Goal: Task Accomplishment & Management: Manage account settings

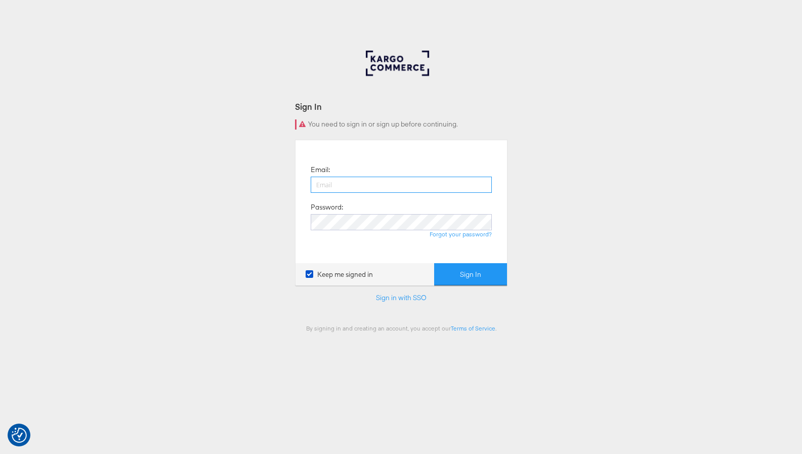
type input "[PERSON_NAME][EMAIL_ADDRESS][DOMAIN_NAME]"
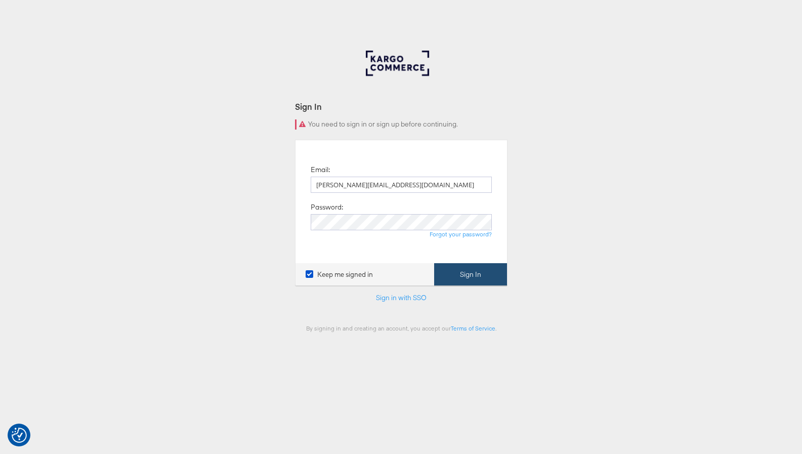
click at [449, 269] on button "Sign In" at bounding box center [470, 274] width 73 height 23
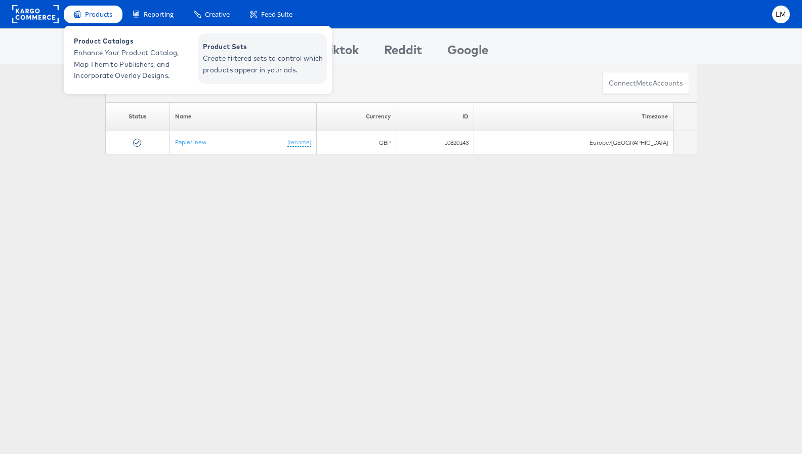
click at [271, 62] on span "Create filtered sets to control which products appear in your ads." at bounding box center [263, 64] width 121 height 23
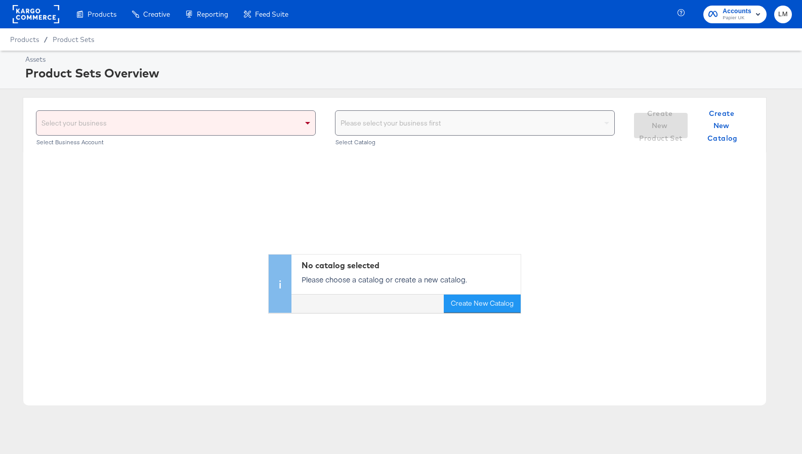
click at [229, 126] on div "Select your business" at bounding box center [175, 123] width 279 height 24
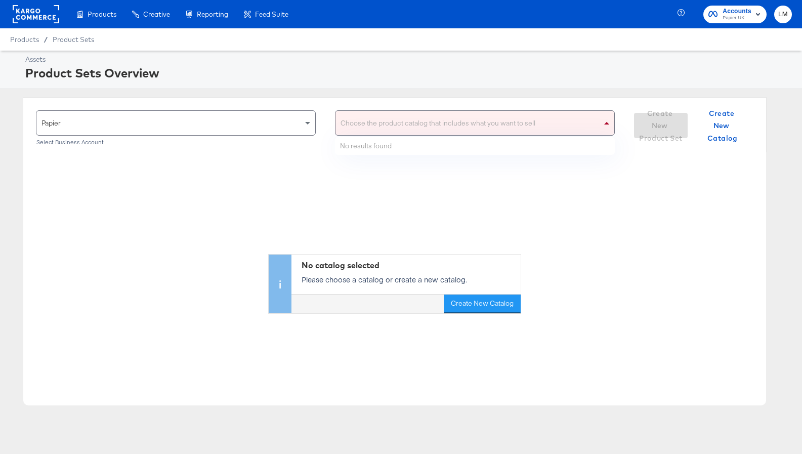
click at [397, 128] on div "Choose the product catalog that includes what you want to sell" at bounding box center [475, 123] width 279 height 24
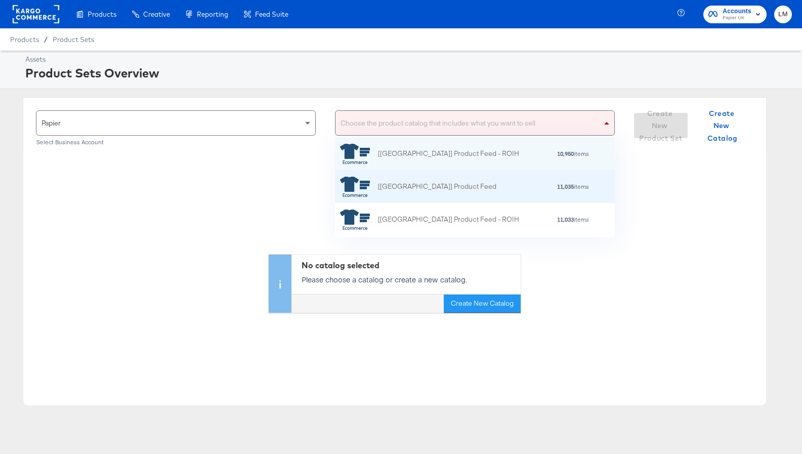
scroll to position [100, 280]
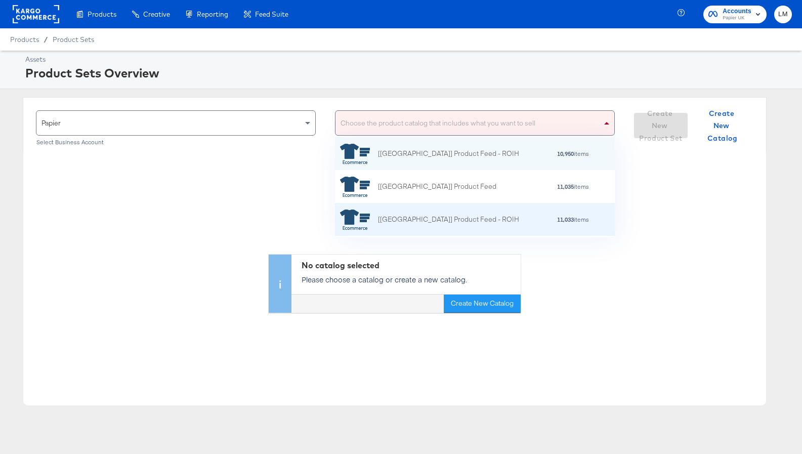
click at [385, 205] on div "[UK] Product Feed - ROIH 11,033 items" at bounding box center [475, 219] width 280 height 33
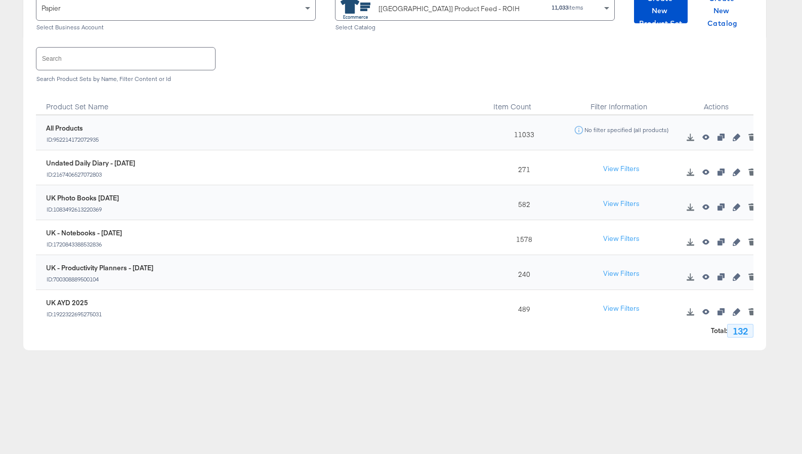
scroll to position [115, 0]
click at [139, 65] on input "text" at bounding box center [125, 58] width 179 height 22
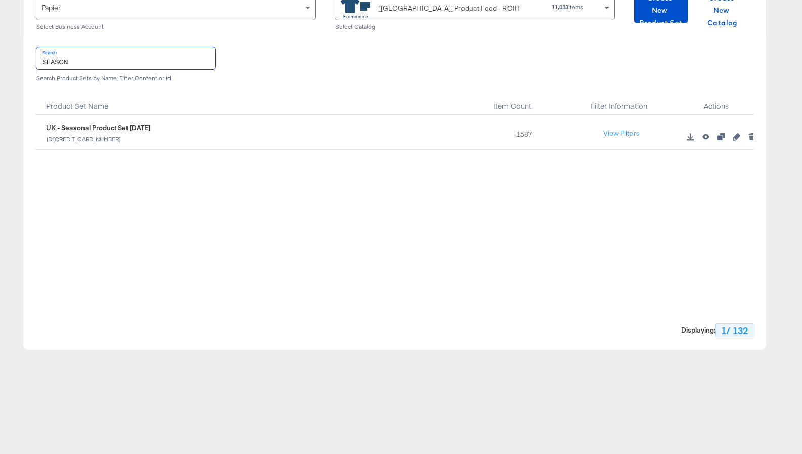
type input "SEASON"
click at [736, 138] on icon "button" at bounding box center [736, 136] width 7 height 7
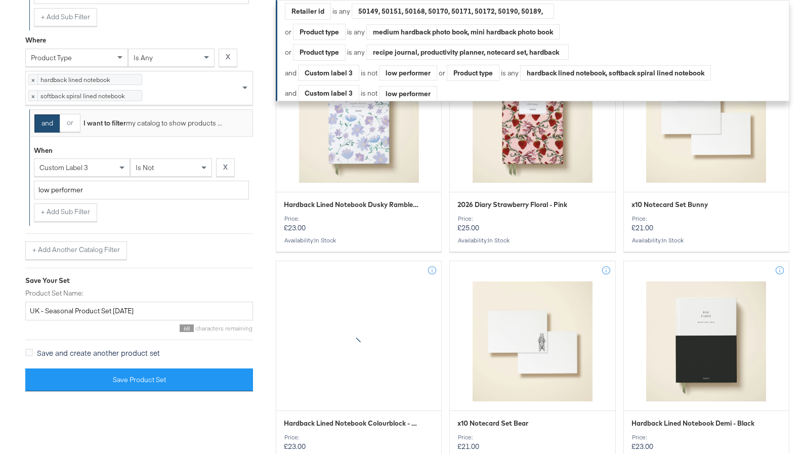
scroll to position [989, 0]
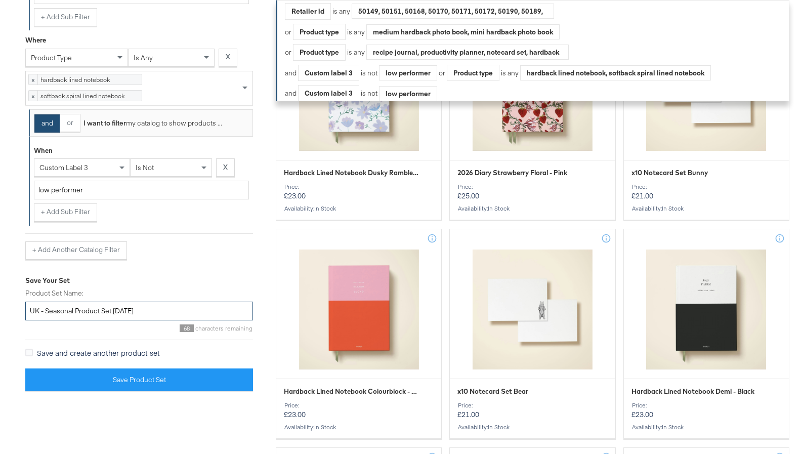
drag, startPoint x: 138, startPoint y: 377, endPoint x: 46, endPoint y: 373, distance: 92.7
click at [46, 320] on input "UK - Seasonal Product Set Oct 22" at bounding box center [139, 311] width 228 height 19
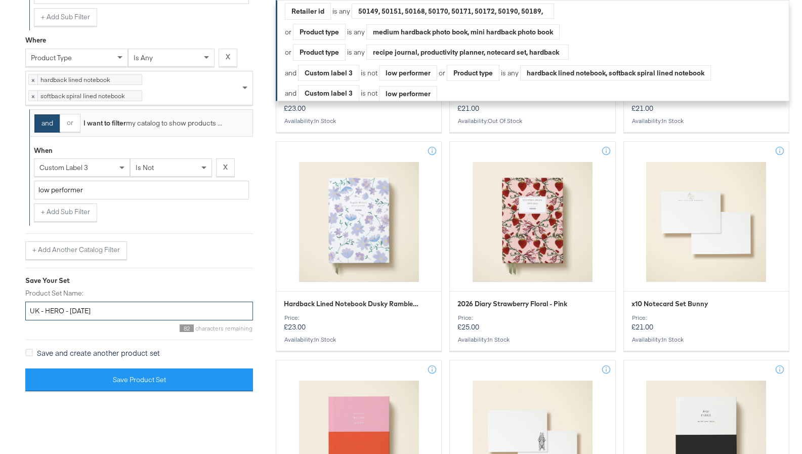
scroll to position [1008, 0]
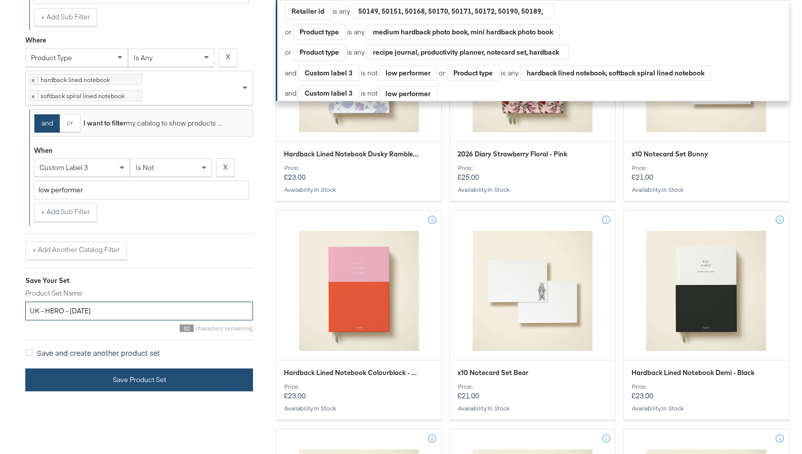
type input "UK - HERO - SEPT25"
click at [90, 391] on button "Save Product Set" at bounding box center [139, 379] width 228 height 23
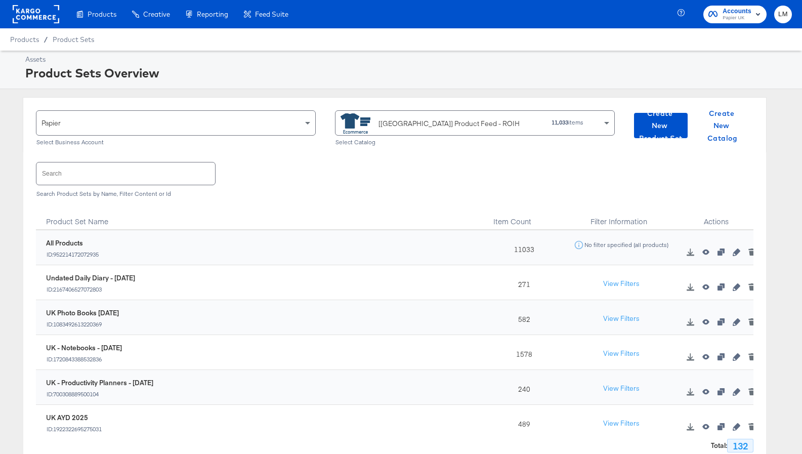
click at [0, 0] on div "Product Catalogs" at bounding box center [0, 0] width 0 height 0
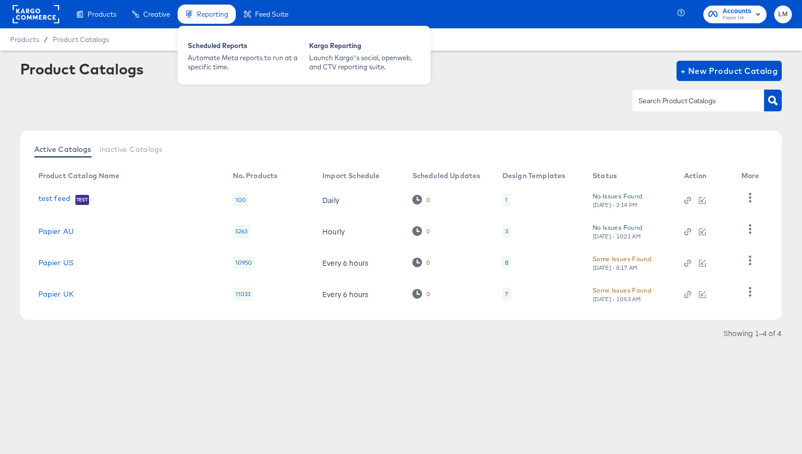
click at [210, 12] on span "Reporting" at bounding box center [212, 14] width 31 height 8
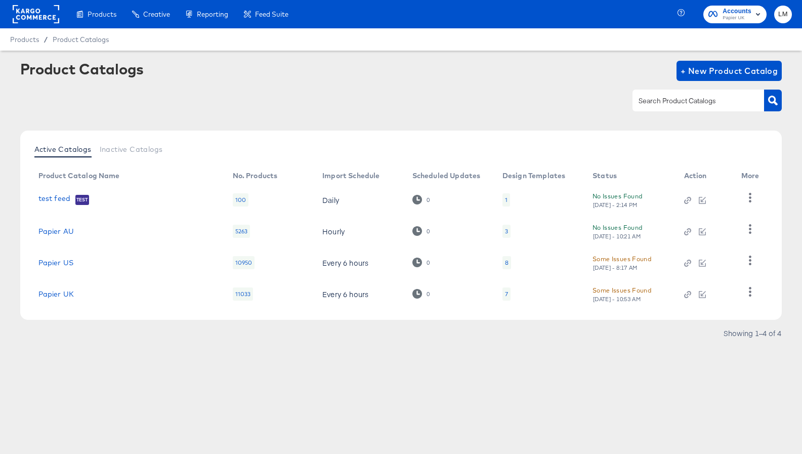
click at [24, 9] on rect at bounding box center [36, 14] width 47 height 18
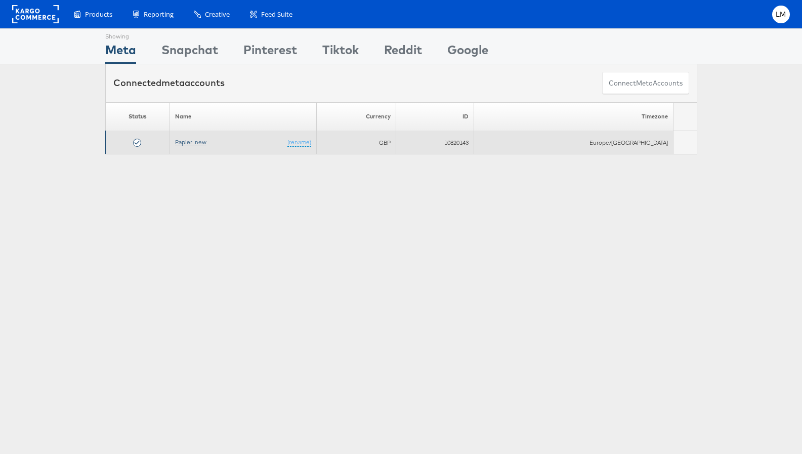
click at [190, 142] on link "Papier_new" at bounding box center [190, 142] width 31 height 8
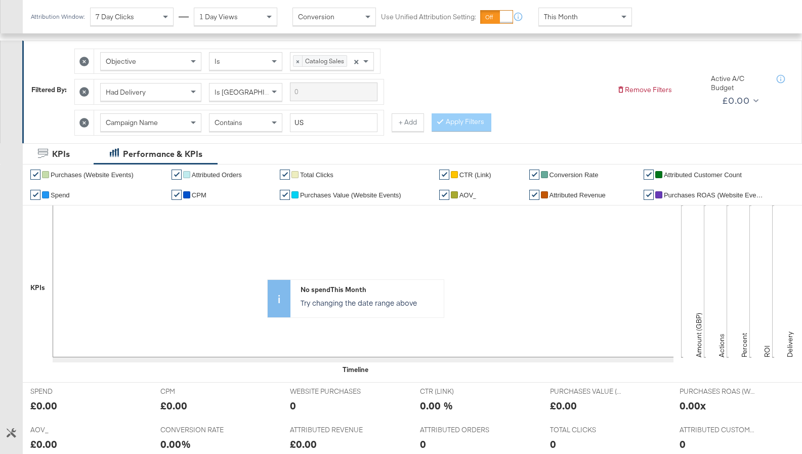
scroll to position [419, 0]
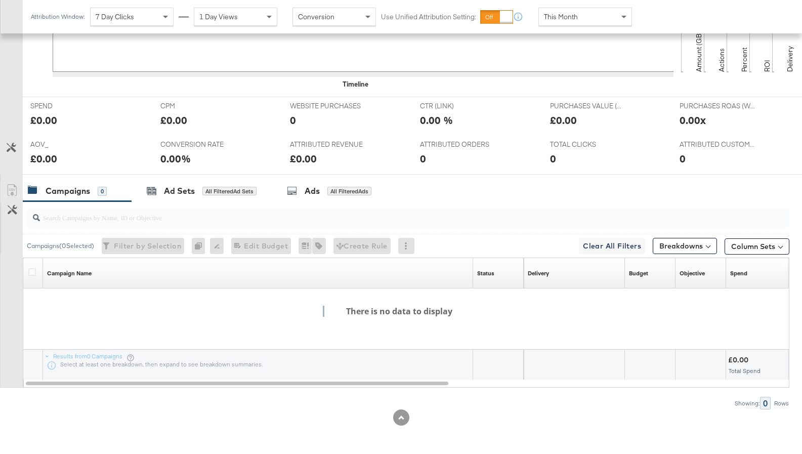
click at [113, 220] on input "search" at bounding box center [380, 213] width 681 height 20
paste input "[UK[SOCI[ALL_PROD[PROS_DPA[PURCHASE: SEPT25_KARGO"
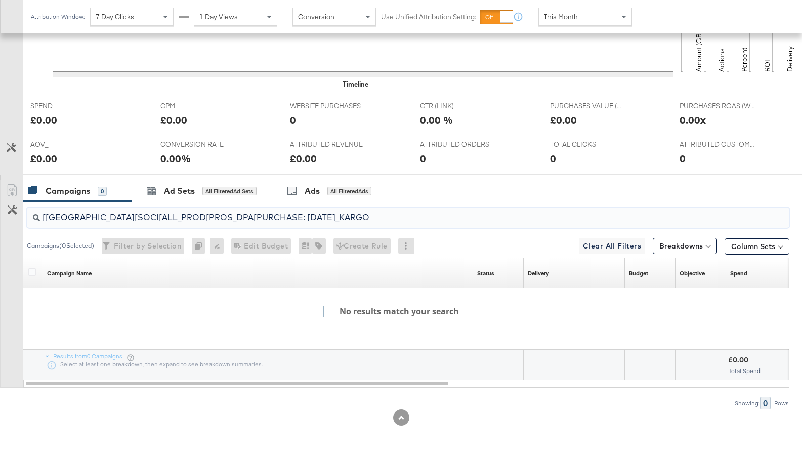
type input "[UK[SOCI[ALL_PROD[PROS_DPA[PURCHASE: SEPT25_KARGO"
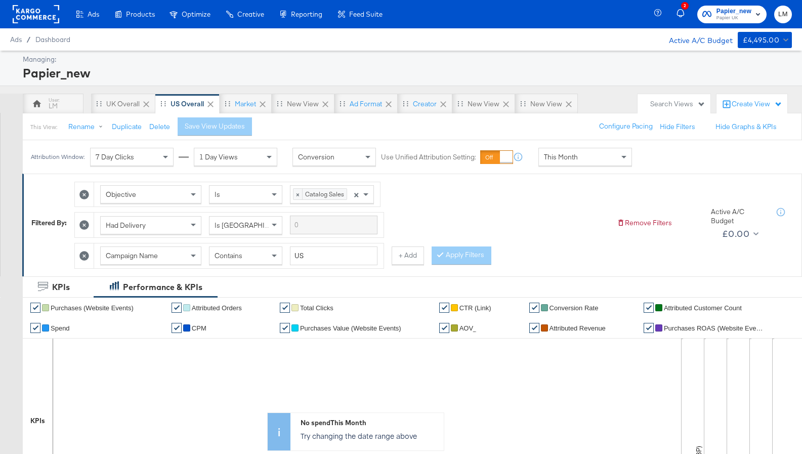
click at [86, 192] on icon at bounding box center [84, 195] width 10 height 10
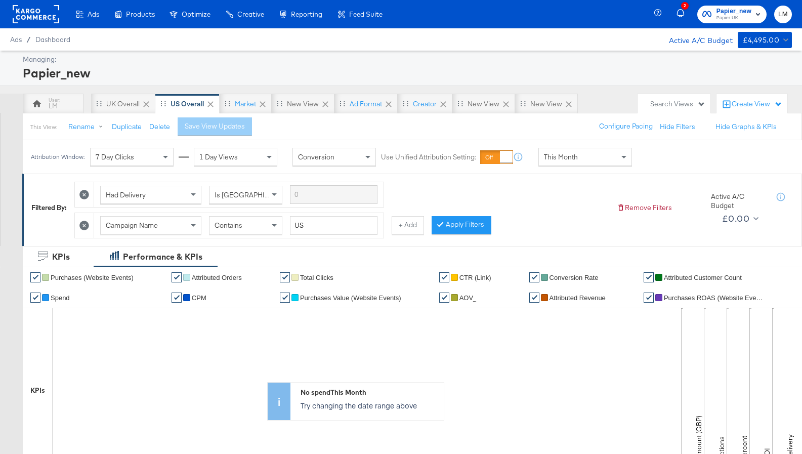
click at [85, 196] on icon at bounding box center [84, 195] width 10 height 10
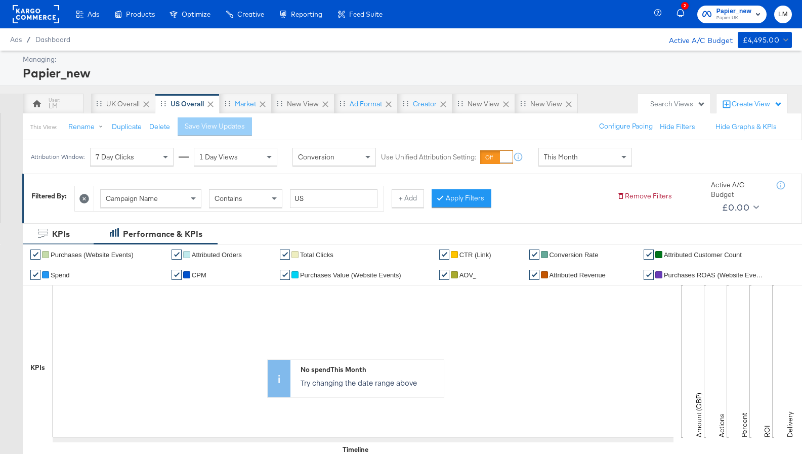
click at [85, 200] on icon at bounding box center [84, 199] width 10 height 10
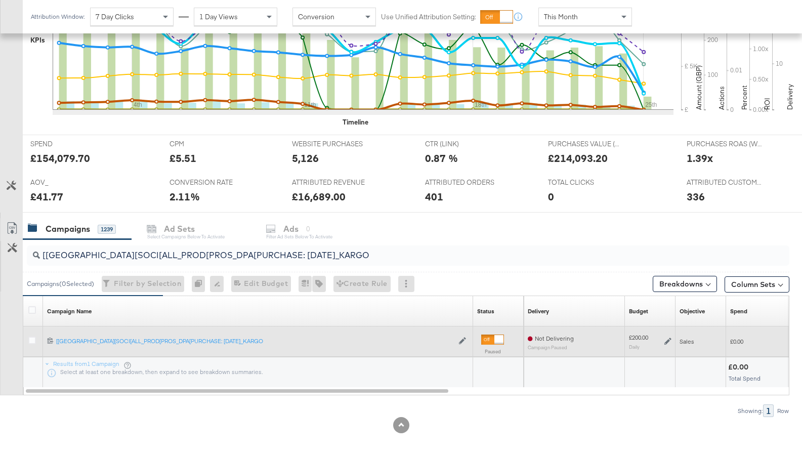
scroll to position [312, 0]
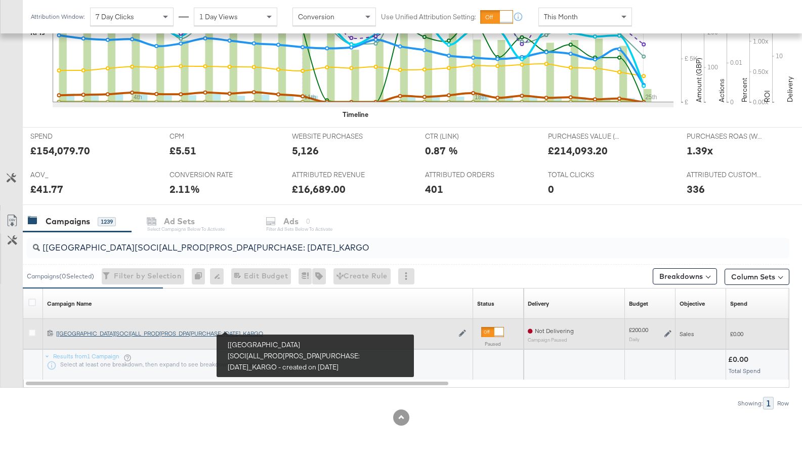
click at [119, 332] on div "[UK[SOCI[ALL_PROD[PROS_DPA[PURCHASE: SEPT25_KARGO [UK[SOCI[ALL_PROD[PROS_DPA[PU…" at bounding box center [254, 334] width 397 height 8
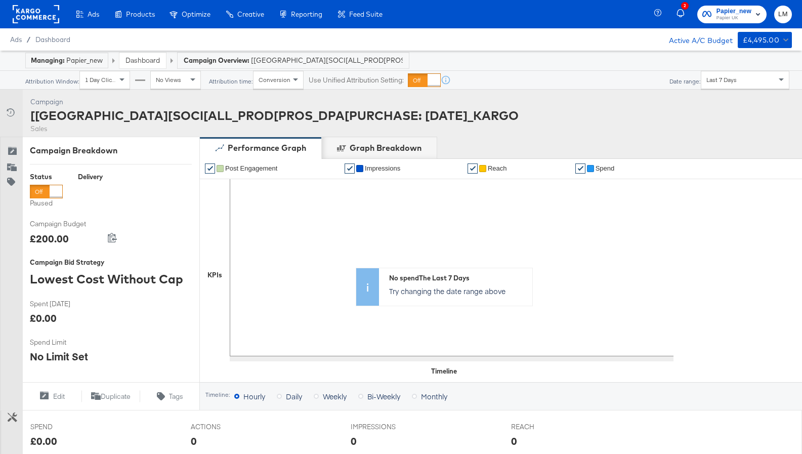
scroll to position [311, 0]
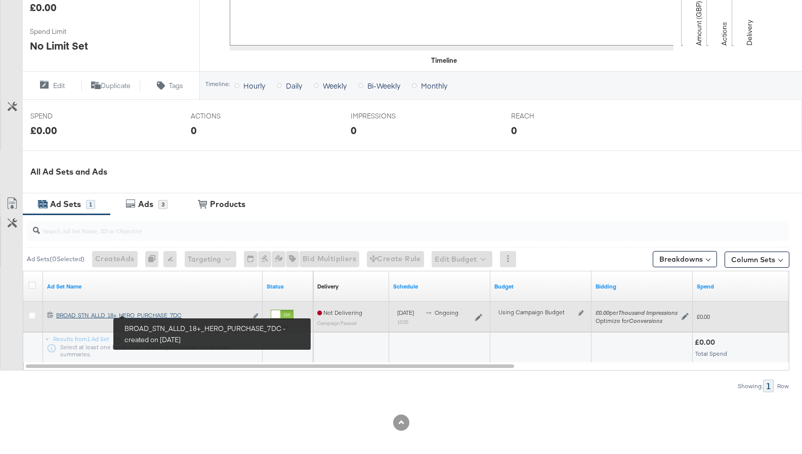
click at [116, 316] on div "BROAD_STN_ALLD_18+_HERO_PURCHASE_7DC BROAD_STN_ALLD_18+_HERO_PURCHASE_7DC" at bounding box center [151, 315] width 191 height 8
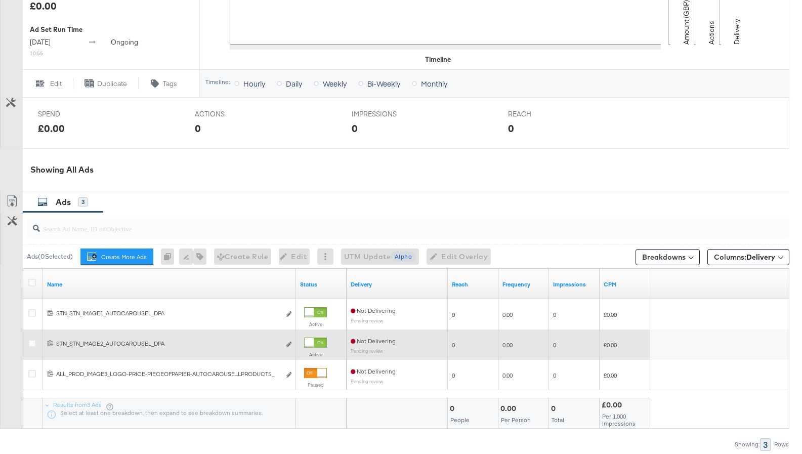
scroll to position [424, 0]
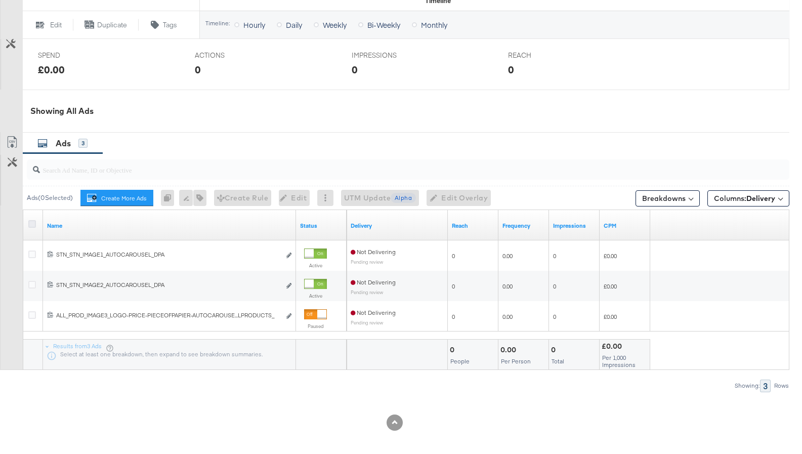
click at [34, 227] on icon at bounding box center [32, 224] width 8 height 8
click at [0, 0] on input "checkbox" at bounding box center [0, 0] width 0 height 0
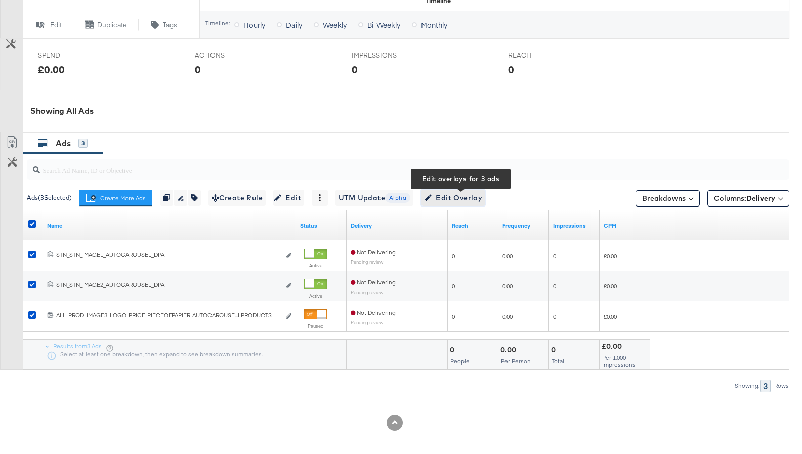
click at [481, 198] on span "Edit Overlay Edit overlays for 3 ads" at bounding box center [453, 198] width 58 height 13
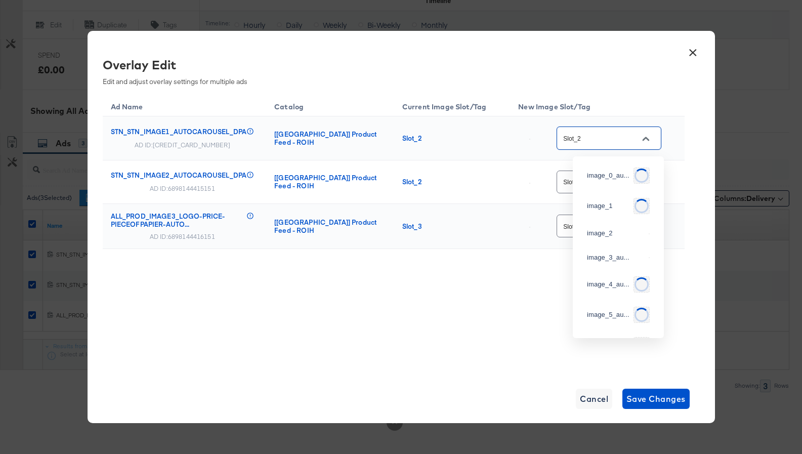
click at [621, 143] on input "Slot_2" at bounding box center [601, 139] width 80 height 12
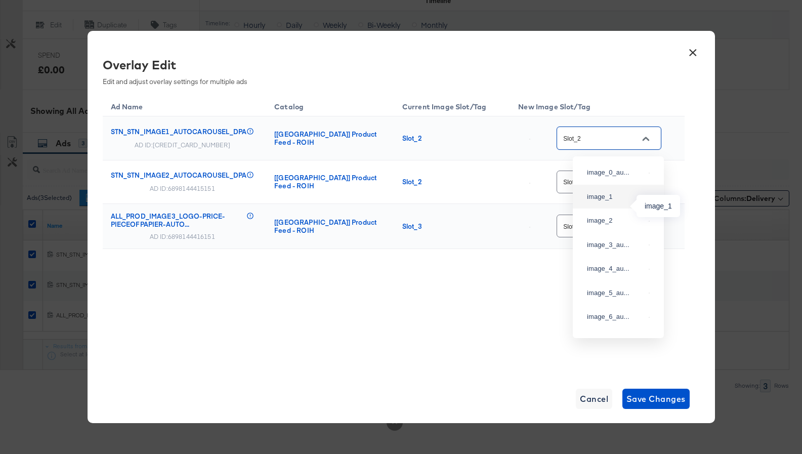
click at [606, 200] on div "image_1" at bounding box center [616, 197] width 58 height 10
type input "image_1"
click at [595, 180] on input "Slot_2" at bounding box center [601, 183] width 80 height 12
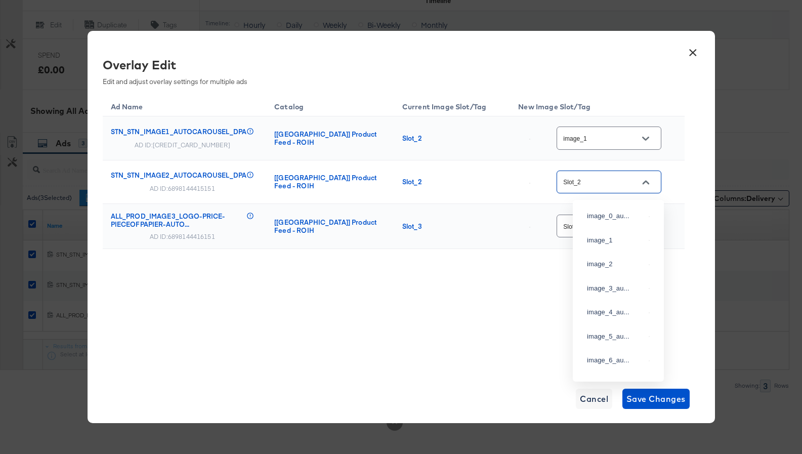
scroll to position [158, 0]
click at [535, 274] on div "Ad Name Catalog Current Image Slot/Tag New Image Slot/Tag STN_STN_IMAGE1_AUTOCA…" at bounding box center [394, 196] width 582 height 205
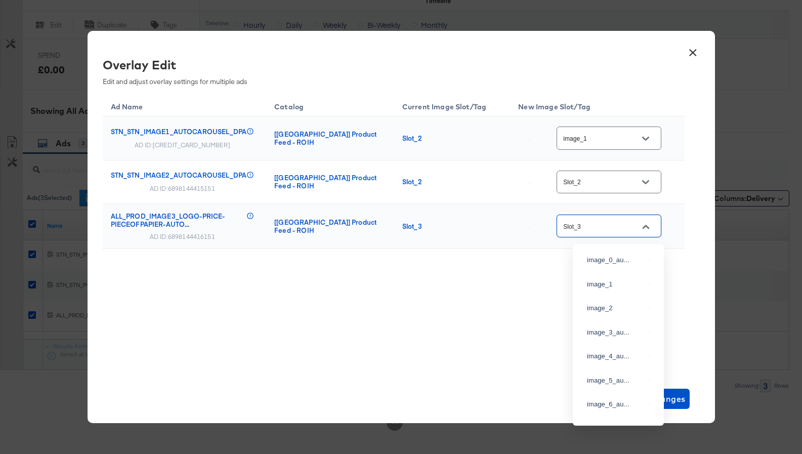
click at [613, 230] on input "Slot_3" at bounding box center [601, 227] width 80 height 12
click at [627, 233] on div "Slot_3" at bounding box center [609, 226] width 105 height 23
click at [619, 189] on div "Slot_2" at bounding box center [609, 182] width 105 height 23
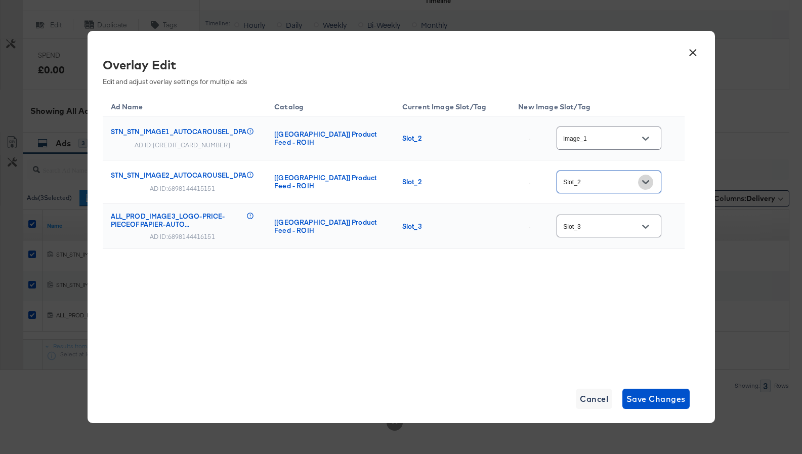
click at [653, 180] on button "Open" at bounding box center [645, 182] width 15 height 15
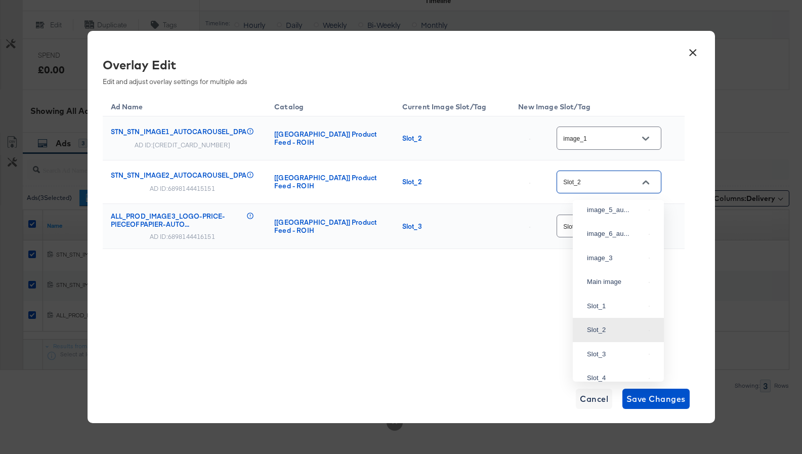
scroll to position [0, 0]
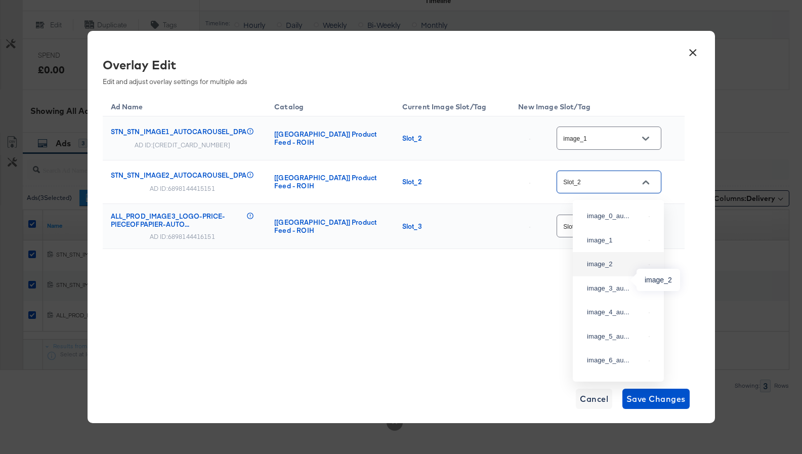
click at [598, 269] on div "image_2" at bounding box center [616, 264] width 58 height 10
type input "image_2"
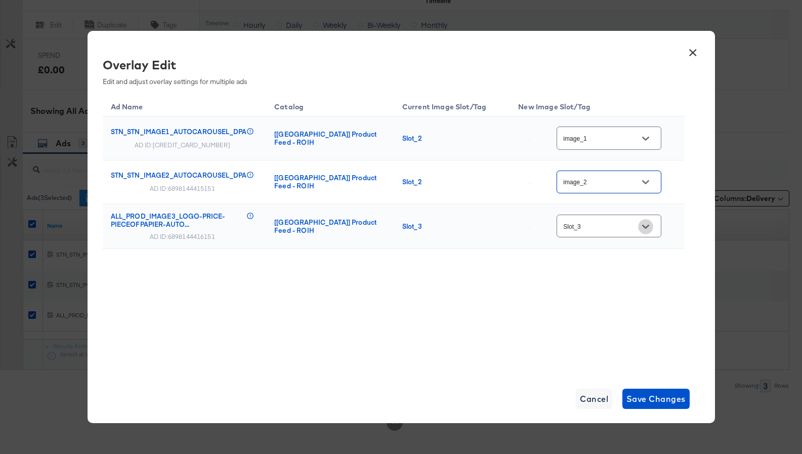
click at [652, 222] on button "Open" at bounding box center [645, 226] width 15 height 15
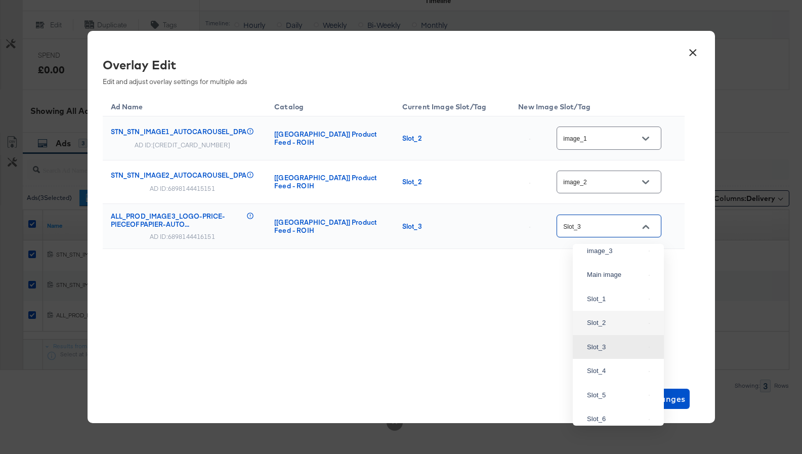
scroll to position [170, 0]
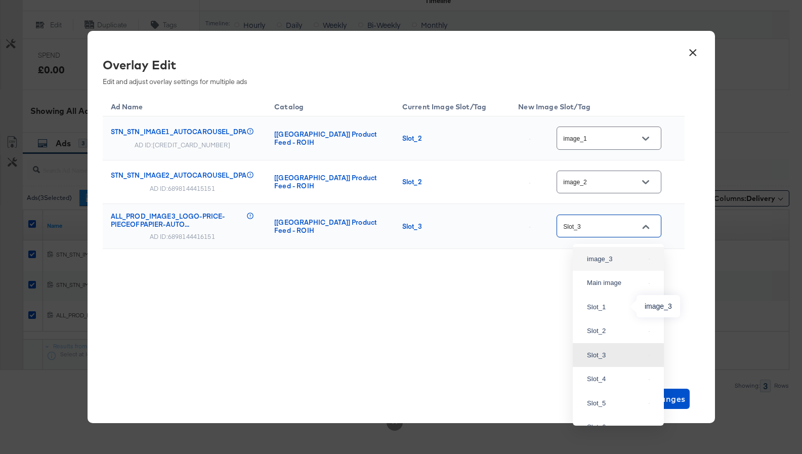
click at [625, 264] on div "image_3" at bounding box center [616, 259] width 58 height 10
type input "image_3"
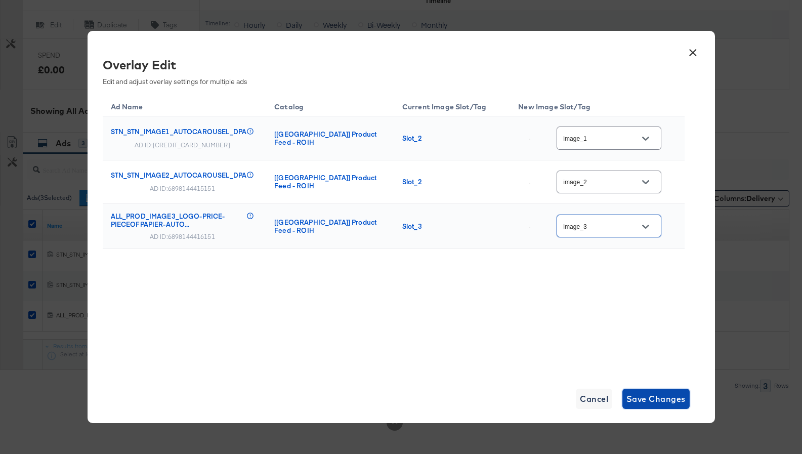
click at [643, 399] on span "Save Changes" at bounding box center [656, 399] width 59 height 14
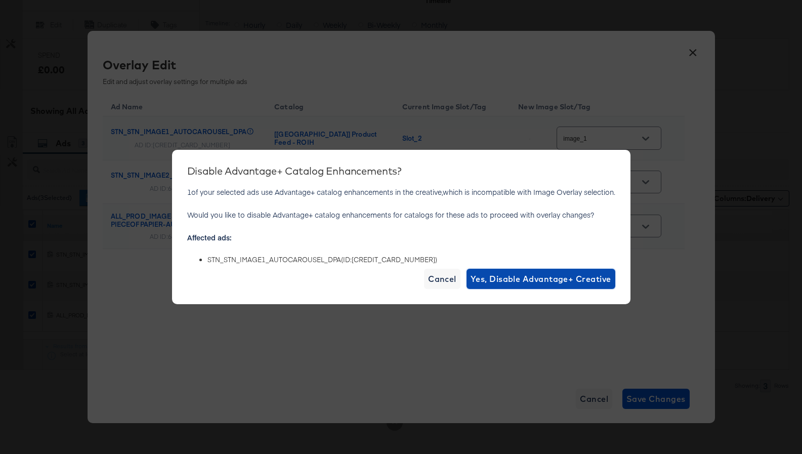
click at [496, 278] on span "Yes, Disable Advantage+ Creative" at bounding box center [541, 279] width 141 height 14
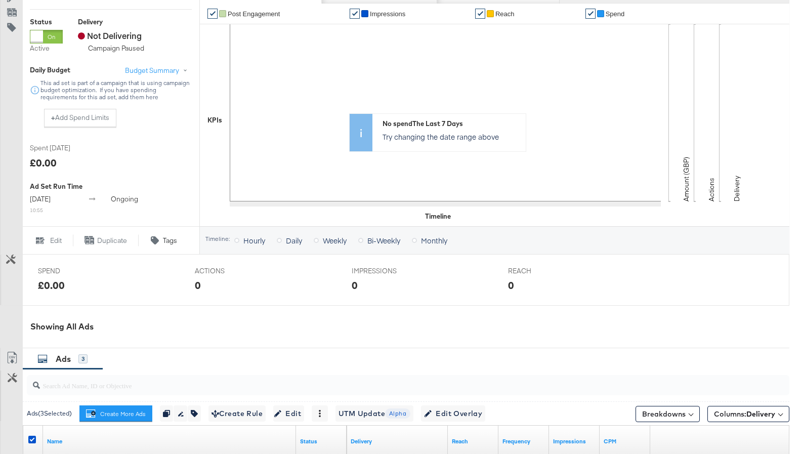
scroll to position [0, 0]
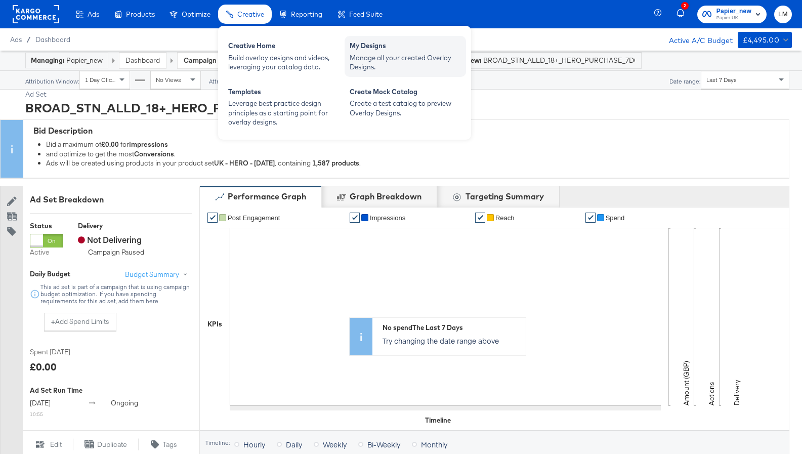
click at [367, 63] on div "Manage all your created Overlay Designs." at bounding box center [405, 62] width 111 height 19
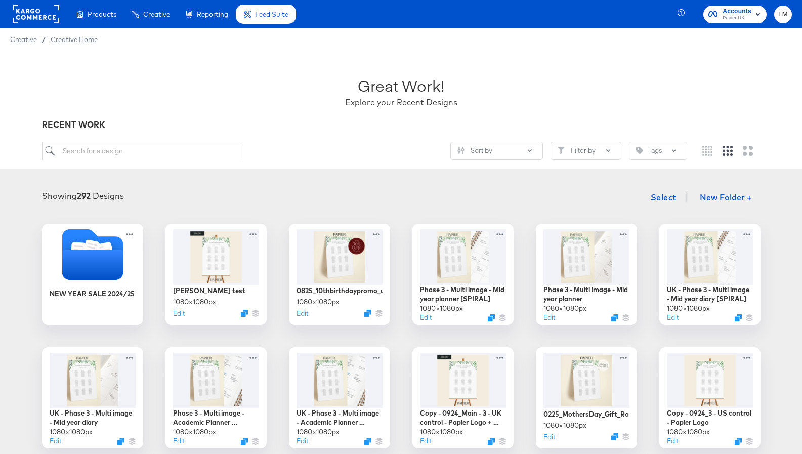
click at [0, 0] on div "Enhance Your Product Catalog, Map Them to Publishers, and Incorporate Overlay D…" at bounding box center [0, 0] width 0 height 0
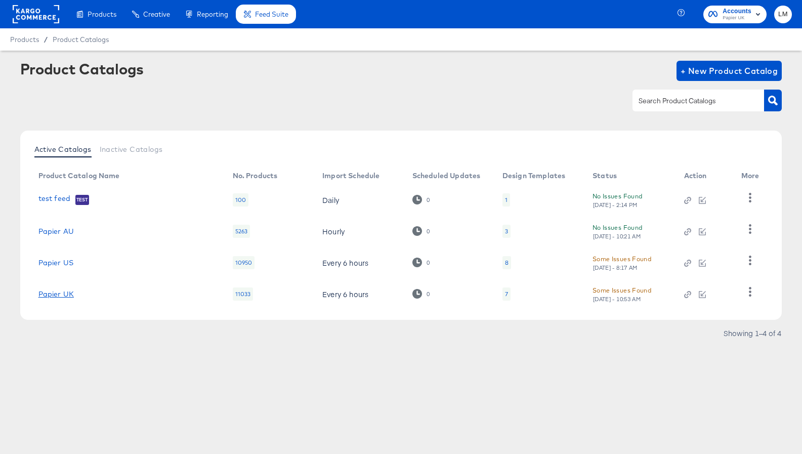
click at [58, 293] on link "Papier UK" at bounding box center [55, 294] width 35 height 8
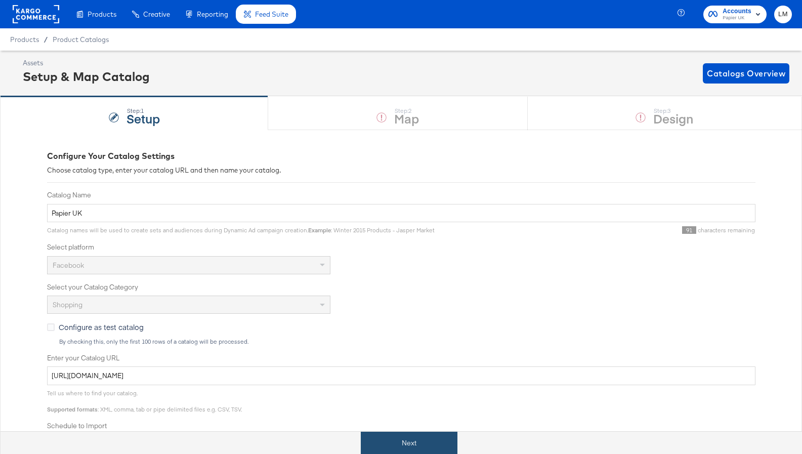
click at [434, 444] on button "Next" at bounding box center [409, 443] width 97 height 23
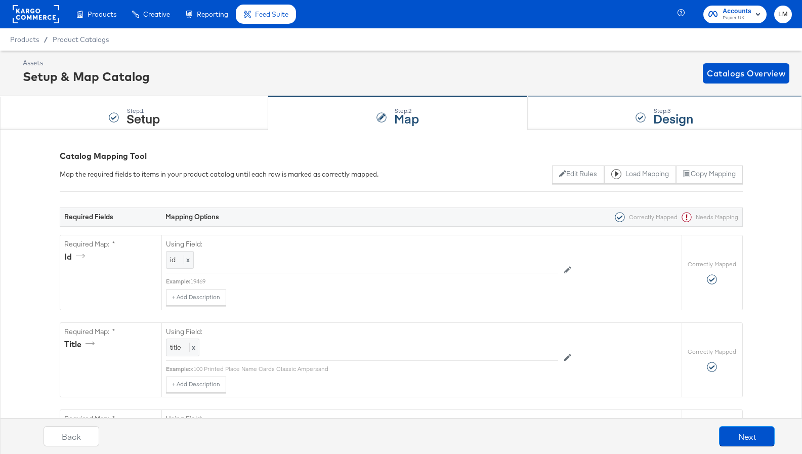
click at [618, 124] on div "Step: 3 Design" at bounding box center [665, 113] width 274 height 33
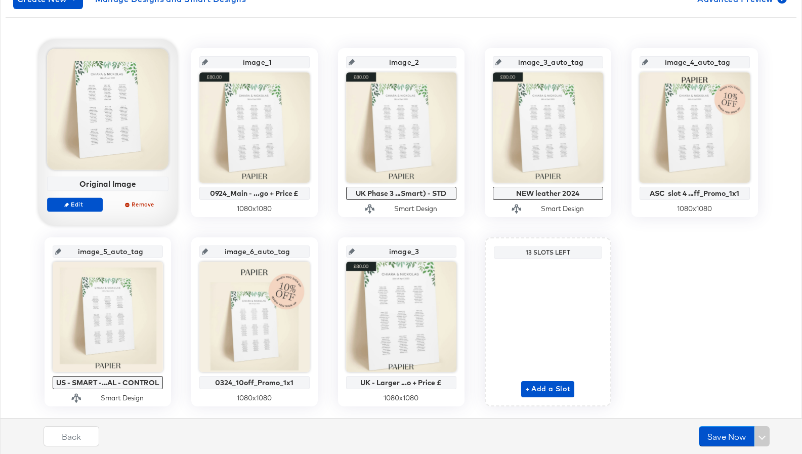
scroll to position [194, 0]
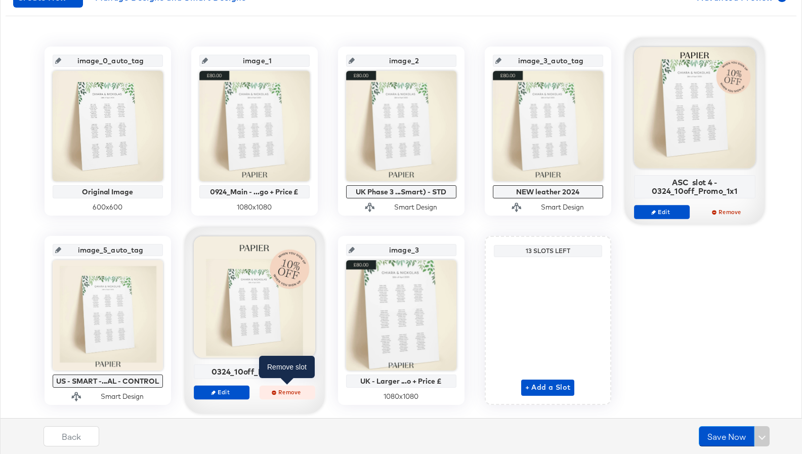
click at [281, 389] on span "Remove" at bounding box center [287, 392] width 47 height 8
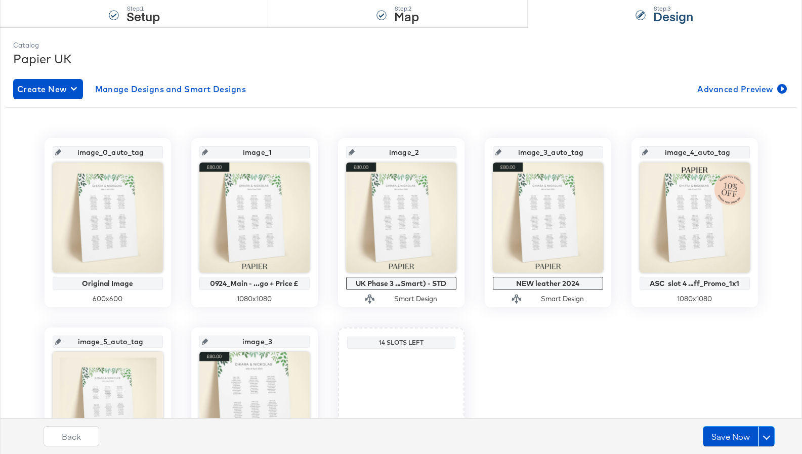
scroll to position [101, 0]
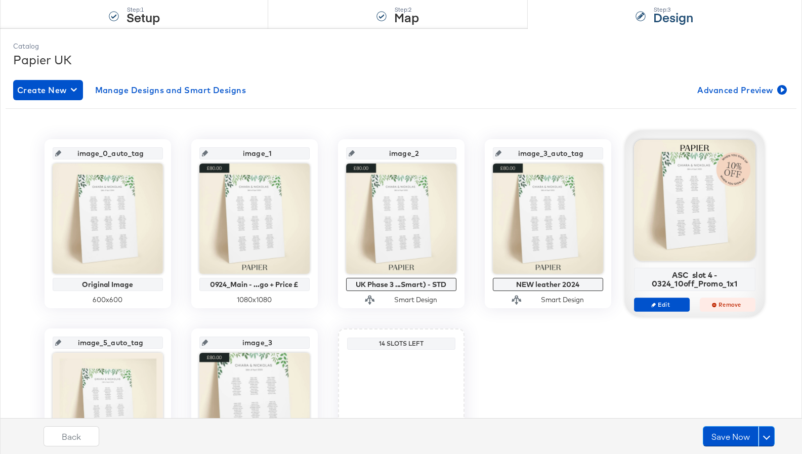
click at [725, 302] on span "Remove" at bounding box center [727, 305] width 47 height 8
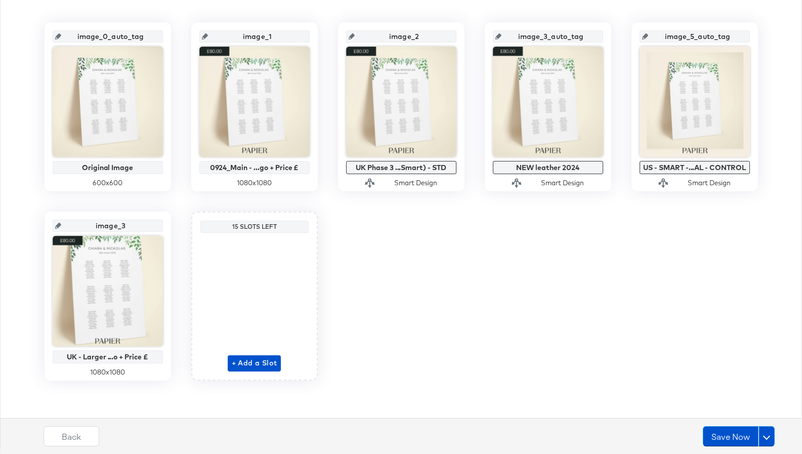
scroll to position [217, 0]
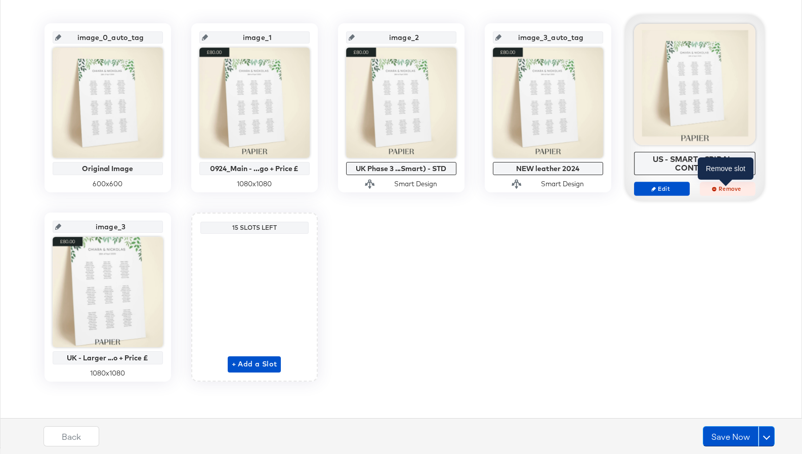
click at [726, 188] on span "Remove" at bounding box center [727, 189] width 47 height 8
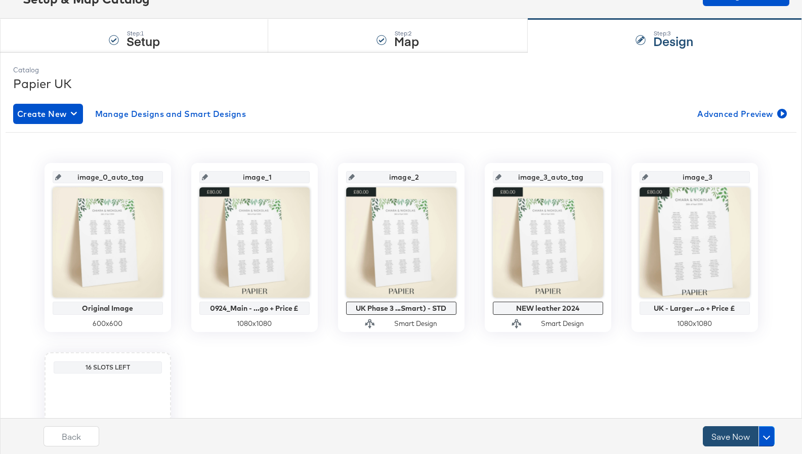
scroll to position [78, 0]
click at [727, 437] on button "Save Now" at bounding box center [731, 436] width 56 height 20
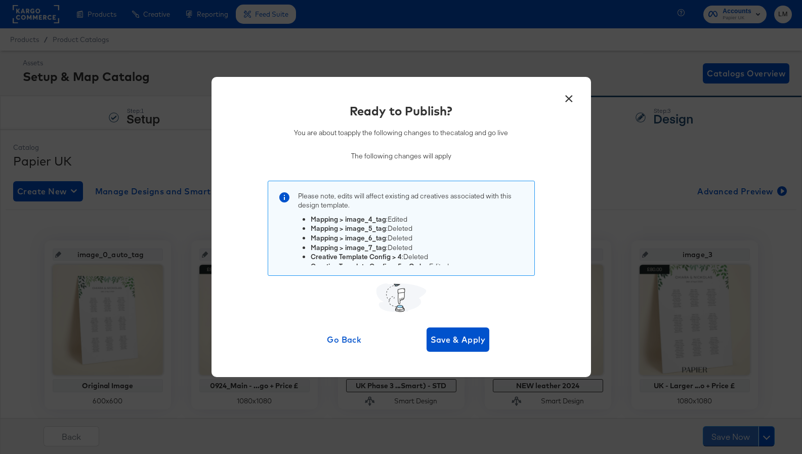
scroll to position [38, 0]
click at [461, 346] on span "Save & Apply" at bounding box center [458, 340] width 55 height 14
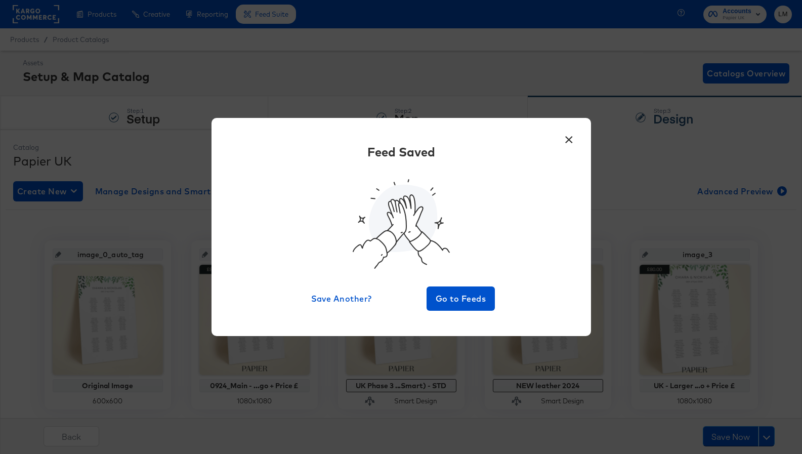
click at [571, 144] on button "×" at bounding box center [569, 137] width 18 height 18
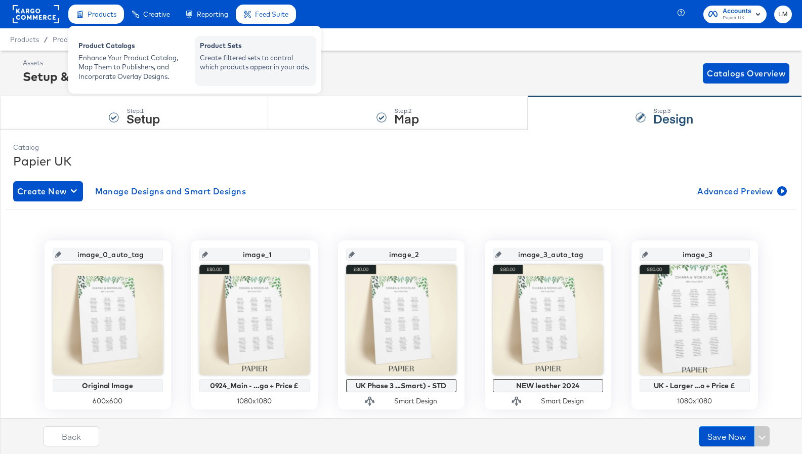
click at [244, 60] on div "Create filtered sets to control which products appear in your ads." at bounding box center [255, 62] width 111 height 19
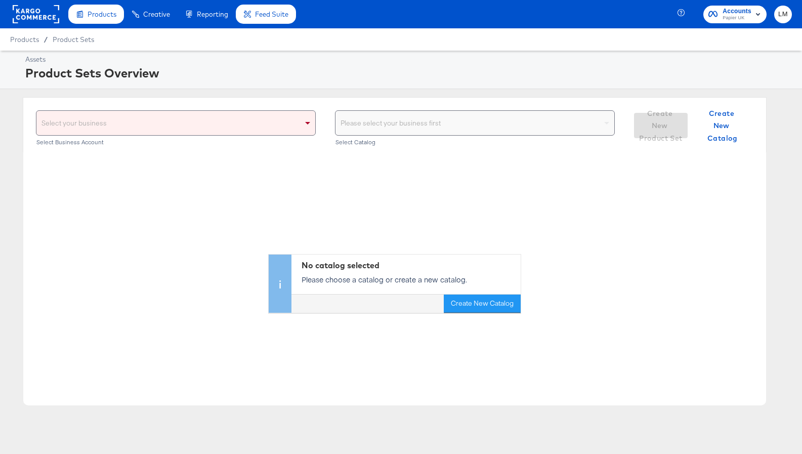
click at [193, 125] on div "Select your business" at bounding box center [175, 123] width 279 height 24
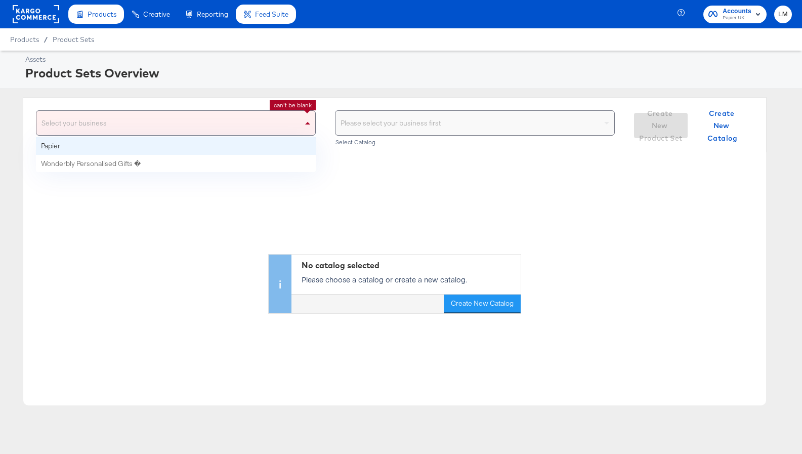
drag, startPoint x: 139, startPoint y: 151, endPoint x: 225, endPoint y: 151, distance: 86.0
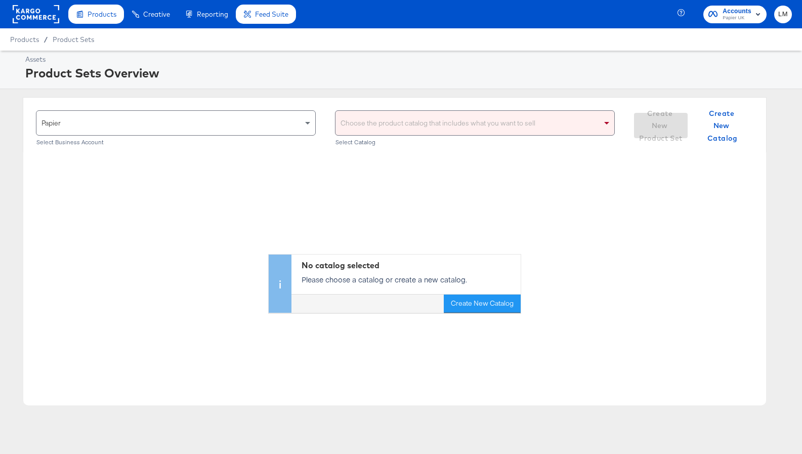
click at [397, 130] on div "Choose the product catalog that includes what you want to sell" at bounding box center [475, 123] width 279 height 24
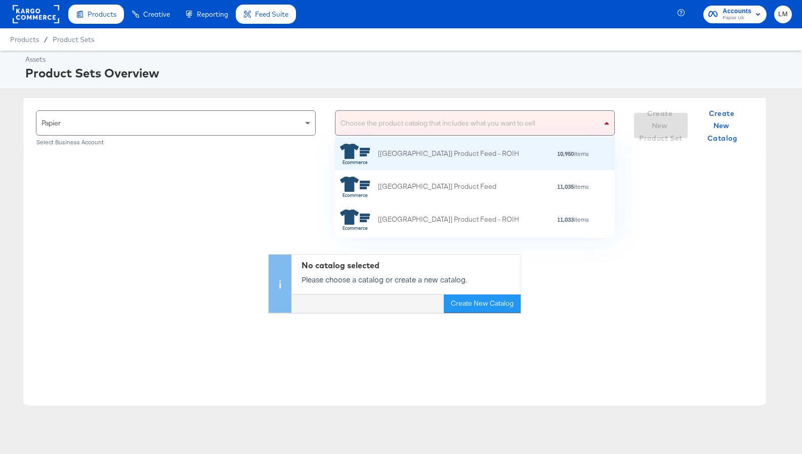
scroll to position [100, 280]
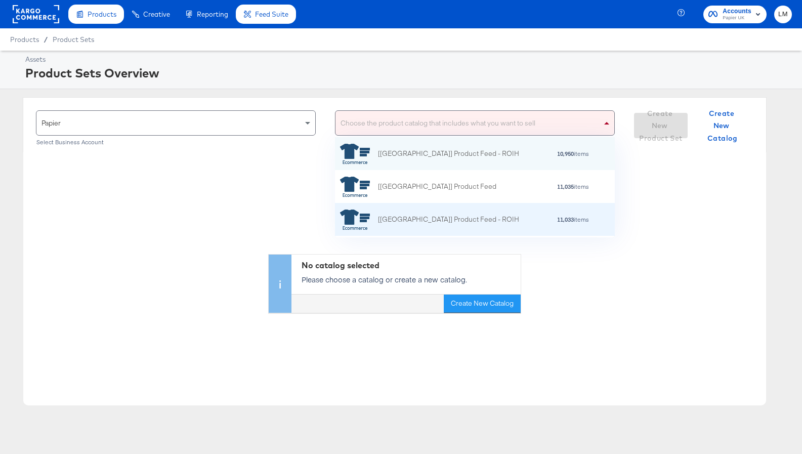
click at [372, 219] on div "[[GEOGRAPHIC_DATA]] Product Feed - ROIH" at bounding box center [429, 220] width 179 height 20
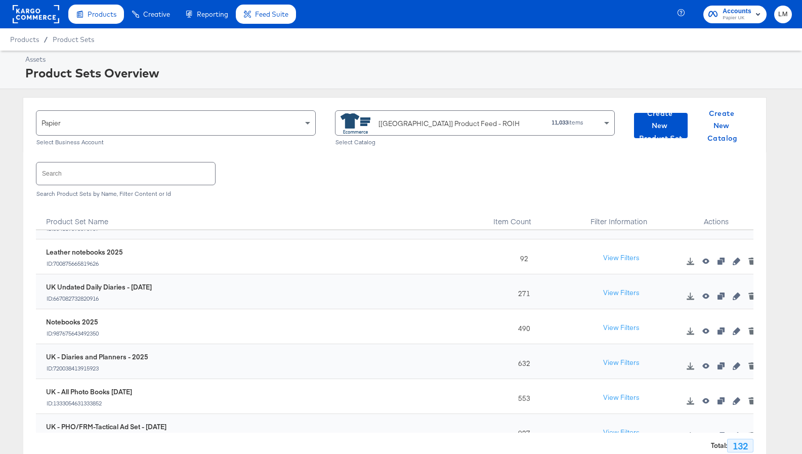
scroll to position [0, 0]
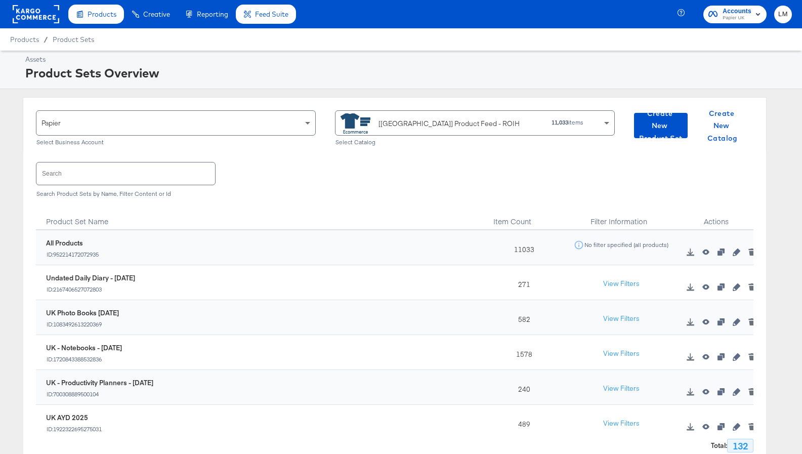
click at [70, 170] on input "text" at bounding box center [125, 173] width 179 height 22
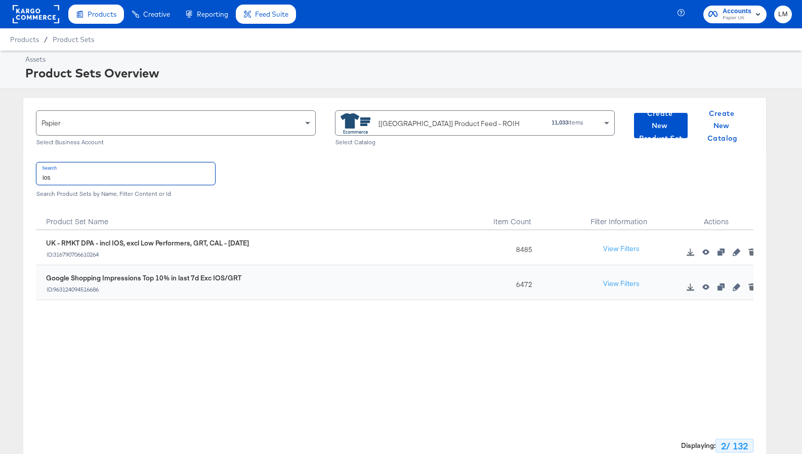
type input "ios"
click at [735, 255] on icon "button" at bounding box center [736, 252] width 7 height 7
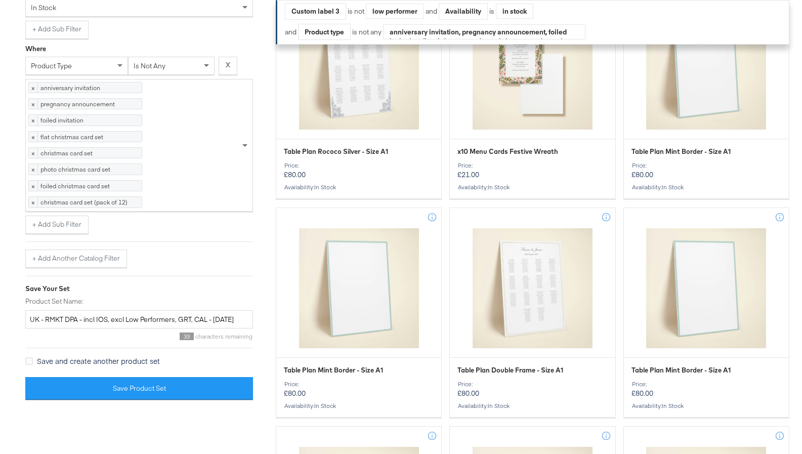
scroll to position [532, 0]
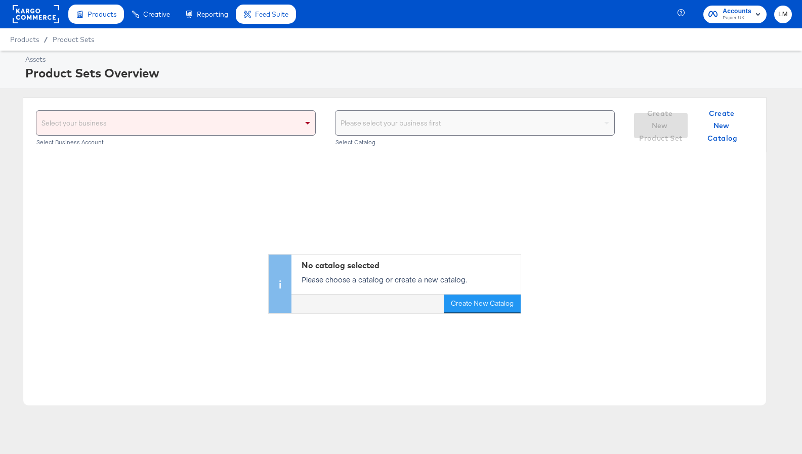
click at [302, 126] on div "Select your business" at bounding box center [175, 123] width 279 height 24
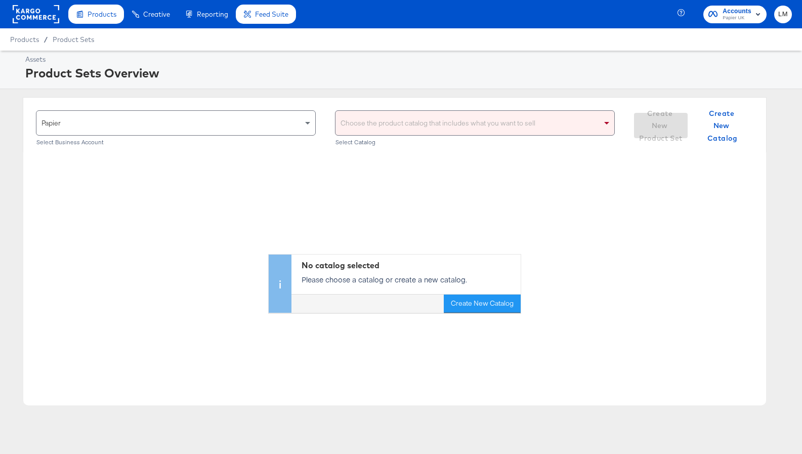
click at [375, 128] on div "Choose the product catalog that includes what you want to sell" at bounding box center [475, 123] width 279 height 24
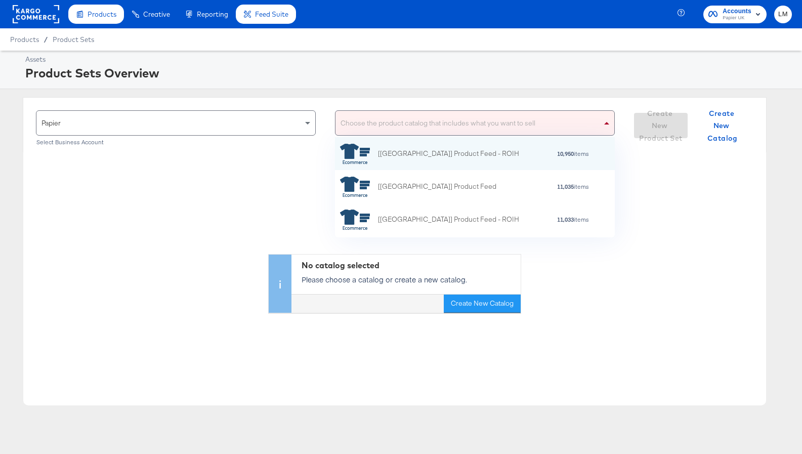
scroll to position [100, 280]
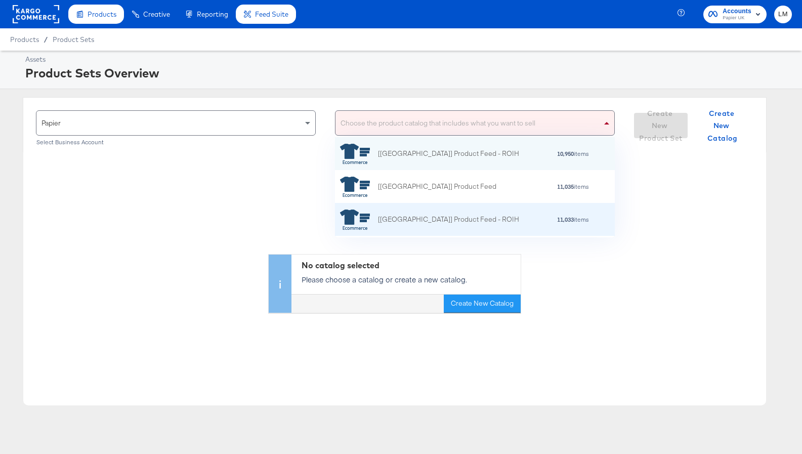
click at [382, 211] on div "[[GEOGRAPHIC_DATA]] Product Feed - ROIH" at bounding box center [429, 220] width 179 height 20
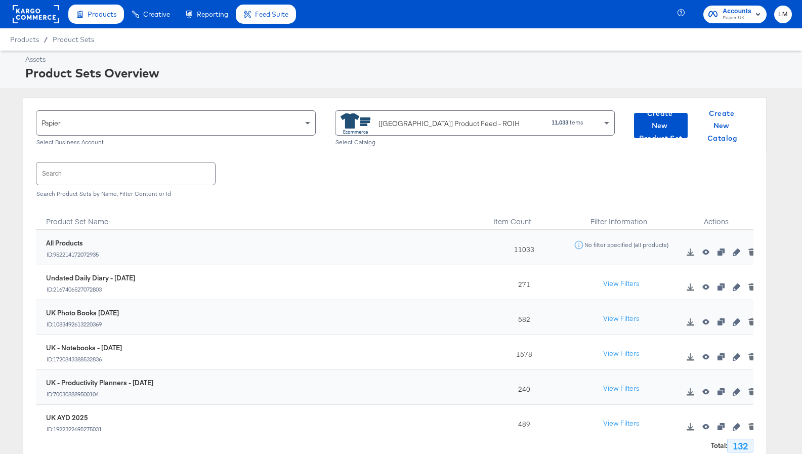
click at [144, 170] on input "text" at bounding box center [125, 173] width 179 height 22
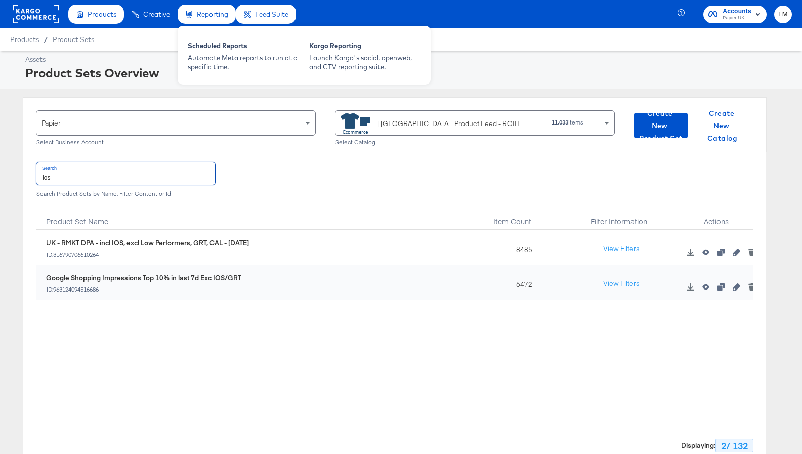
type input "ios"
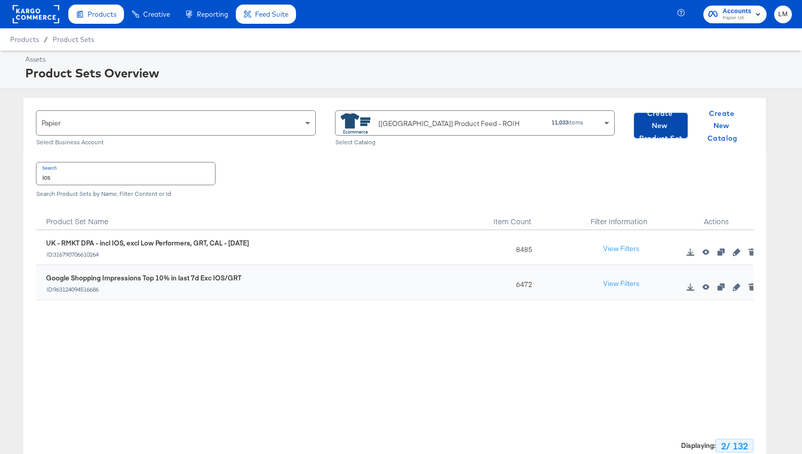
click at [663, 122] on span "Create New Product Set" at bounding box center [661, 125] width 46 height 37
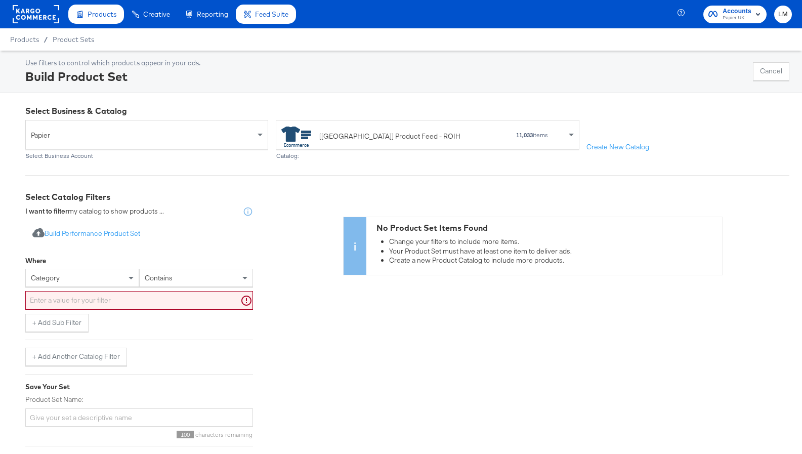
click at [104, 306] on input "text" at bounding box center [139, 300] width 228 height 19
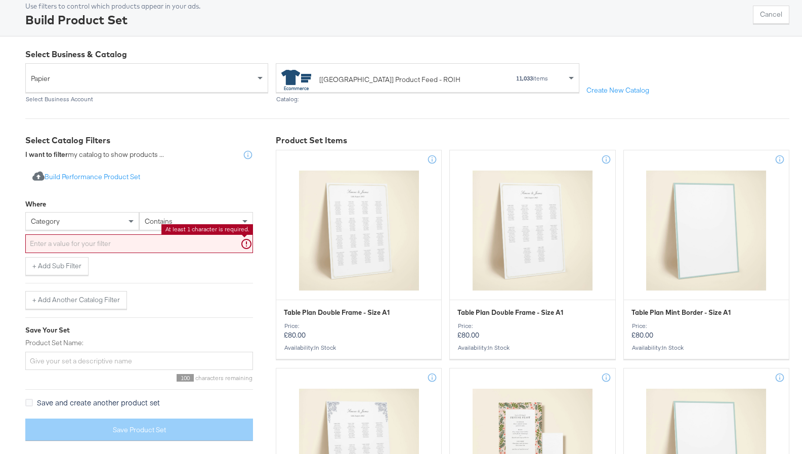
scroll to position [76, 0]
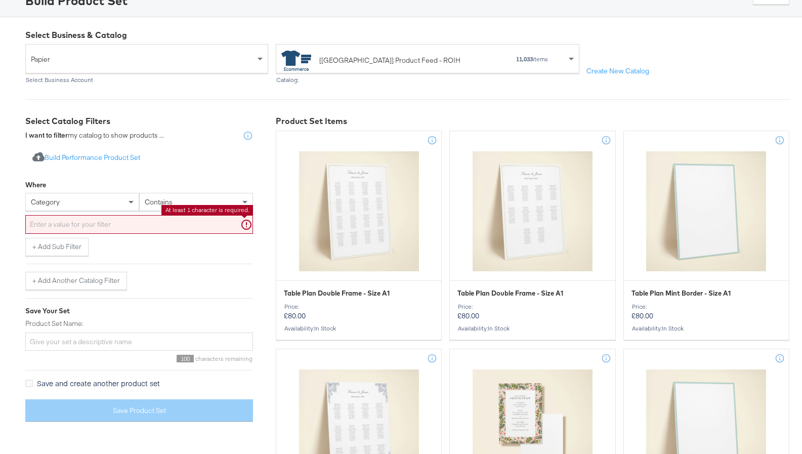
drag, startPoint x: 422, startPoint y: 52, endPoint x: 383, endPoint y: 61, distance: 39.5
click at [417, 53] on div "[[GEOGRAPHIC_DATA]] Product Feed - ROIH" at bounding box center [383, 61] width 204 height 20
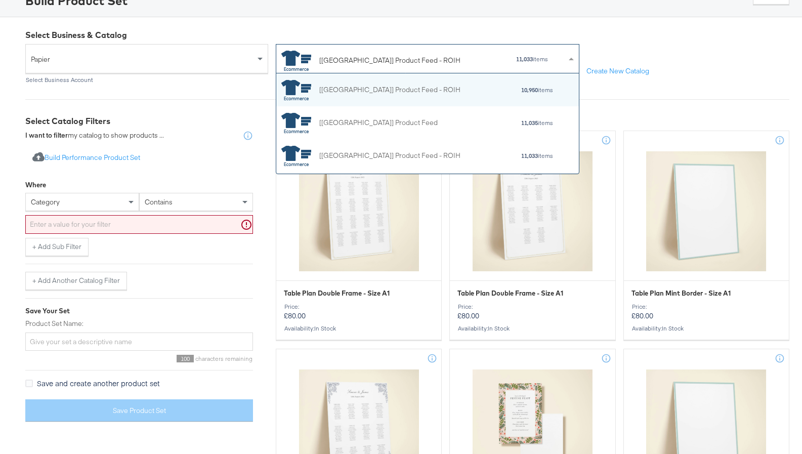
scroll to position [100, 303]
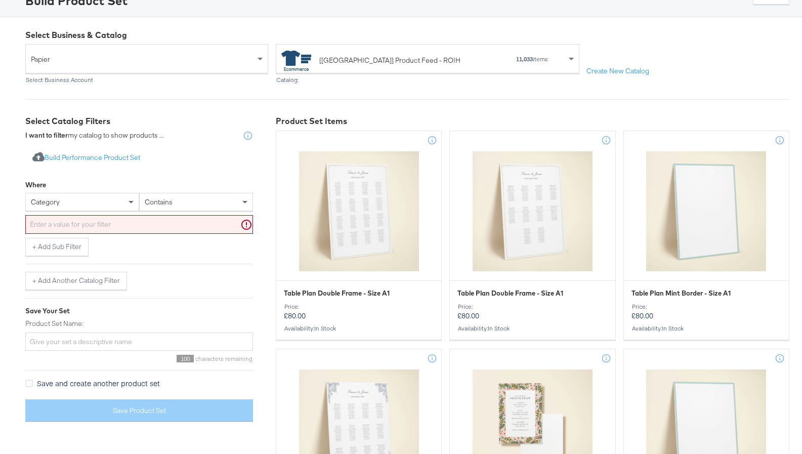
click at [146, 173] on div "Import product data from Google Analytics to generate product set Build Perform…" at bounding box center [139, 282] width 228 height 282
click at [99, 202] on div "category" at bounding box center [82, 201] width 113 height 17
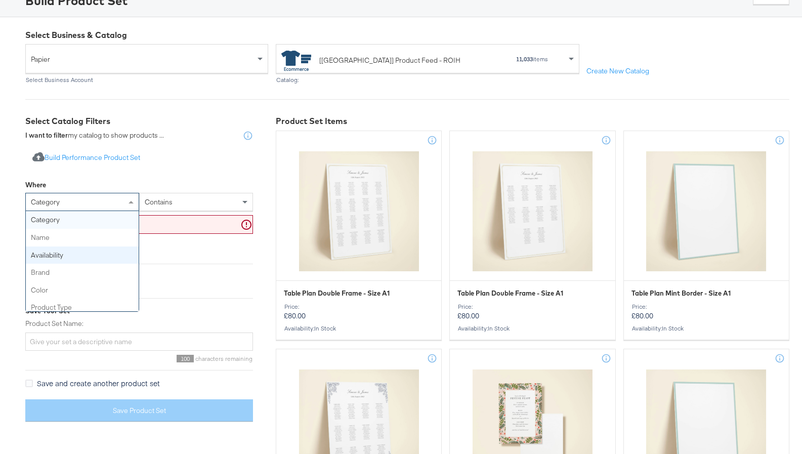
drag, startPoint x: 56, startPoint y: 255, endPoint x: 138, endPoint y: 212, distance: 92.8
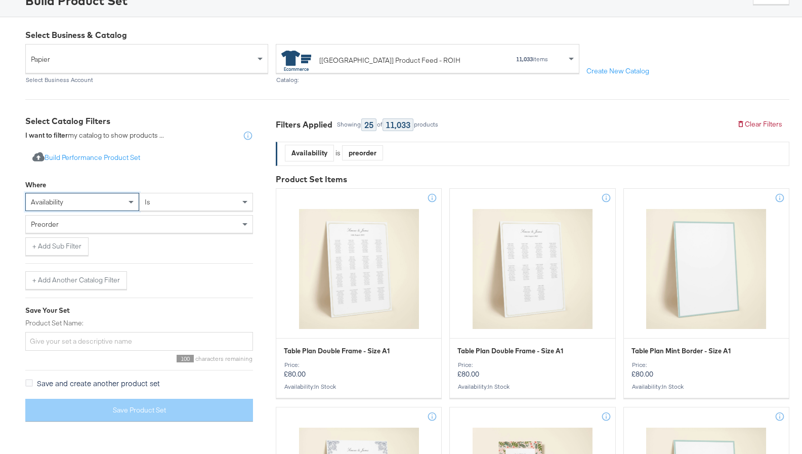
click at [156, 201] on div "is" at bounding box center [196, 201] width 113 height 17
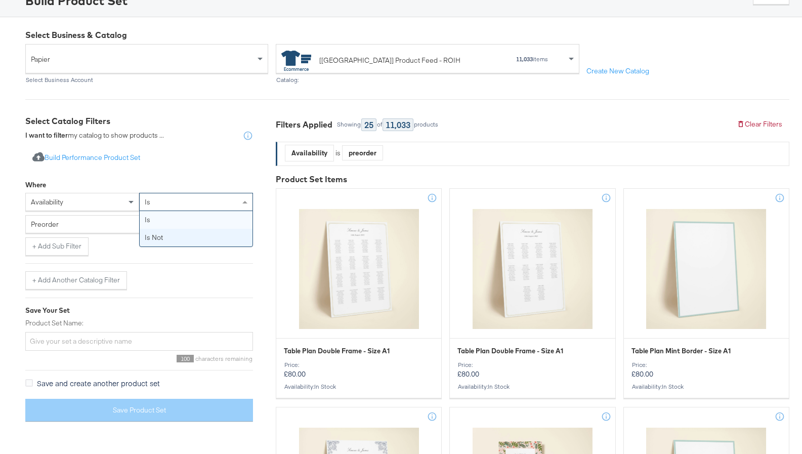
scroll to position [56, 0]
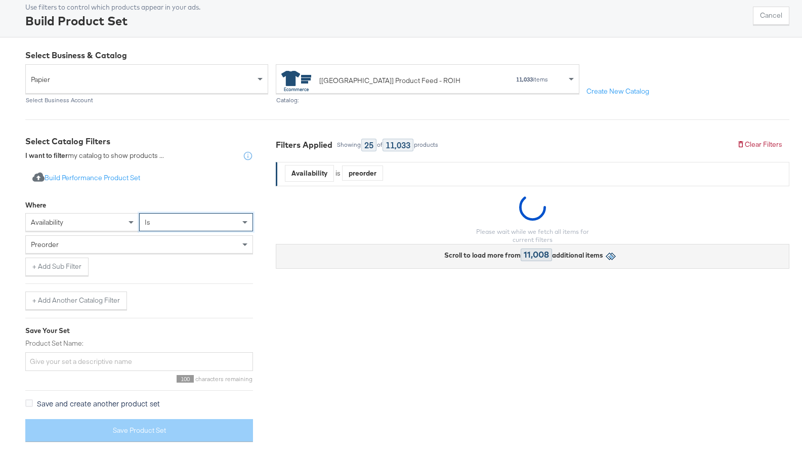
click at [121, 237] on div "preorder" at bounding box center [139, 244] width 227 height 17
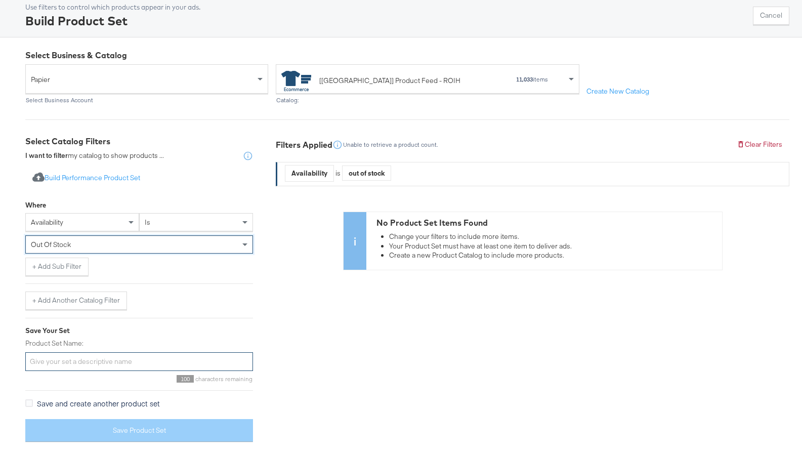
click at [69, 358] on input "Product Set Name:" at bounding box center [139, 361] width 228 height 19
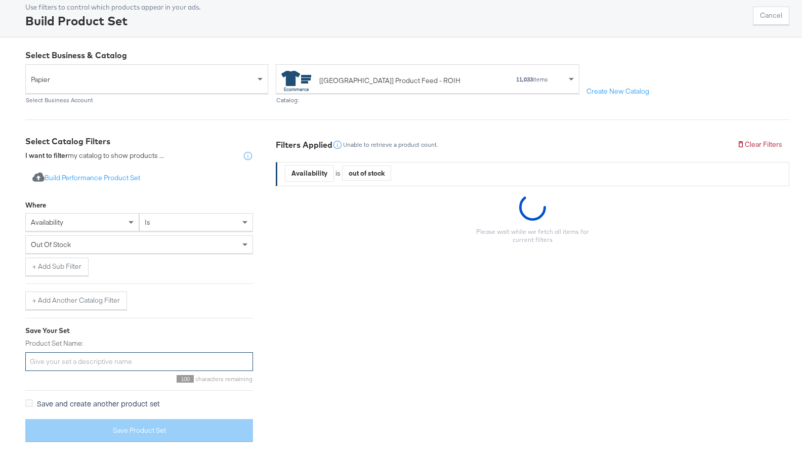
paste input "US Wedding [DATE] excluding low perfomers"
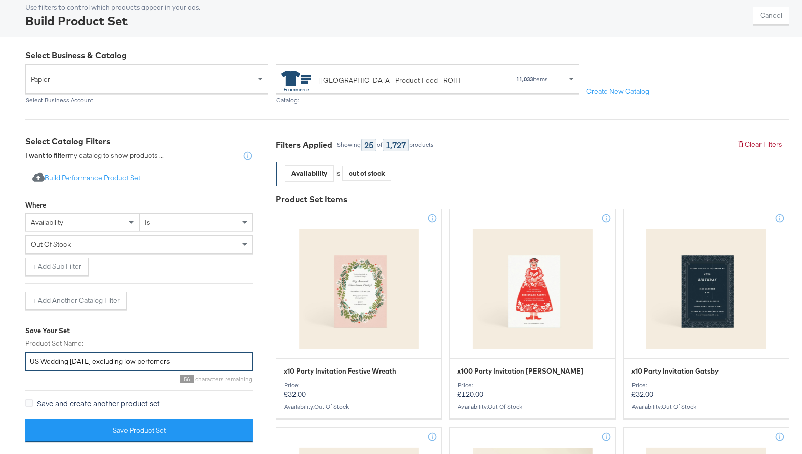
click at [37, 362] on input "US Wedding [DATE] excluding low perfomers" at bounding box center [139, 361] width 228 height 19
type input "UK Wedding Sept 2025 excluding low perfomers"
click at [181, 310] on div at bounding box center [139, 310] width 228 height 1
click at [49, 264] on button "+ Add Sub Filter" at bounding box center [56, 267] width 63 height 18
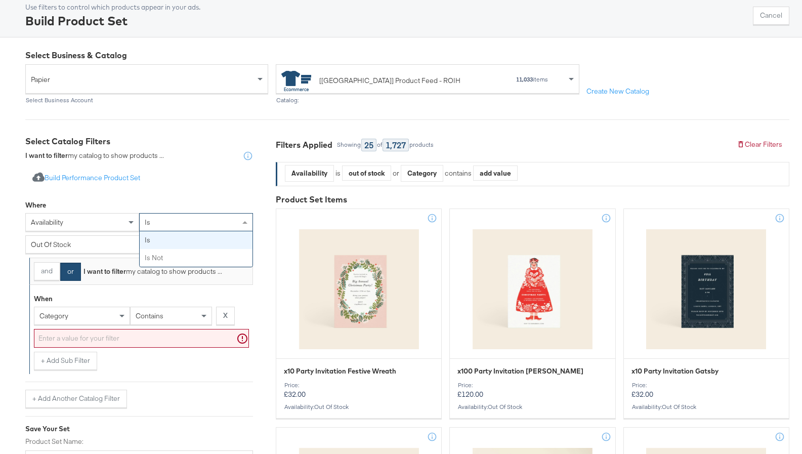
click at [163, 227] on div "is" at bounding box center [196, 222] width 113 height 17
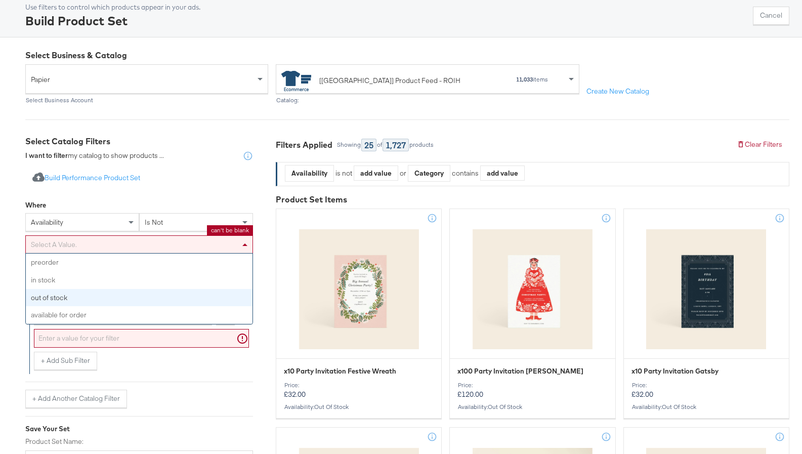
click at [129, 246] on div "Select a value." at bounding box center [139, 244] width 227 height 17
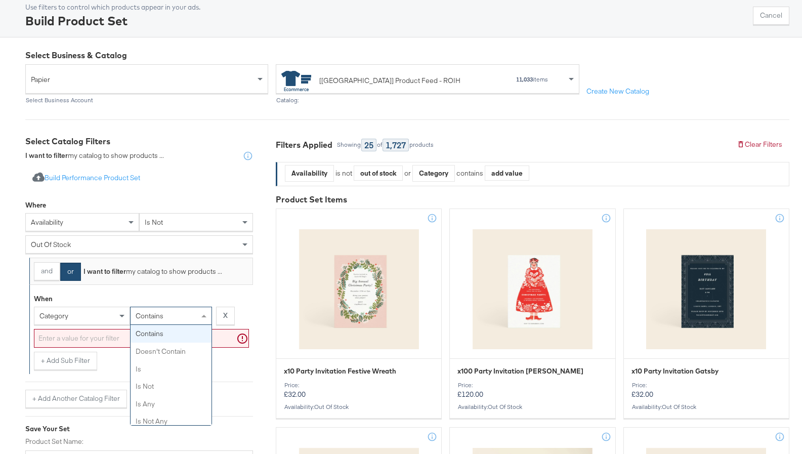
click at [136, 314] on span "contains" at bounding box center [150, 315] width 28 height 9
drag, startPoint x: 137, startPoint y: 378, endPoint x: 130, endPoint y: 375, distance: 7.5
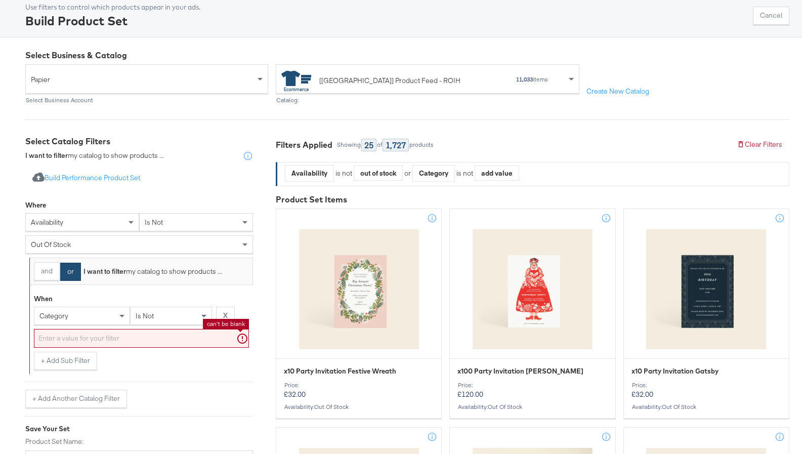
click at [109, 338] on input "text" at bounding box center [141, 338] width 215 height 19
type input "P"
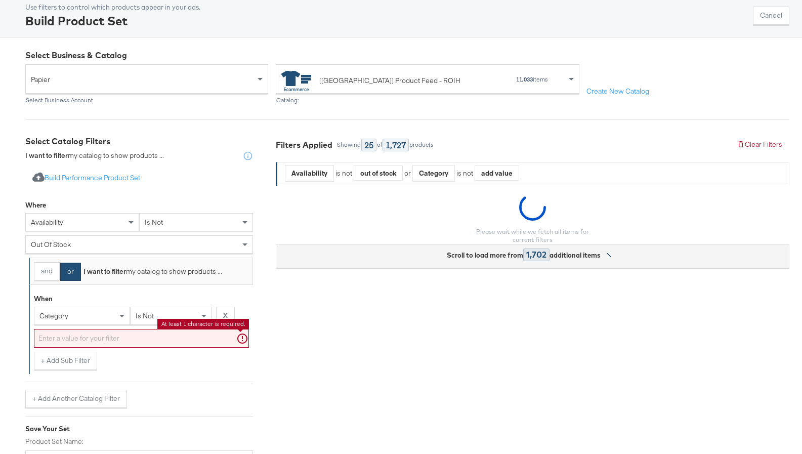
click at [62, 317] on span "category" at bounding box center [53, 315] width 29 height 9
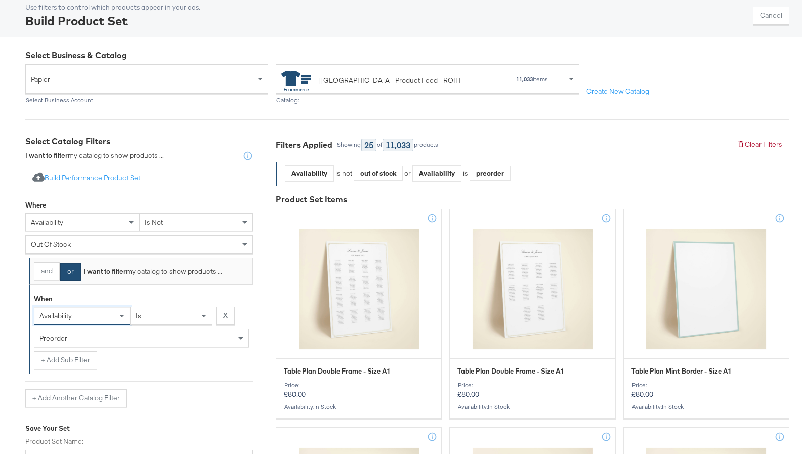
click at [104, 336] on div "preorder" at bounding box center [141, 338] width 214 height 17
click at [159, 322] on div "is" at bounding box center [171, 315] width 81 height 17
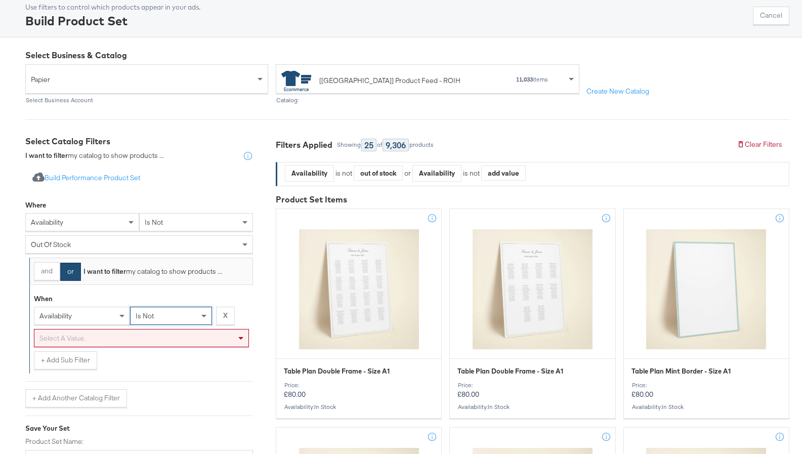
scroll to position [106, 0]
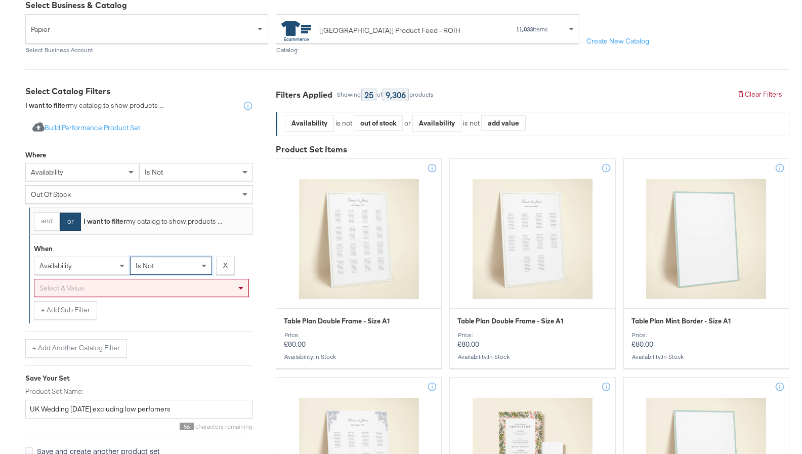
click at [121, 289] on div "Select a value." at bounding box center [141, 287] width 214 height 17
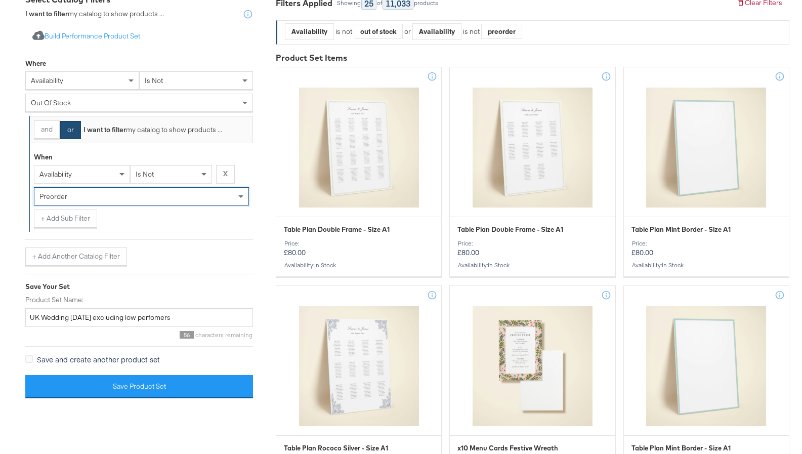
scroll to position [198, 0]
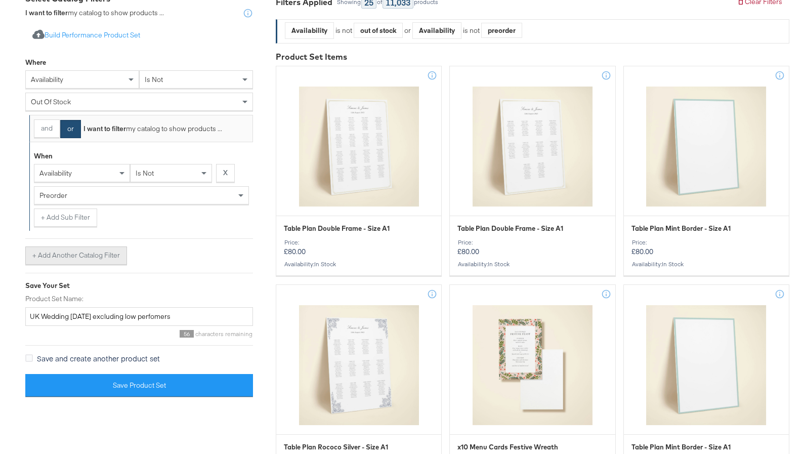
click at [46, 255] on button "+ Add Another Catalog Filter" at bounding box center [76, 255] width 102 height 18
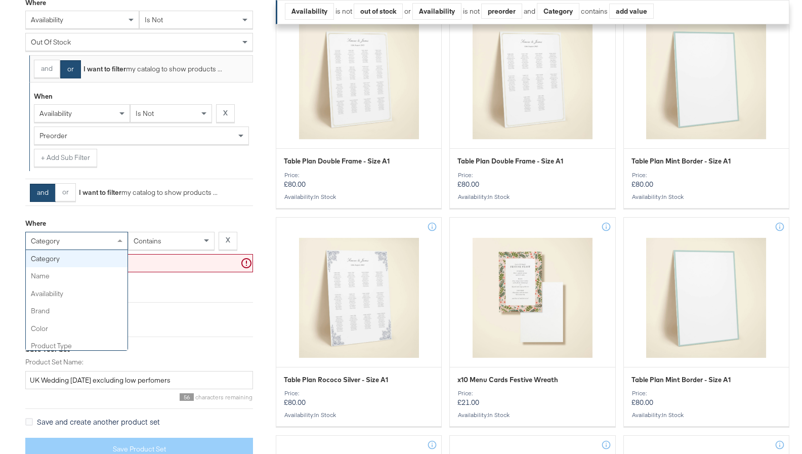
scroll to position [259, 0]
click at [65, 241] on div "category" at bounding box center [77, 240] width 102 height 17
type input "PROD"
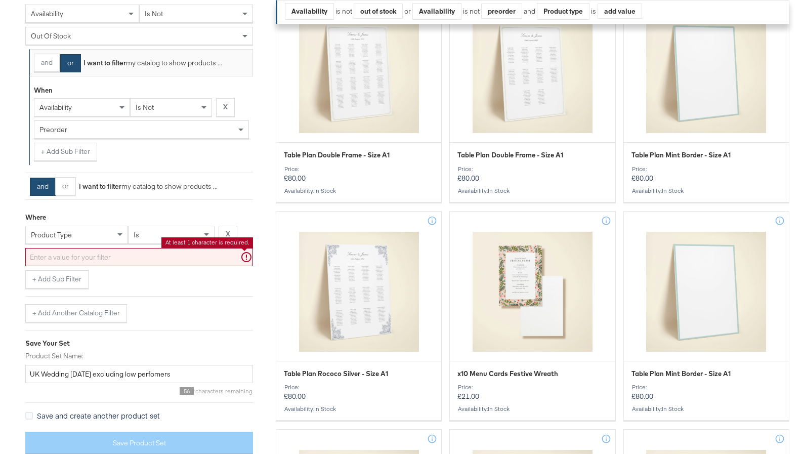
click at [116, 257] on input "text" at bounding box center [139, 257] width 228 height 19
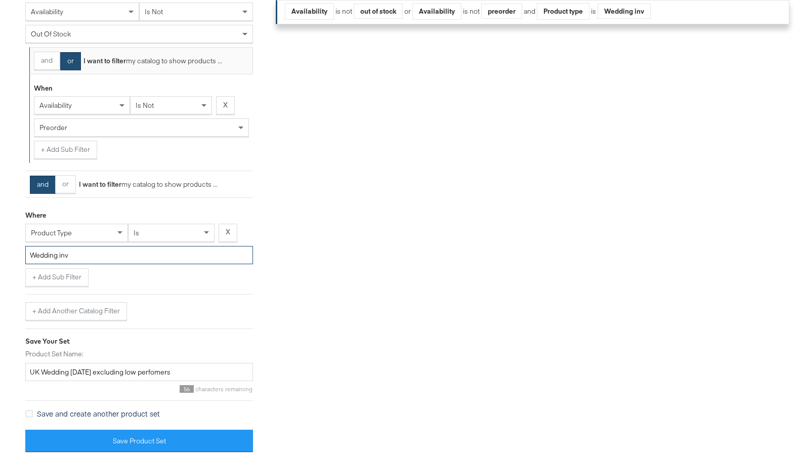
scroll to position [269, 0]
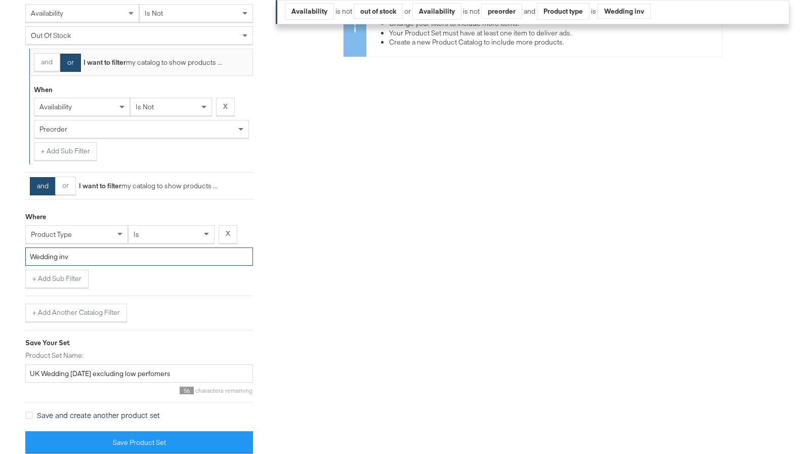
click at [43, 258] on input "Wedding inv" at bounding box center [139, 257] width 228 height 19
paste input "Invitation"
type input "Wedding Invitation"
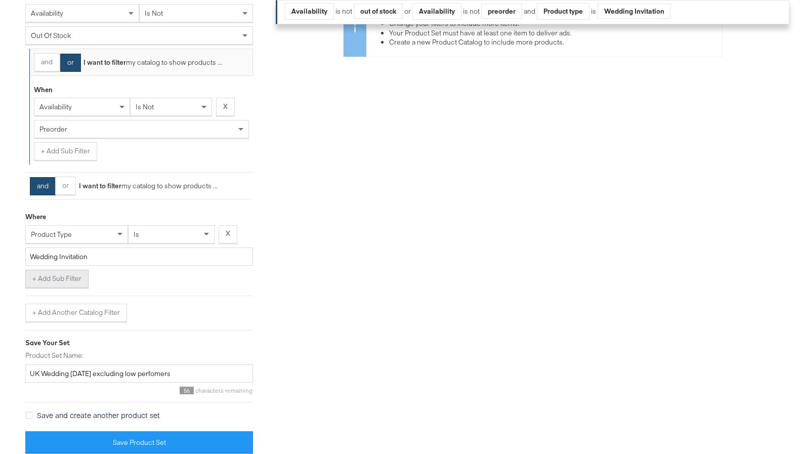
click at [49, 278] on button "+ Add Sub Filter" at bounding box center [56, 279] width 63 height 18
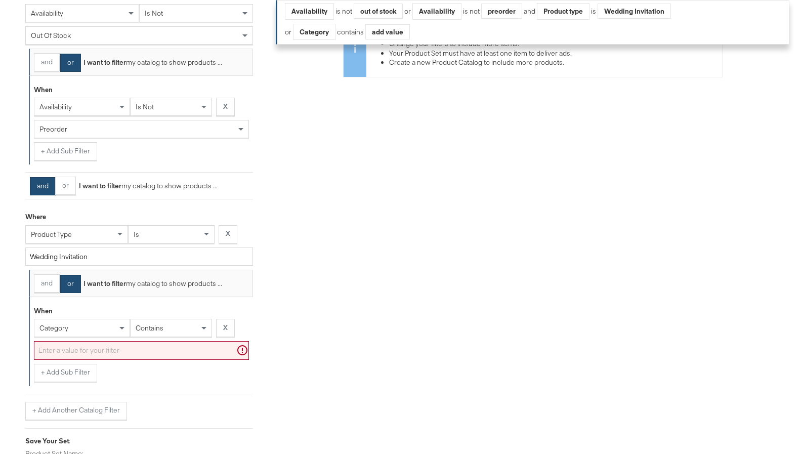
scroll to position [294, 0]
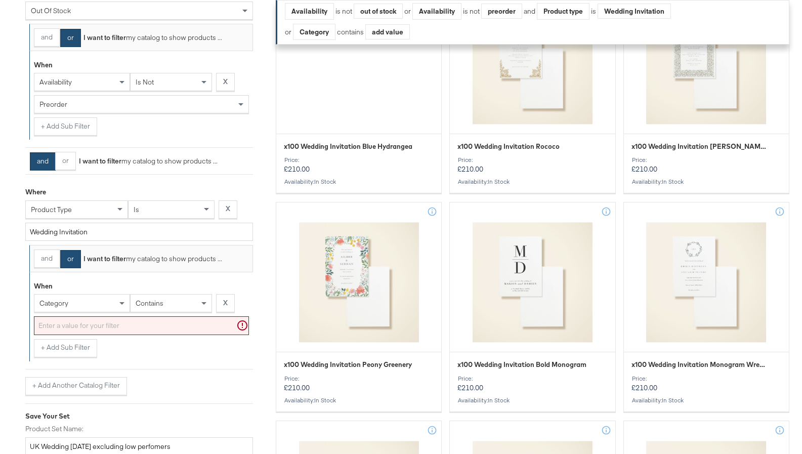
click at [40, 328] on input "text" at bounding box center [141, 325] width 215 height 19
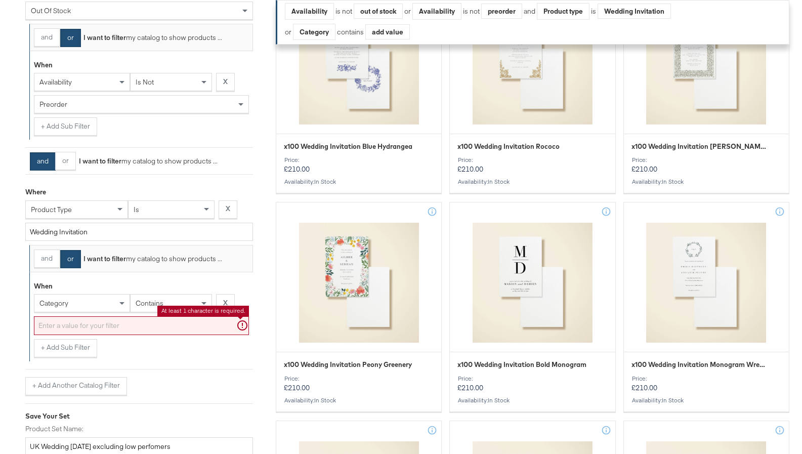
paste input "Foiled Wedding Invitation"
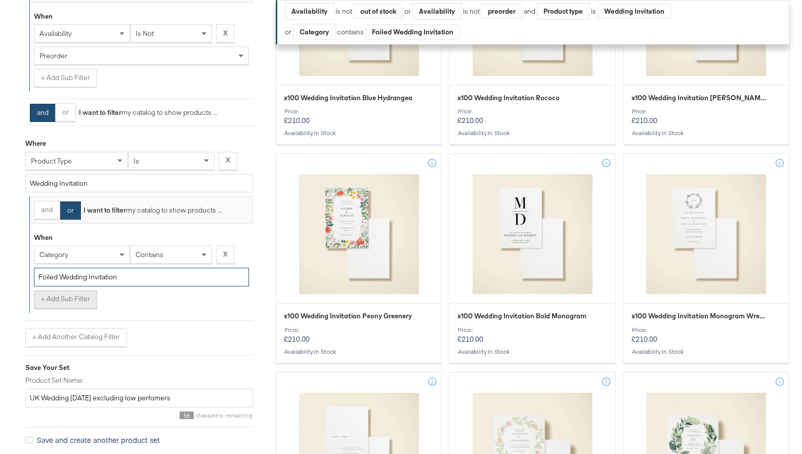
type input "Foiled Wedding Invitation"
click at [71, 296] on button "+ Add Sub Filter" at bounding box center [65, 299] width 63 height 18
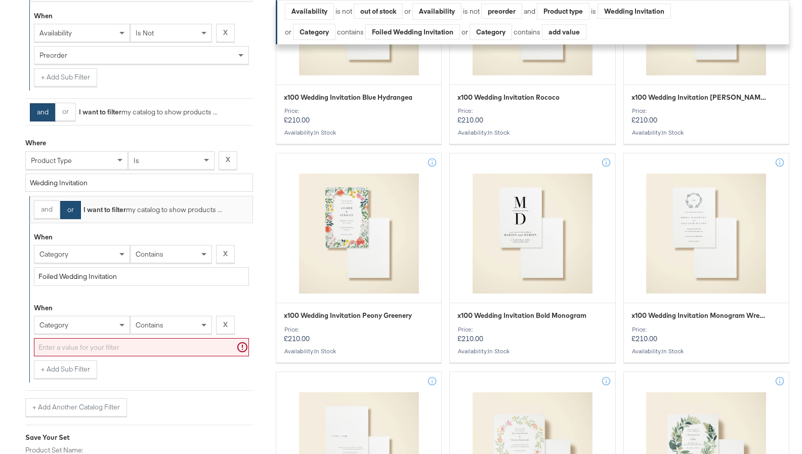
click at [93, 351] on input "text" at bounding box center [141, 347] width 215 height 19
paste input "bridal shower invitation"
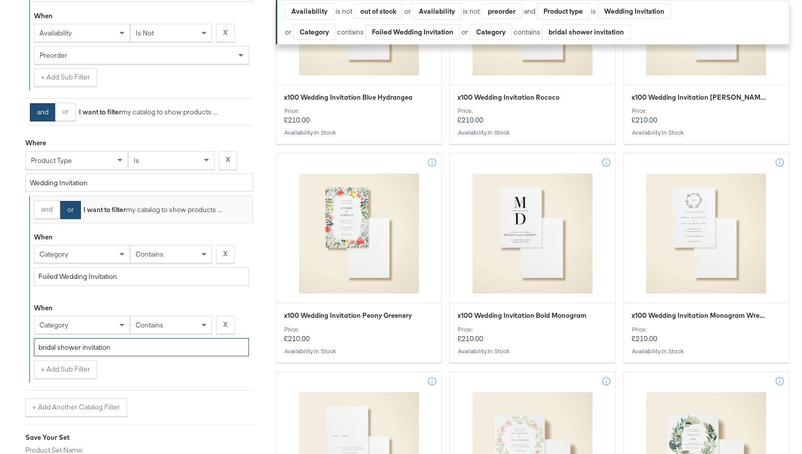
type input "bridal shower invitation"
click at [79, 369] on button "+ Add Sub Filter" at bounding box center [65, 369] width 63 height 18
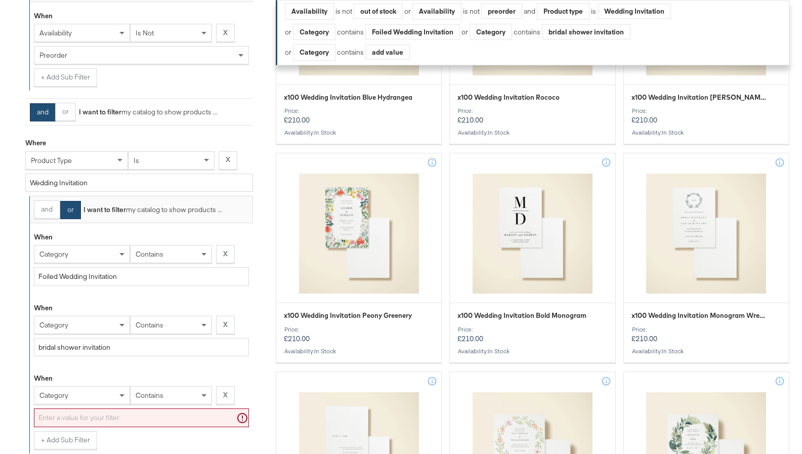
click at [64, 417] on input "text" at bounding box center [141, 417] width 215 height 19
paste input "invitation"
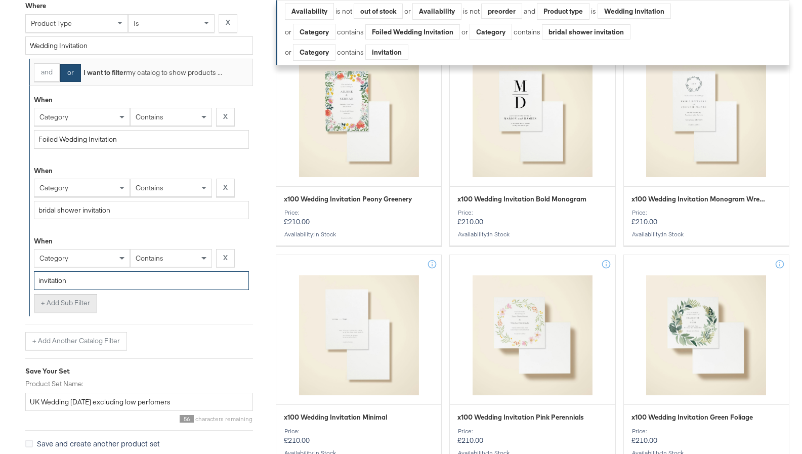
scroll to position [485, 0]
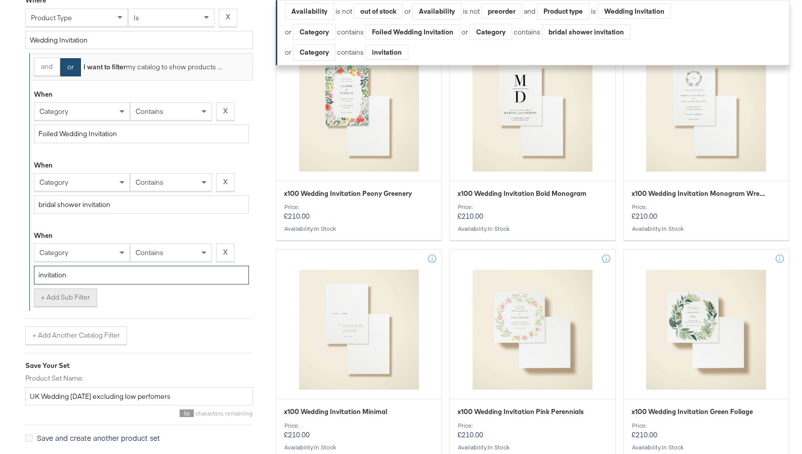
type input "invitation"
click at [69, 302] on button "+ Add Sub Filter" at bounding box center [65, 298] width 63 height 18
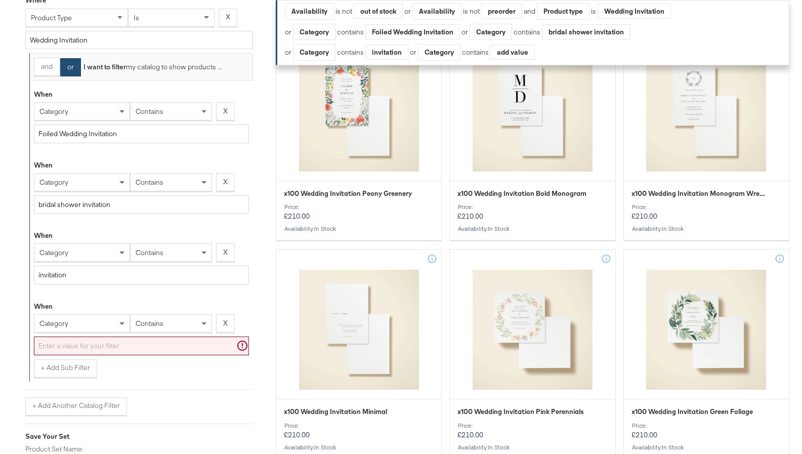
click at [97, 346] on input "text" at bounding box center [141, 346] width 215 height 19
paste input "foiled invitation"
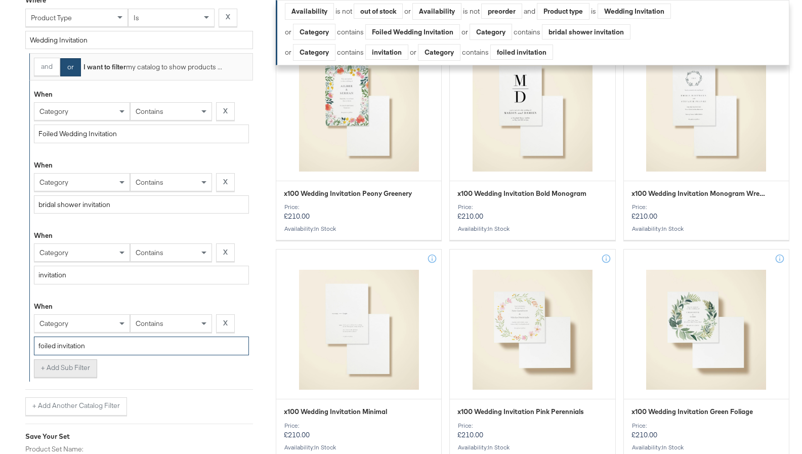
type input "foiled invitation"
click at [76, 364] on button "+ Add Sub Filter" at bounding box center [65, 368] width 63 height 18
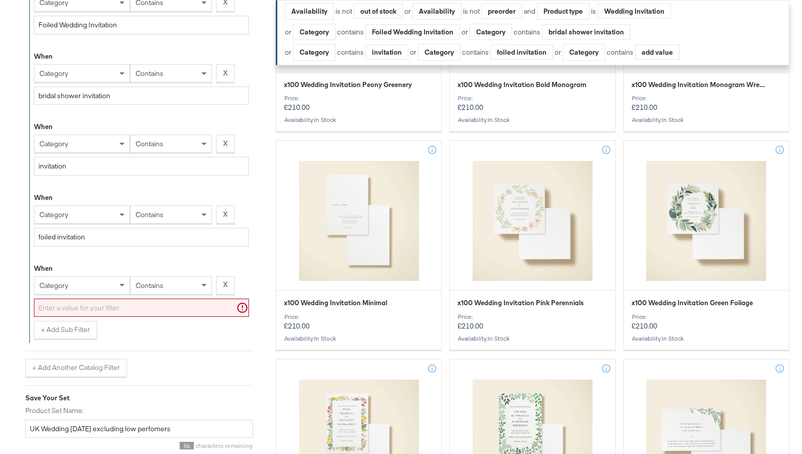
scroll to position [595, 0]
click at [100, 305] on input "text" at bounding box center [141, 307] width 215 height 19
paste input "save the date"
type input "save the date"
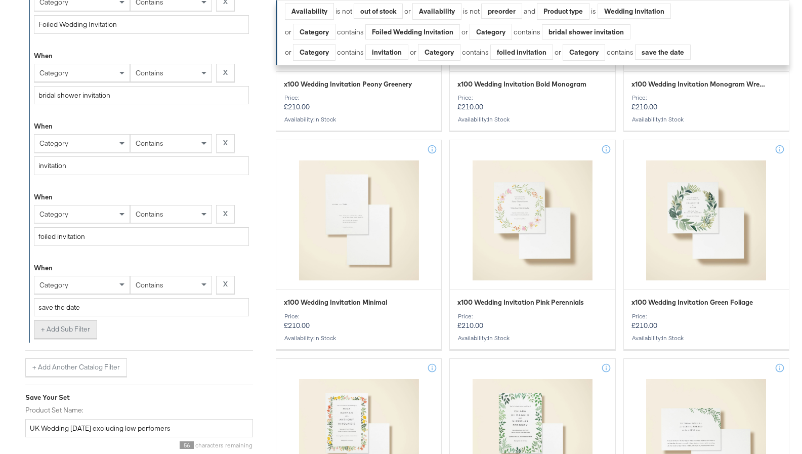
click at [76, 326] on button "+ Add Sub Filter" at bounding box center [65, 329] width 63 height 18
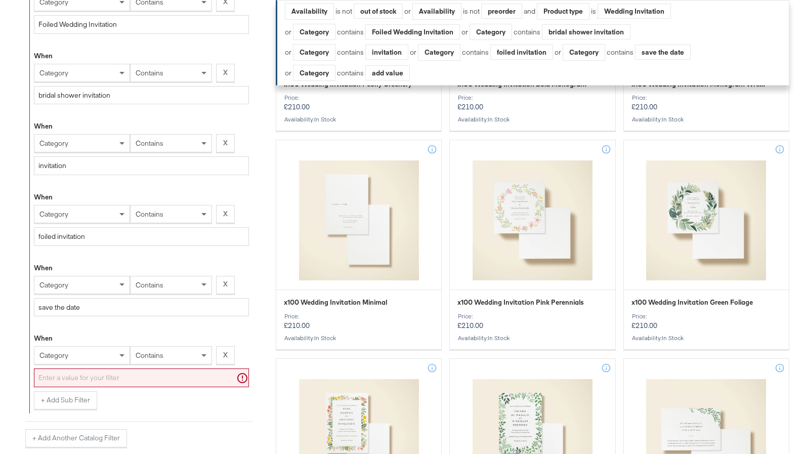
click at [73, 379] on input "text" at bounding box center [141, 377] width 215 height 19
paste input "foiled menu"
type input "foiled menu"
click at [71, 403] on button "+ Add Sub Filter" at bounding box center [65, 400] width 63 height 18
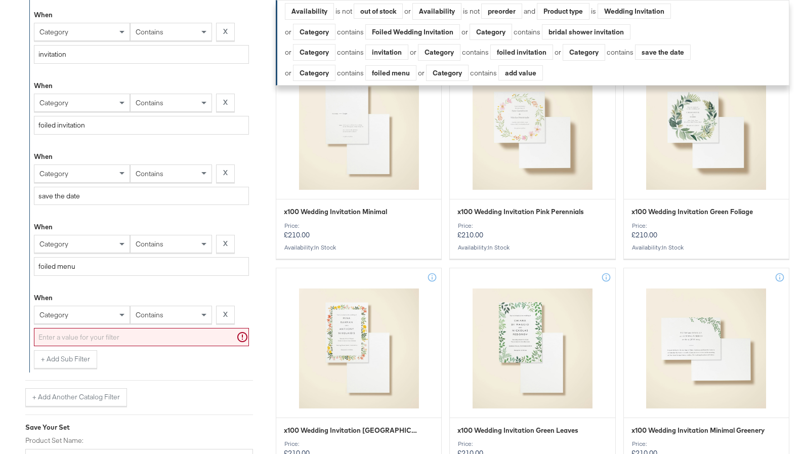
scroll to position [712, 0]
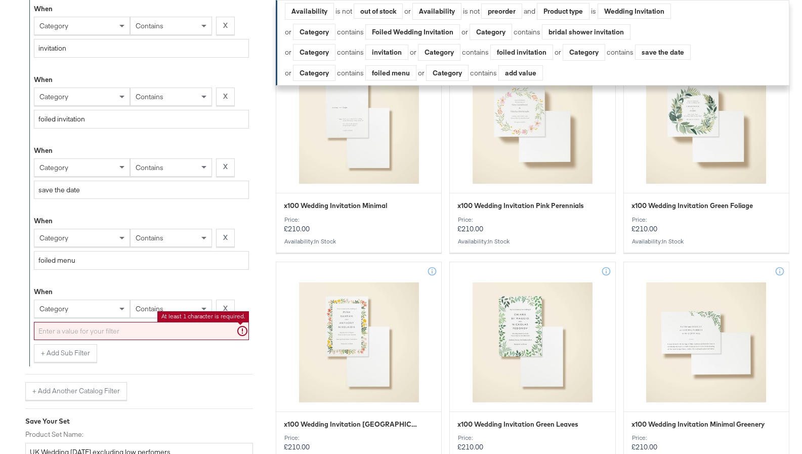
click at [86, 332] on input "text" at bounding box center [141, 331] width 215 height 19
paste input "menu"
type input "menu"
click at [64, 353] on button "+ Add Sub Filter" at bounding box center [65, 353] width 63 height 18
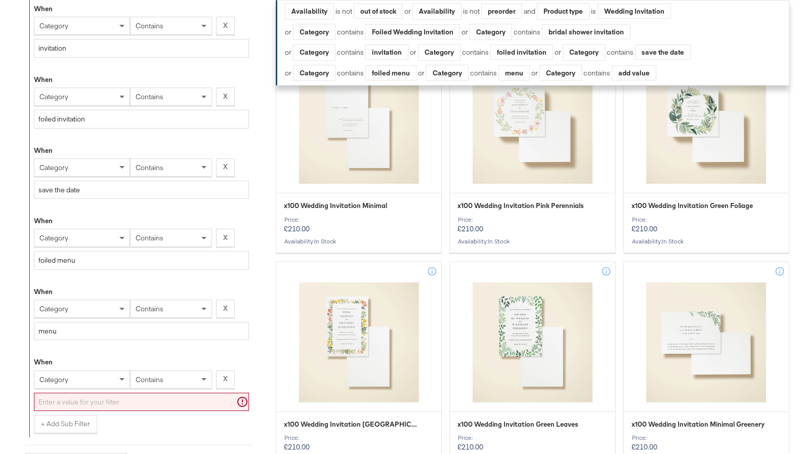
scroll to position [793, 0]
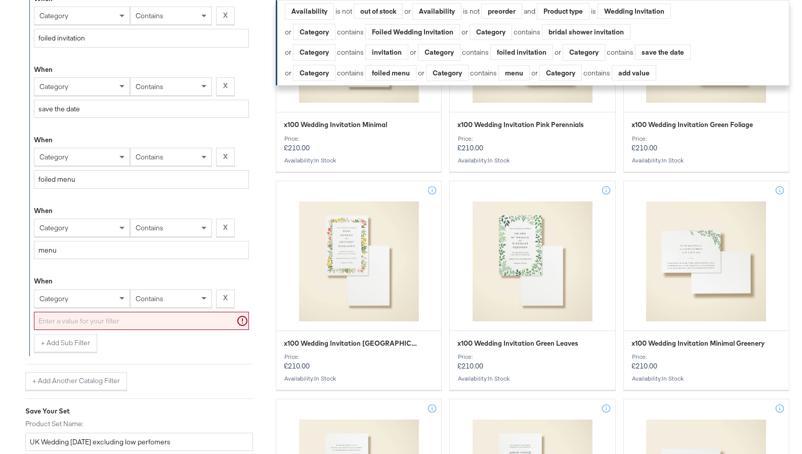
click at [60, 322] on input "text" at bounding box center [141, 321] width 215 height 19
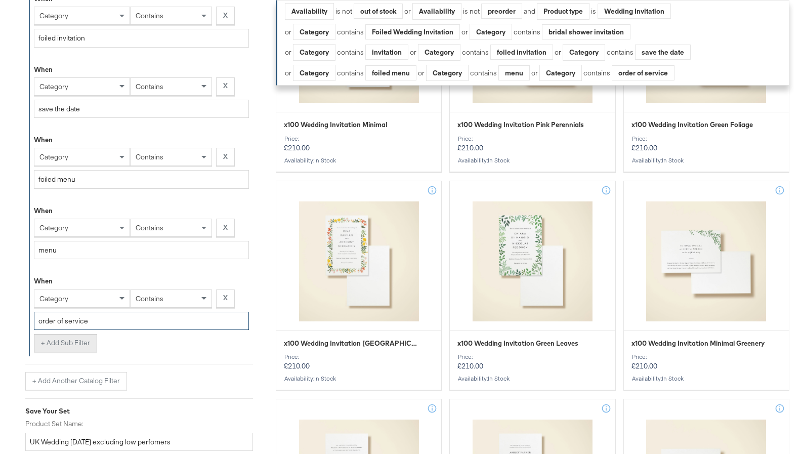
type input "order of service"
click at [51, 345] on button "+ Add Sub Filter" at bounding box center [65, 343] width 63 height 18
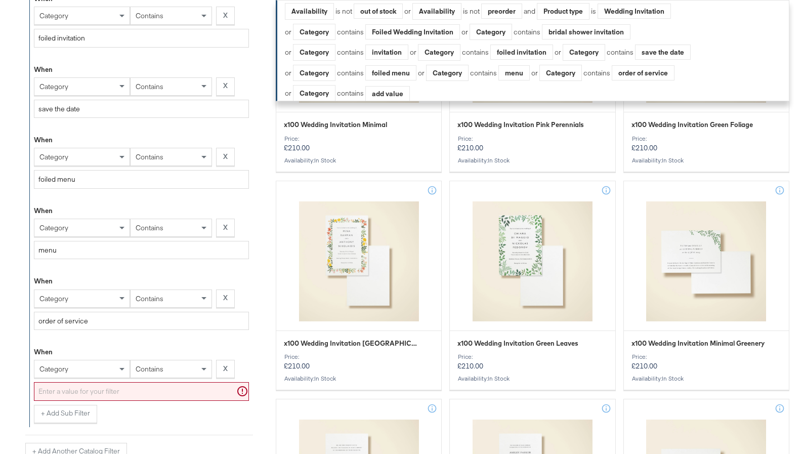
click at [62, 392] on input "text" at bounding box center [141, 391] width 215 height 19
paste input "program"
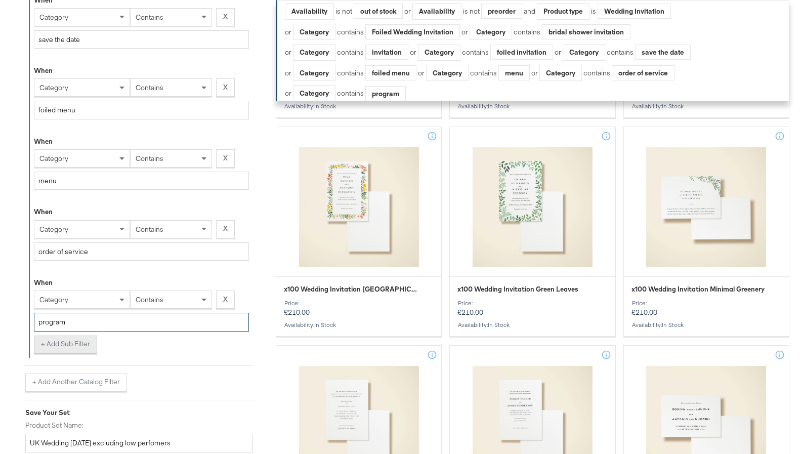
type input "program"
click at [71, 342] on button "+ Add Sub Filter" at bounding box center [65, 345] width 63 height 18
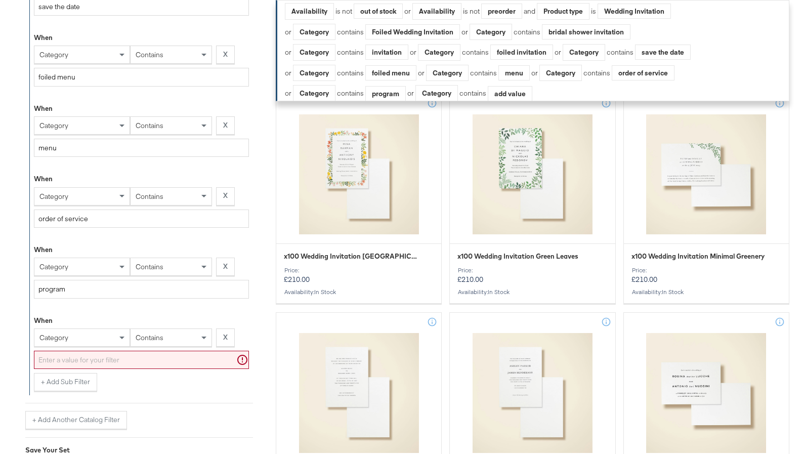
scroll to position [919, 0]
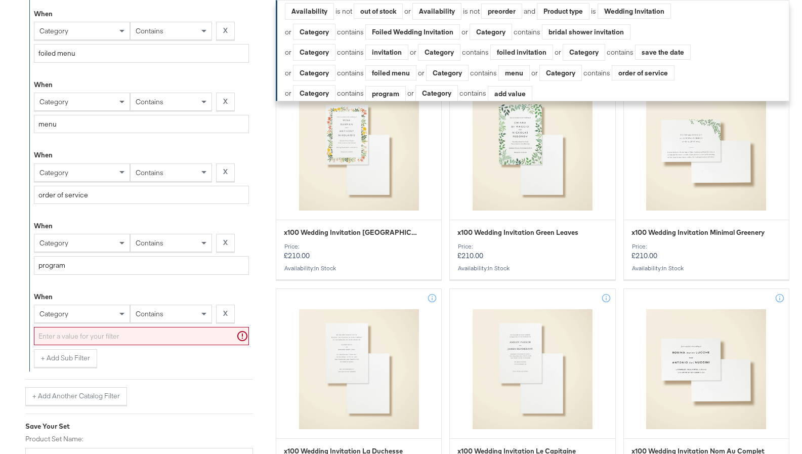
click at [172, 341] on input "text" at bounding box center [141, 336] width 215 height 19
paste input "guest book"
type input "guest book"
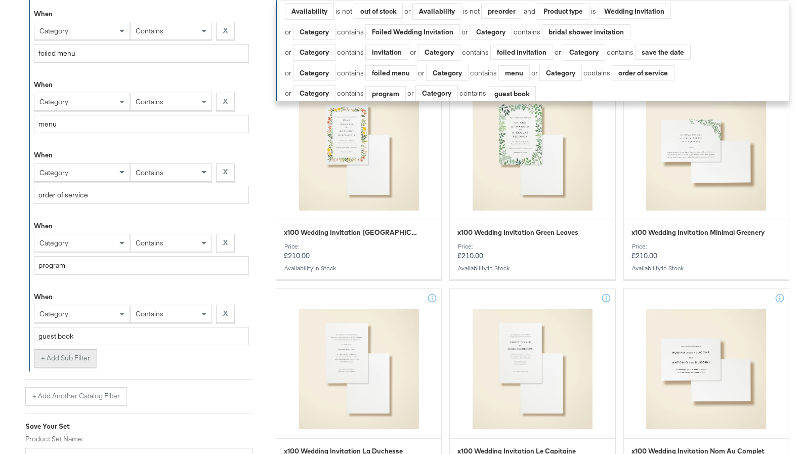
click at [64, 353] on button "+ Add Sub Filter" at bounding box center [65, 358] width 63 height 18
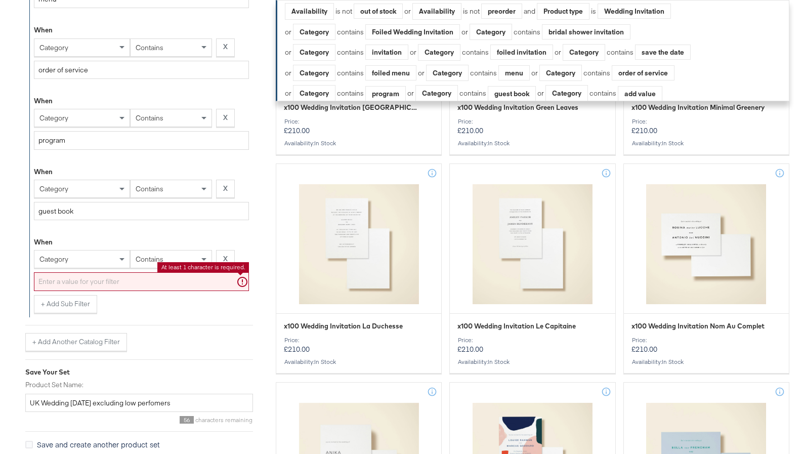
scroll to position [1044, 0]
click at [120, 281] on input "text" at bounding box center [141, 281] width 215 height 19
paste input "thank you card set"
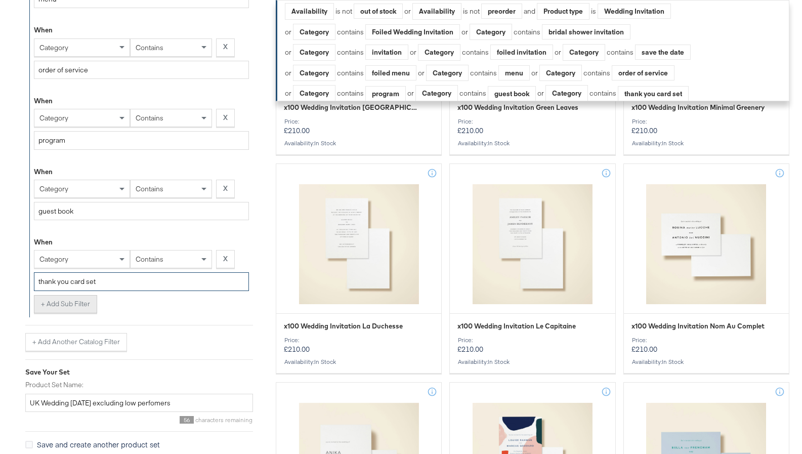
type input "thank you card set"
click at [65, 304] on button "+ Add Sub Filter" at bounding box center [65, 304] width 63 height 18
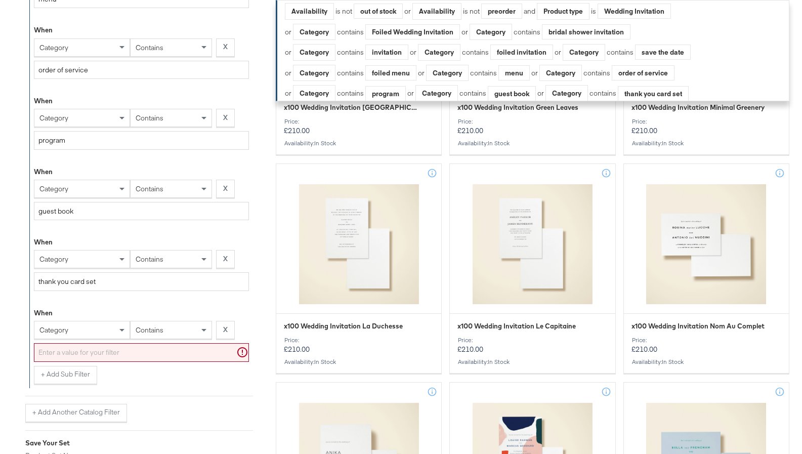
click at [90, 349] on input "text" at bounding box center [141, 352] width 215 height 19
paste input "photo card set"
type input "photo card set"
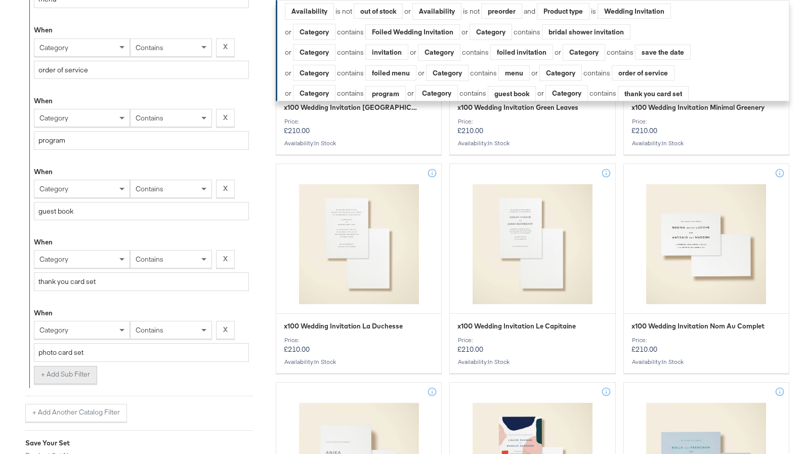
click at [56, 375] on button "+ Add Sub Filter" at bounding box center [65, 375] width 63 height 18
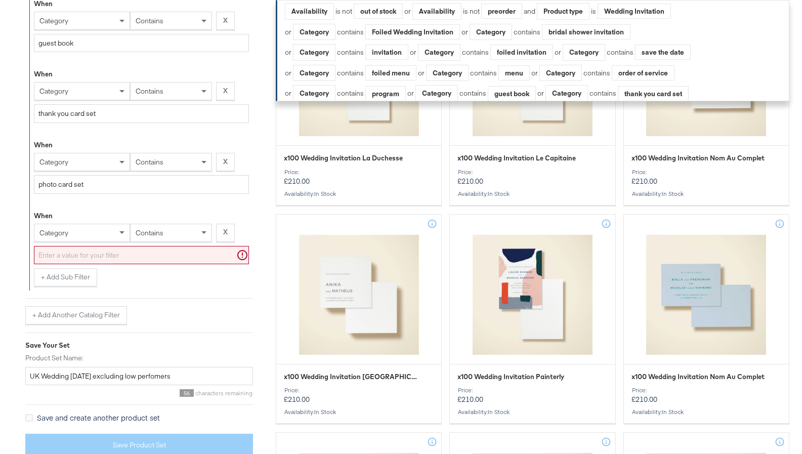
scroll to position [1214, 0]
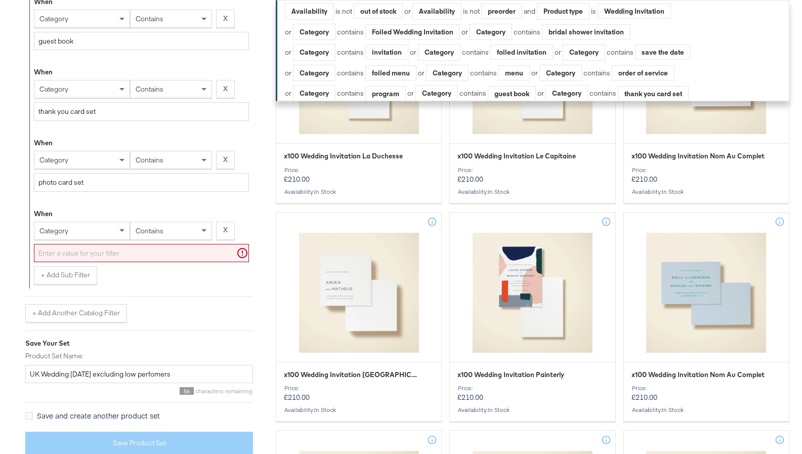
click at [81, 253] on input "text" at bounding box center [141, 253] width 215 height 19
paste input "place card"
type input "place card"
click at [66, 275] on button "+ Add Sub Filter" at bounding box center [65, 275] width 63 height 18
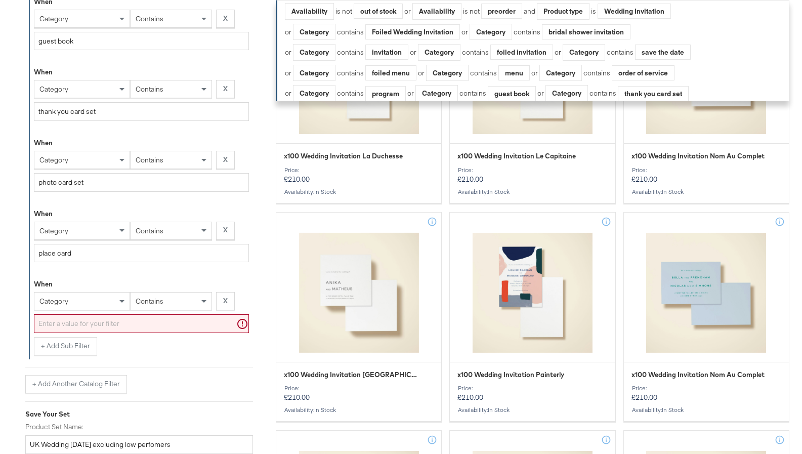
click at [150, 322] on input "text" at bounding box center [141, 323] width 215 height 19
paste input "table name"
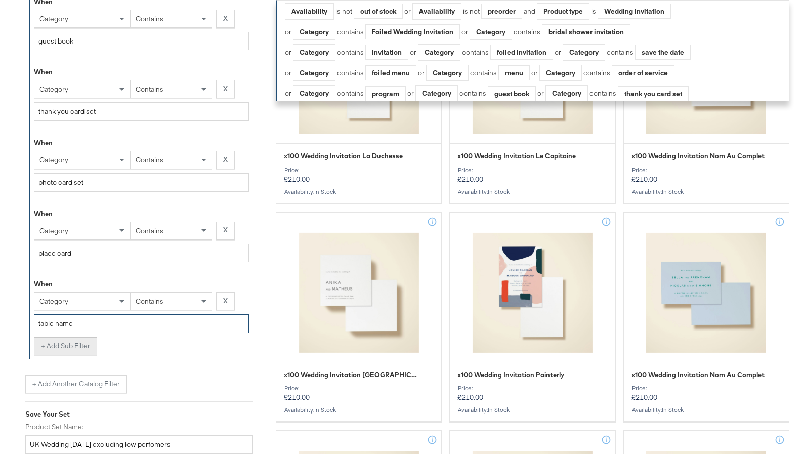
type input "table name"
click at [62, 342] on button "+ Add Sub Filter" at bounding box center [65, 346] width 63 height 18
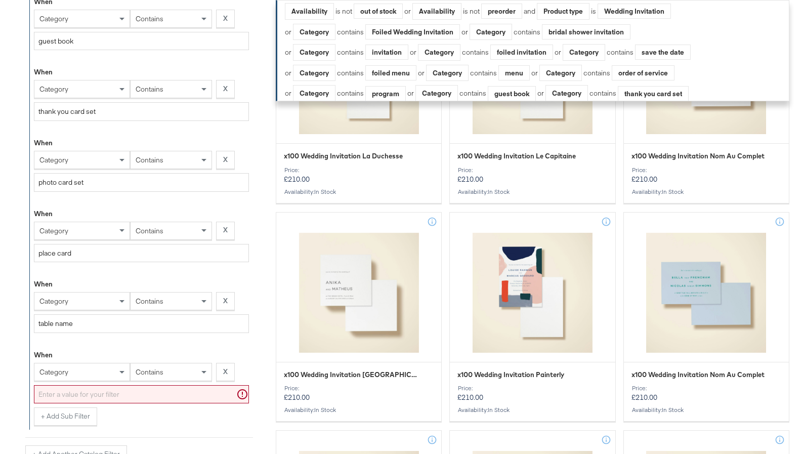
click at [76, 392] on input "text" at bounding box center [141, 394] width 215 height 19
paste input "table number"
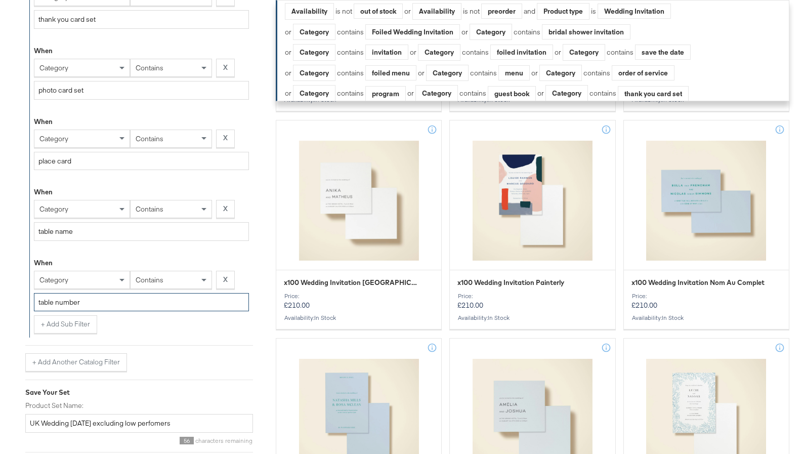
scroll to position [1308, 0]
type input "table number"
click at [70, 329] on button "+ Add Sub Filter" at bounding box center [65, 323] width 63 height 18
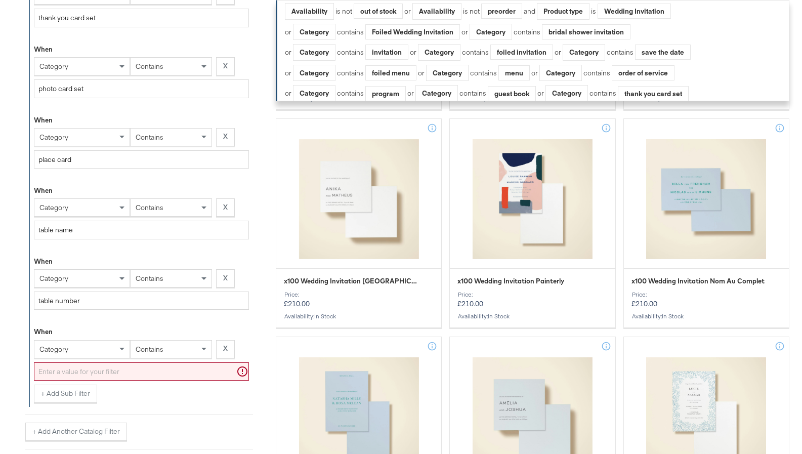
click at [92, 373] on input "text" at bounding box center [141, 371] width 215 height 19
paste input "Binder Wedding Planner"
type input "Binder Wedding Planner"
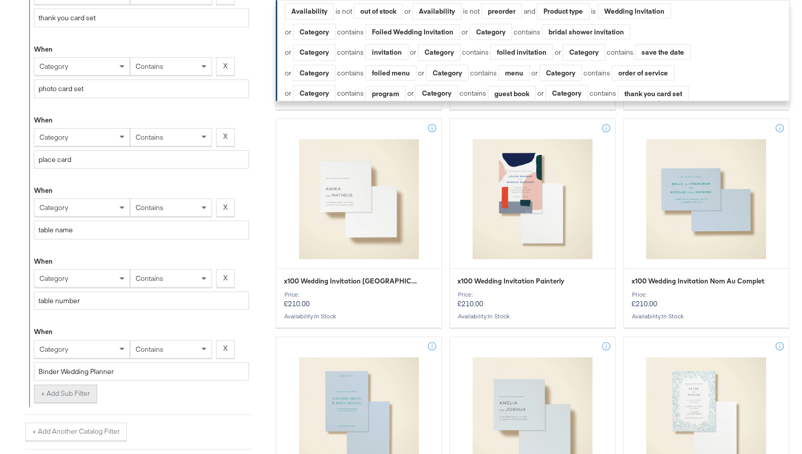
click at [65, 402] on button "+ Add Sub Filter" at bounding box center [65, 394] width 63 height 18
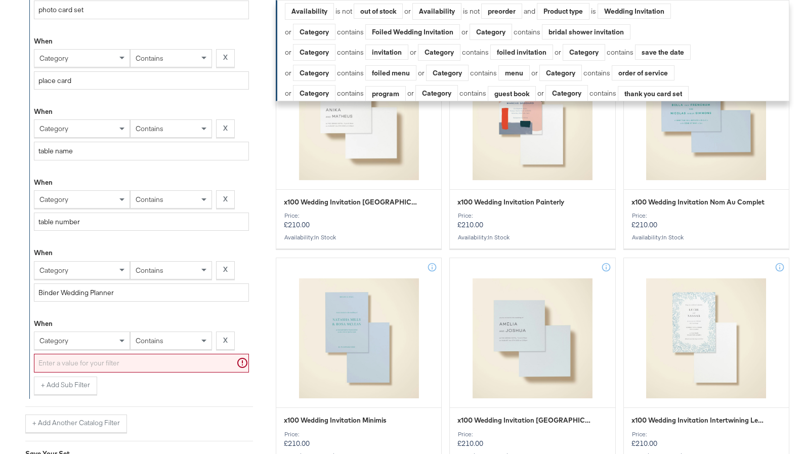
scroll to position [1387, 0]
click at [66, 357] on input "text" at bounding box center [141, 362] width 215 height 19
paste input "Our Big Day"
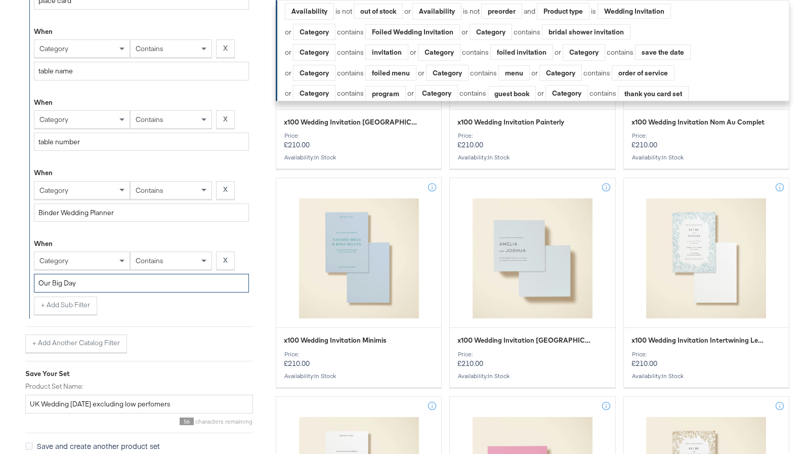
scroll to position [1468, 0]
type input "Our Big Day"
click at [67, 337] on button "+ Add Another Catalog Filter" at bounding box center [76, 343] width 102 height 18
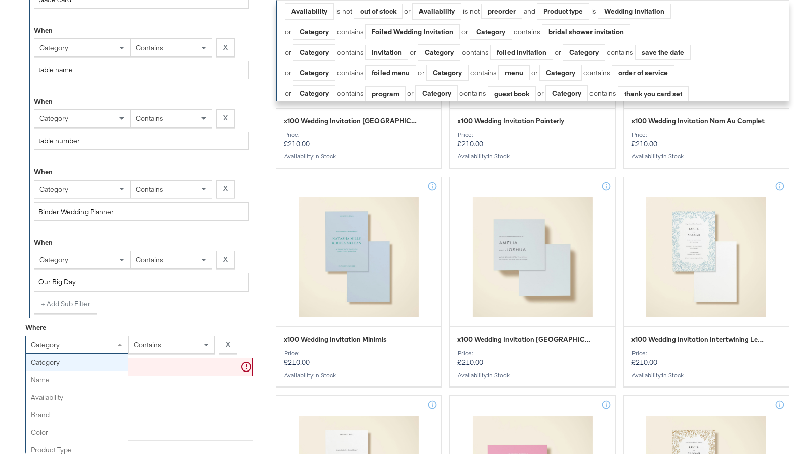
scroll to position [1468, 0]
click at [110, 340] on div "category" at bounding box center [77, 344] width 102 height 17
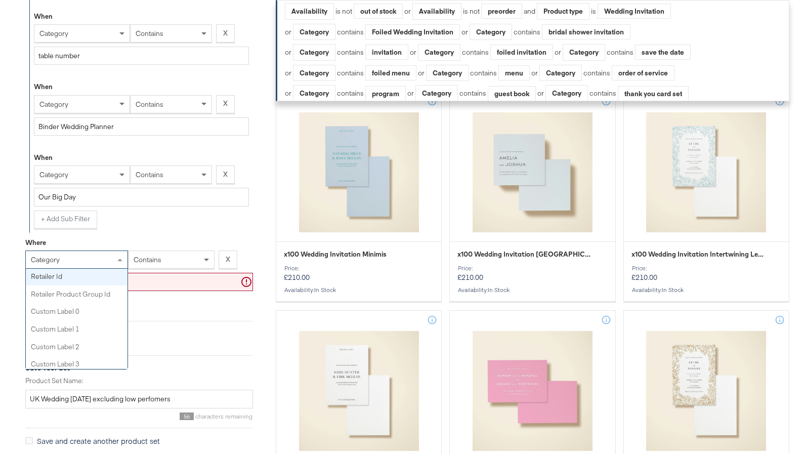
scroll to position [1564, 0]
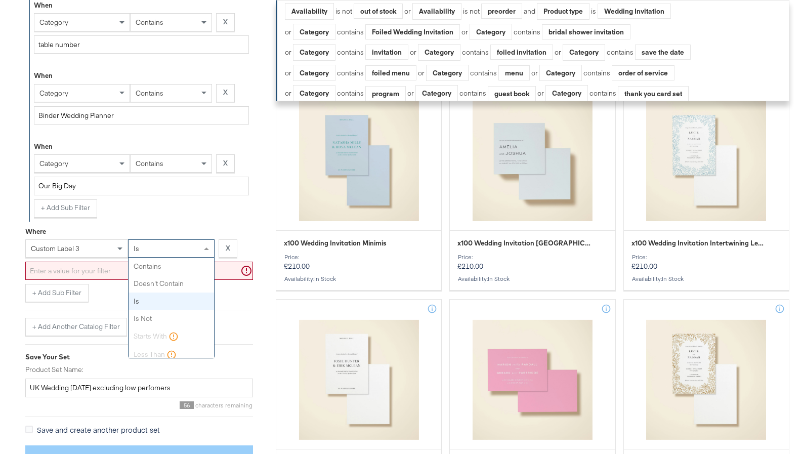
click at [164, 249] on div "is" at bounding box center [172, 248] width 86 height 17
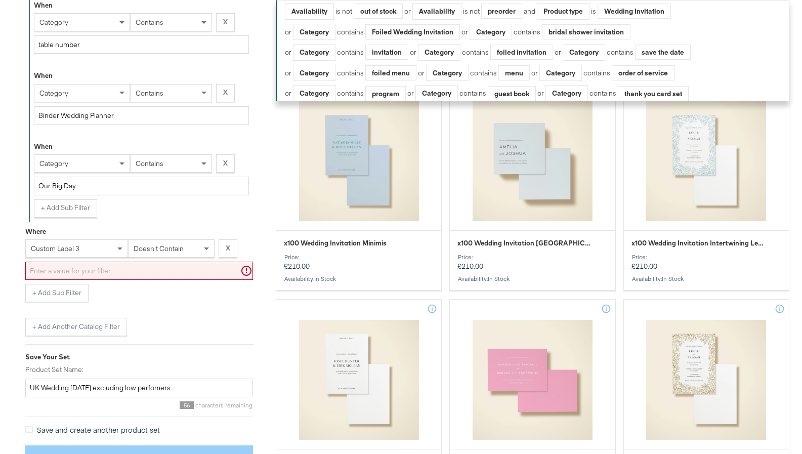
click at [131, 266] on input "text" at bounding box center [139, 271] width 228 height 19
click at [115, 273] on input "text" at bounding box center [139, 271] width 228 height 19
paste input "low performer"
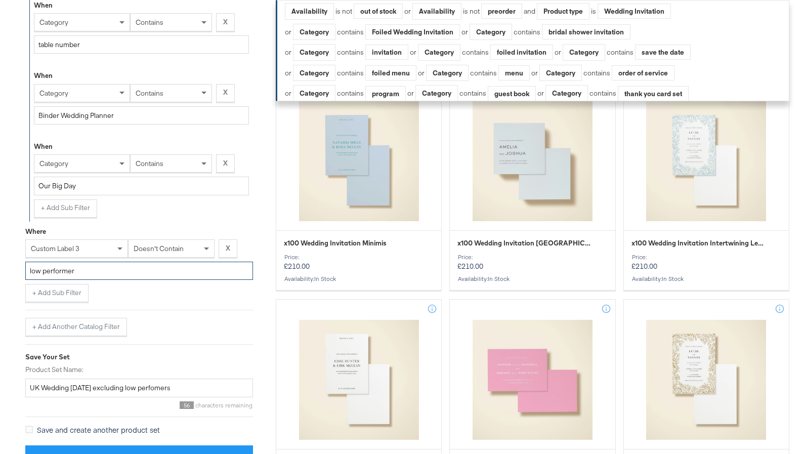
type input "low performer"
click at [126, 286] on div "+ Add Sub Filter" at bounding box center [139, 293] width 228 height 18
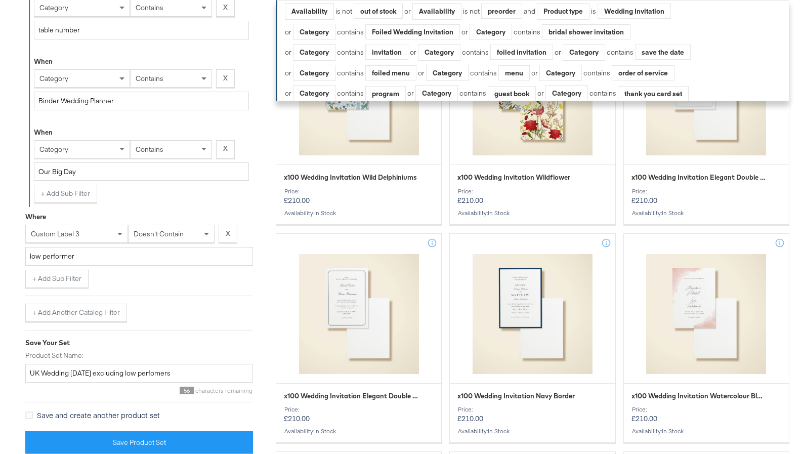
scroll to position [2944, 0]
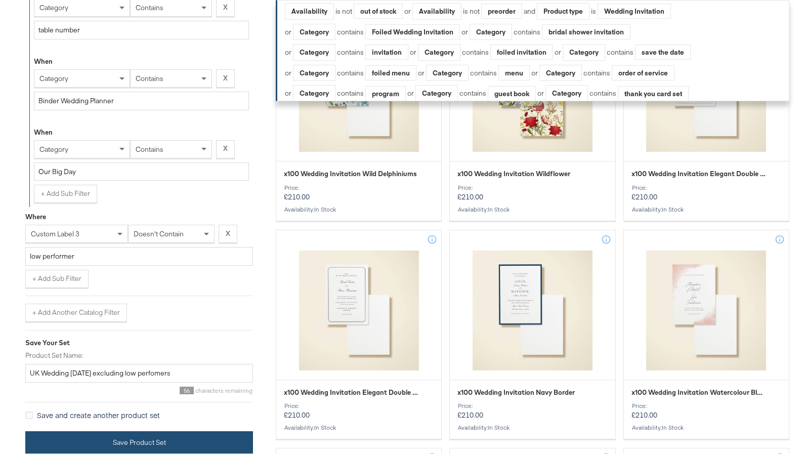
click at [95, 441] on button "Save Product Set" at bounding box center [139, 442] width 228 height 23
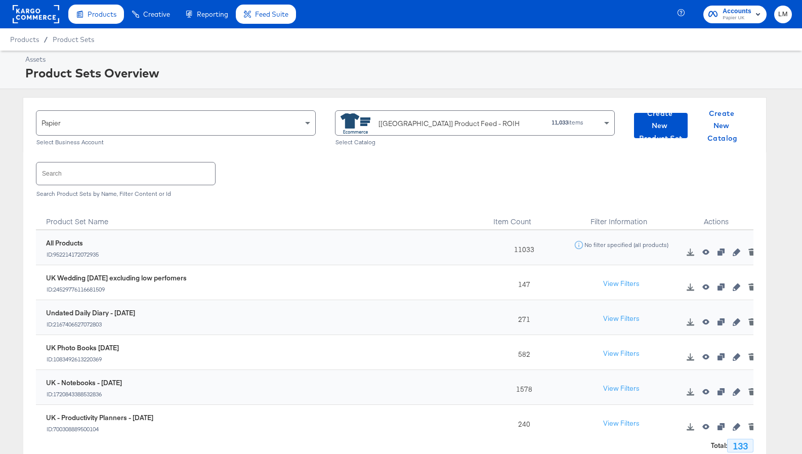
click at [172, 177] on input "text" at bounding box center [125, 173] width 179 height 22
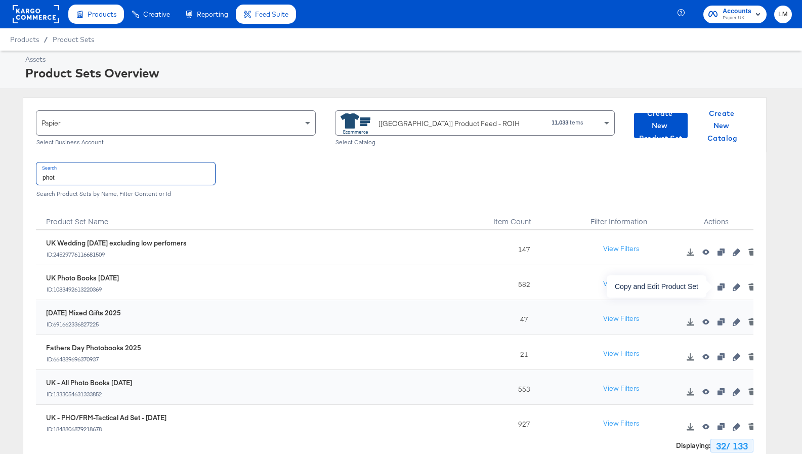
type input "phot"
click at [720, 287] on icon "button" at bounding box center [721, 286] width 7 height 7
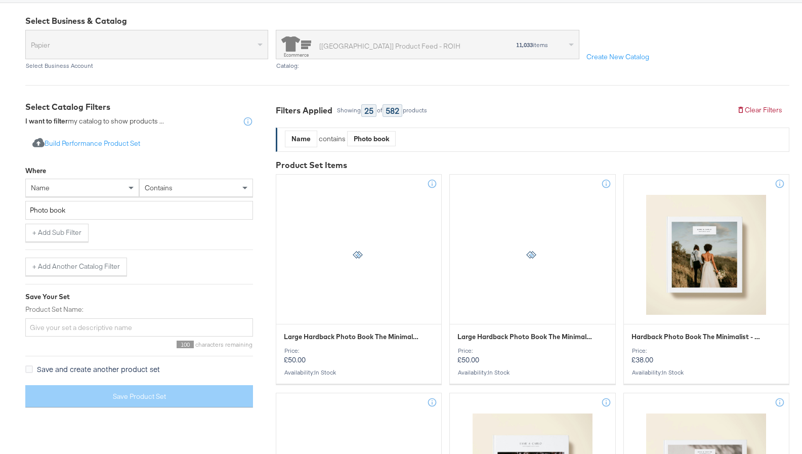
scroll to position [105, 0]
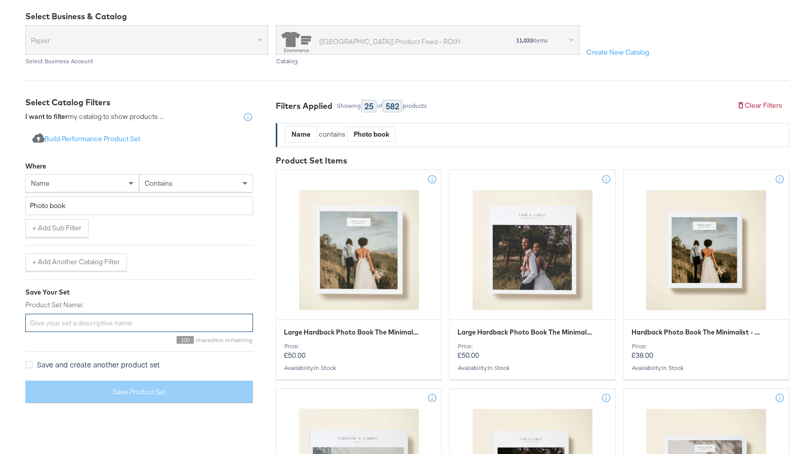
click at [73, 318] on input "Product Set Name:" at bounding box center [139, 323] width 228 height 19
paste input "Photo books excluding low performers"
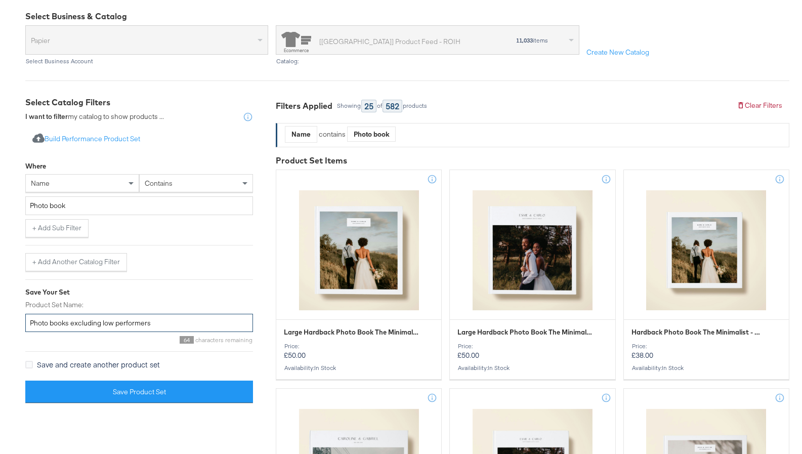
click at [31, 324] on input "Photo books excluding low performers" at bounding box center [139, 323] width 228 height 19
type input "UK Photo books excluding low performers"
click at [90, 262] on button "+ Add Another Catalog Filter" at bounding box center [76, 262] width 102 height 18
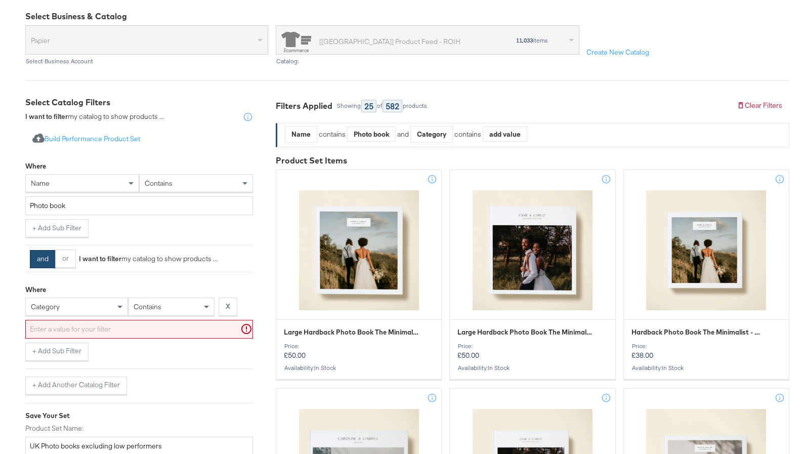
click at [53, 304] on span "category" at bounding box center [45, 306] width 29 height 9
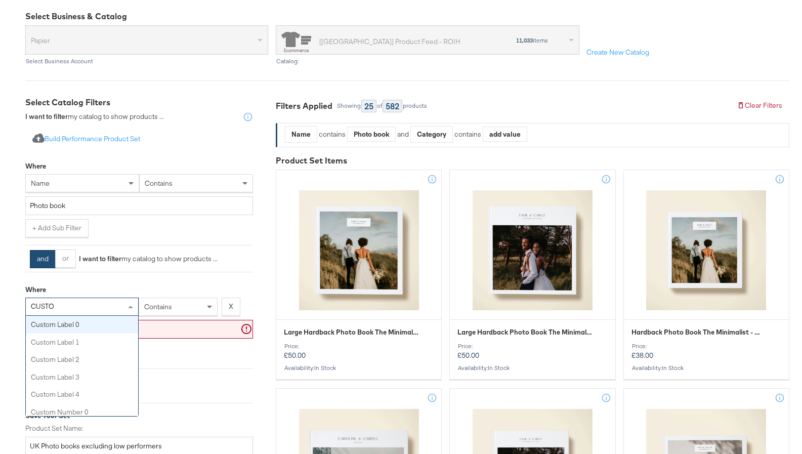
type input "CUSTOM"
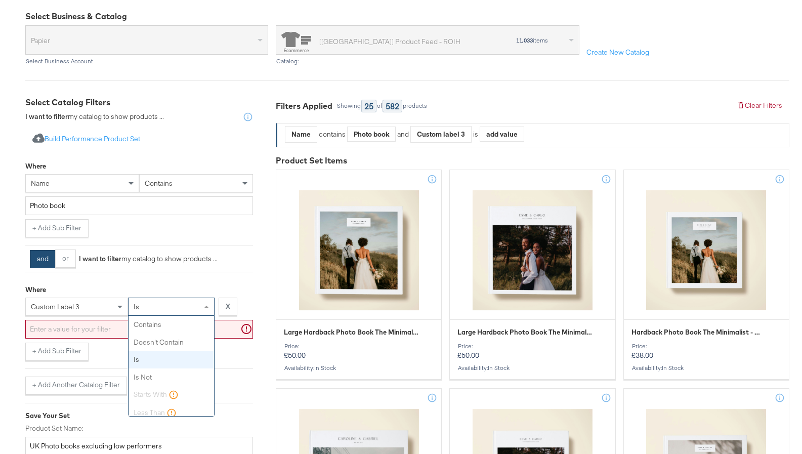
click at [141, 304] on div "is" at bounding box center [172, 306] width 86 height 17
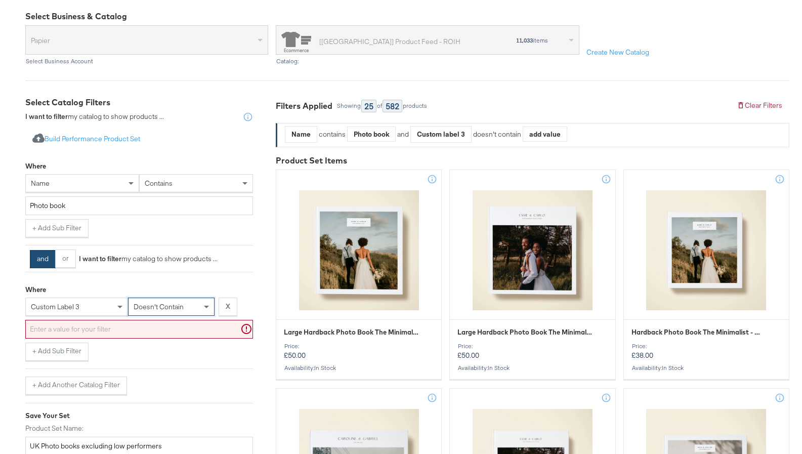
drag, startPoint x: 157, startPoint y: 322, endPoint x: 128, endPoint y: 332, distance: 30.9
click at [116, 333] on input "text" at bounding box center [139, 329] width 228 height 19
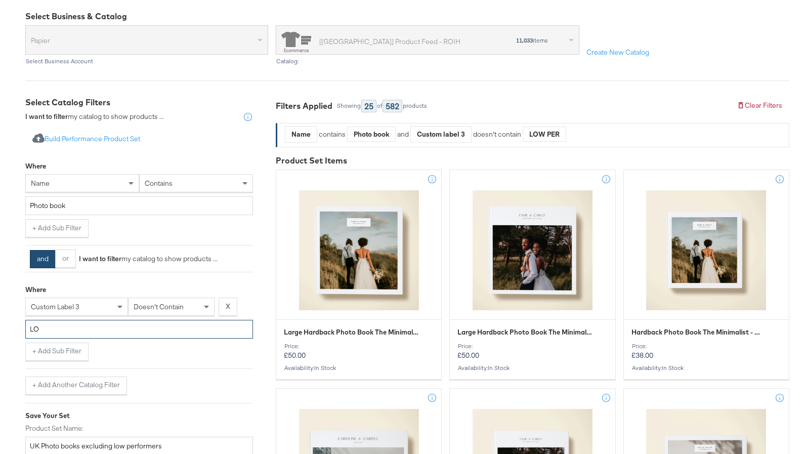
type input "L"
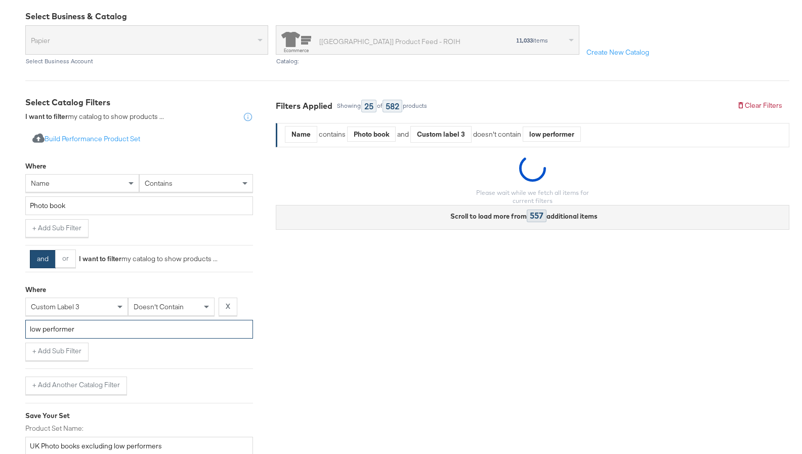
type input "low performer"
click at [102, 353] on div "+ Add Sub Filter" at bounding box center [139, 352] width 228 height 18
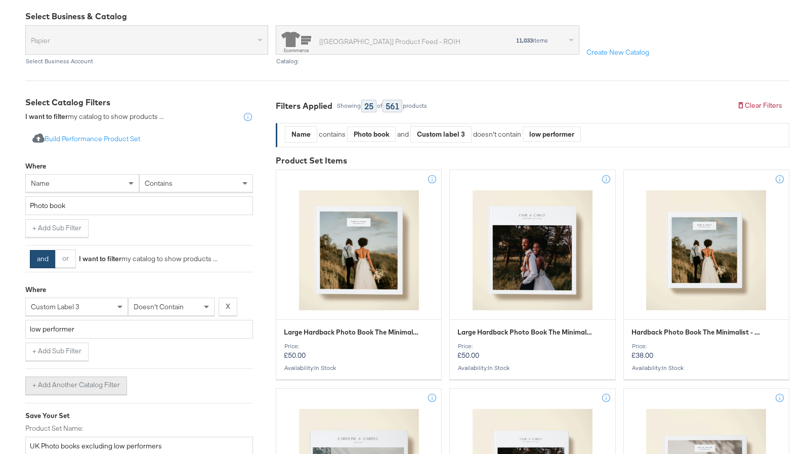
click at [75, 382] on button "+ Add Another Catalog Filter" at bounding box center [76, 386] width 102 height 18
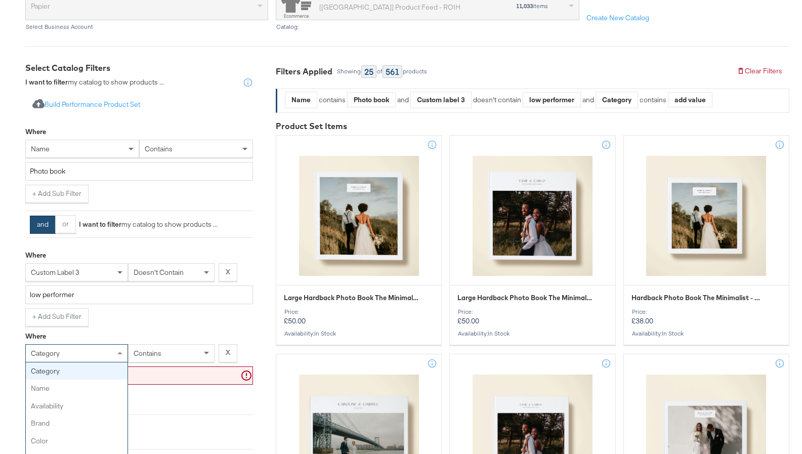
scroll to position [148, 0]
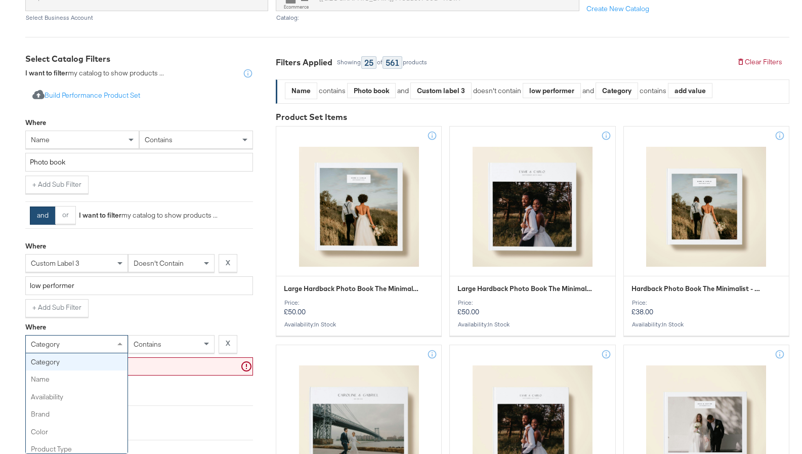
click at [84, 353] on div "category category name availability brand color product type product tags price…" at bounding box center [76, 344] width 103 height 18
type input "ava"
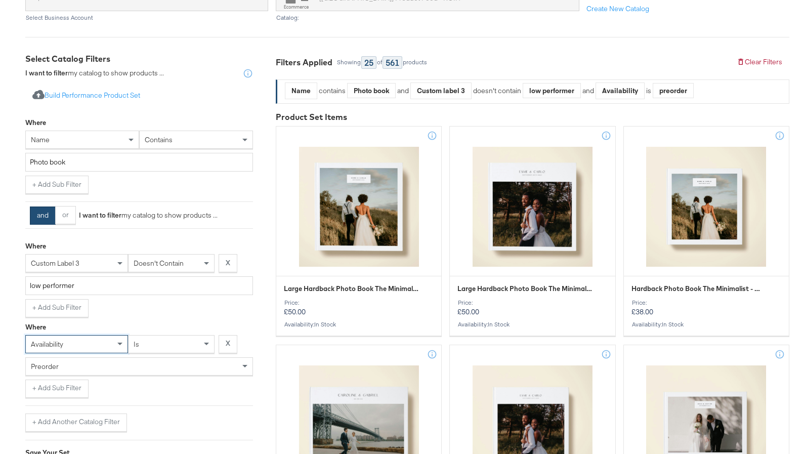
click at [171, 344] on div "is" at bounding box center [172, 344] width 86 height 17
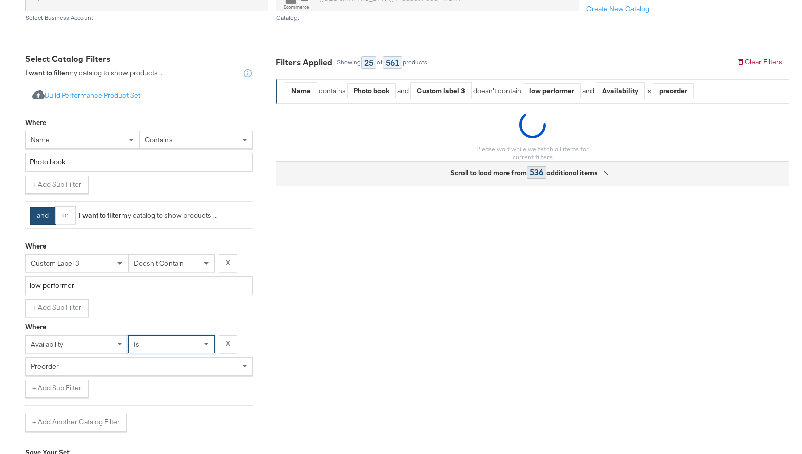
click at [80, 358] on div "preorder" at bounding box center [139, 366] width 227 height 17
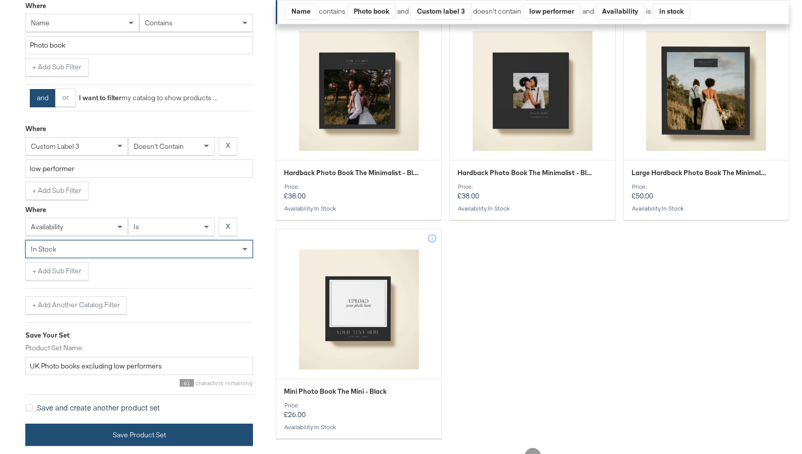
scroll to position [270, 0]
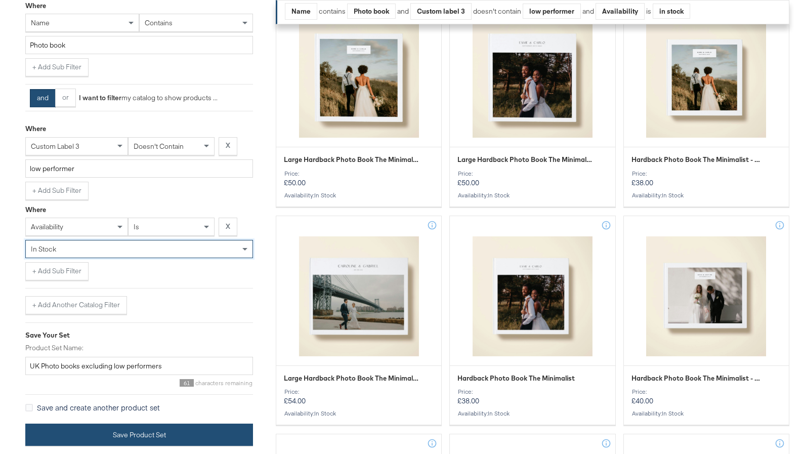
click at [122, 432] on div "Import product data from Google Analytics to generate product set Build Perform…" at bounding box center [139, 203] width 228 height 493
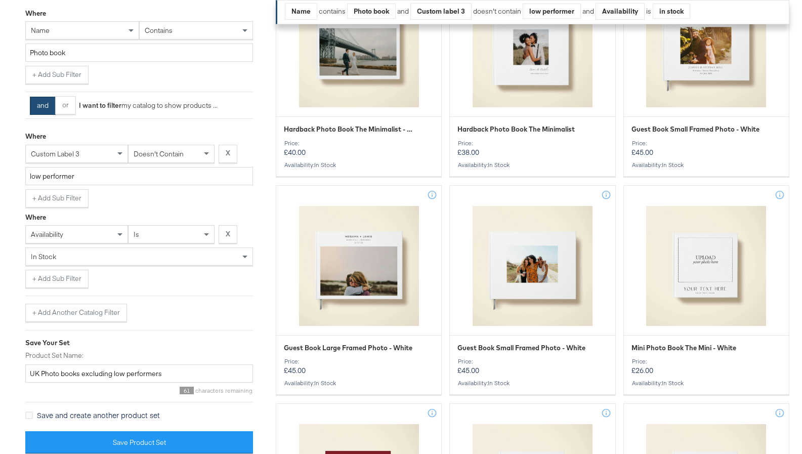
scroll to position [1016, 0]
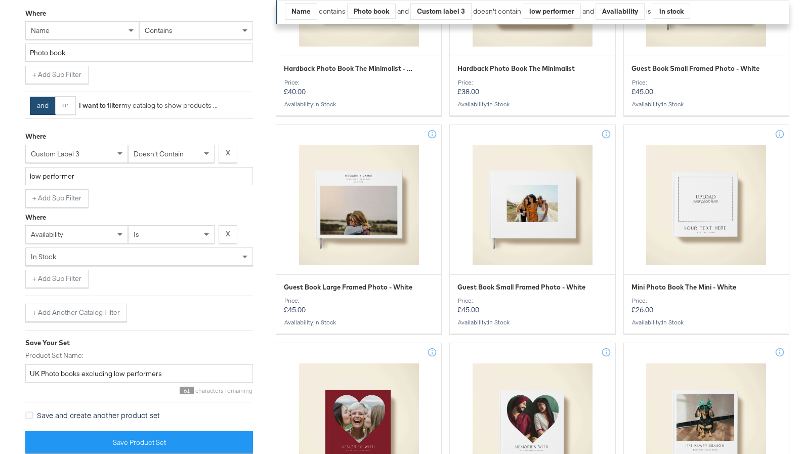
click at [80, 418] on span "Save and create another product set" at bounding box center [98, 415] width 123 height 10
click at [0, 0] on input "Save and create another product set" at bounding box center [0, 0] width 0 height 0
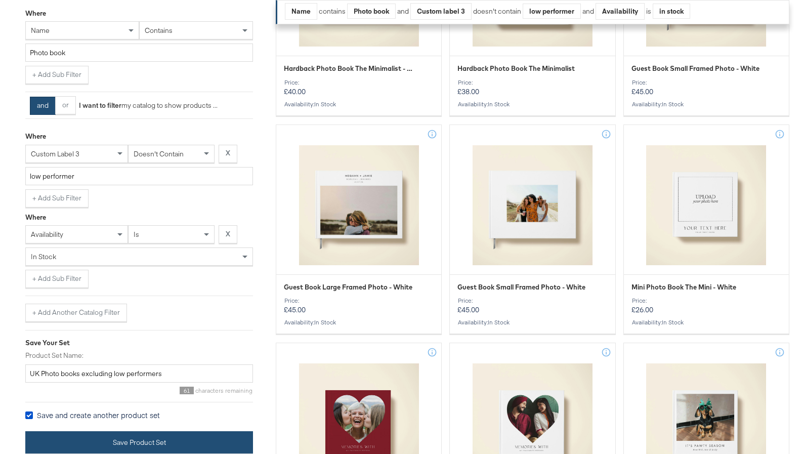
click at [83, 441] on button "Save Product Set" at bounding box center [139, 442] width 228 height 23
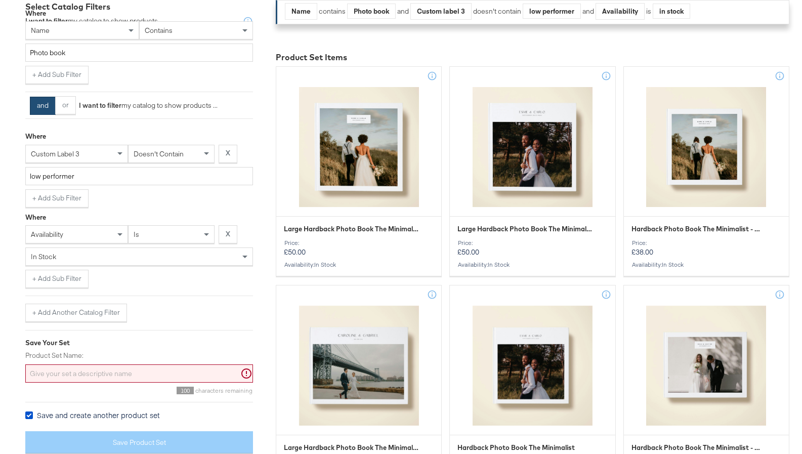
scroll to position [279, 0]
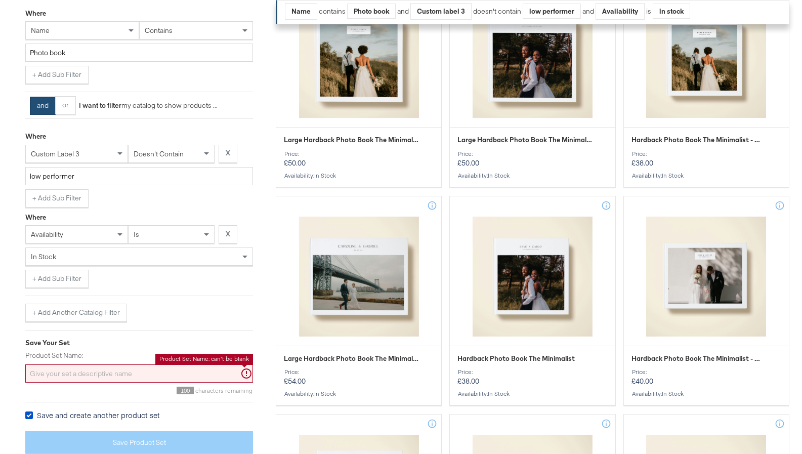
click at [72, 369] on input "Product Set Name:" at bounding box center [139, 373] width 228 height 19
paste input "US - STN - Support - [DATE]"
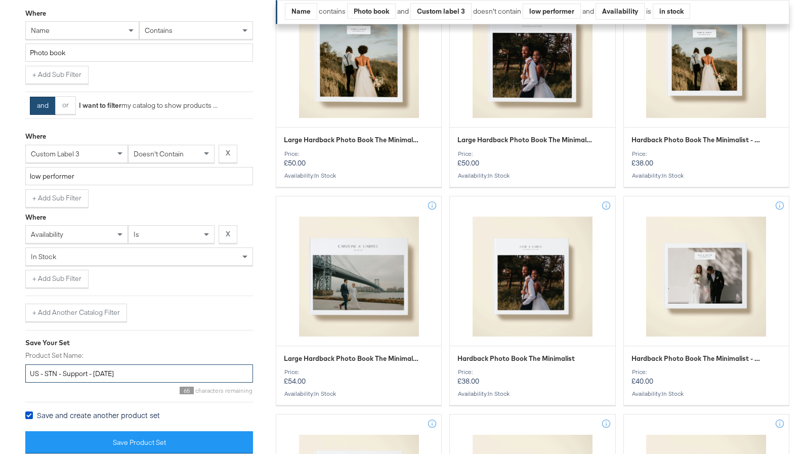
click at [38, 374] on input "US - STN - Support - [DATE]" at bounding box center [139, 373] width 228 height 19
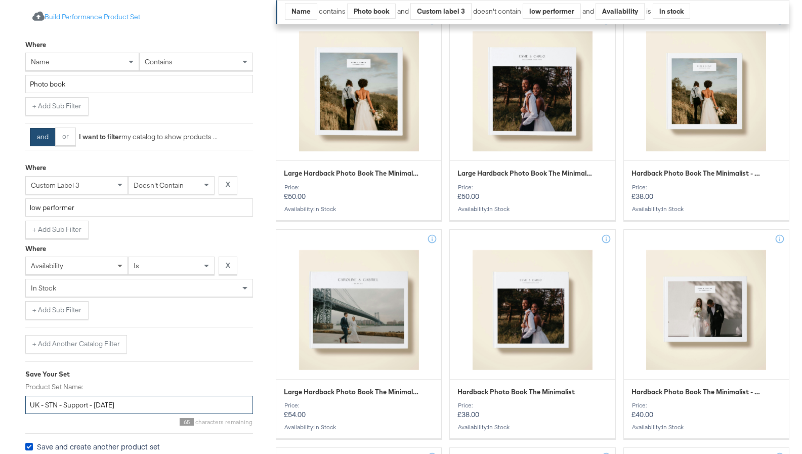
scroll to position [248, 0]
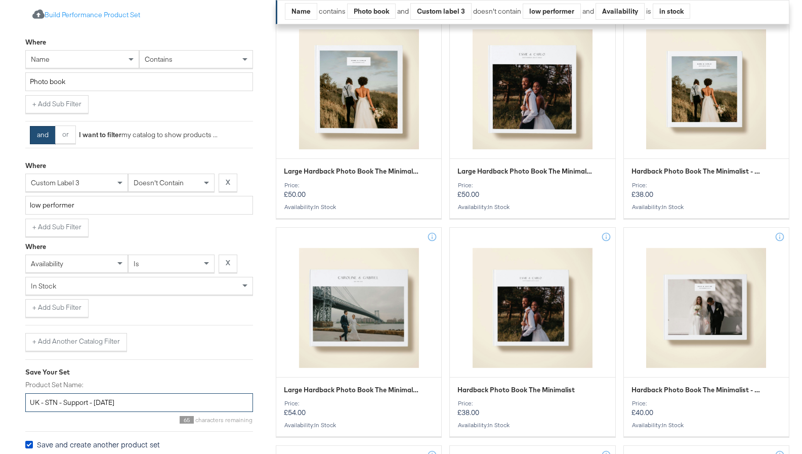
type input "UK - STN - Support - September 2025"
click at [94, 85] on input "Photo book" at bounding box center [139, 81] width 228 height 19
drag, startPoint x: 93, startPoint y: 84, endPoint x: -4, endPoint y: 73, distance: 97.3
type input "P"
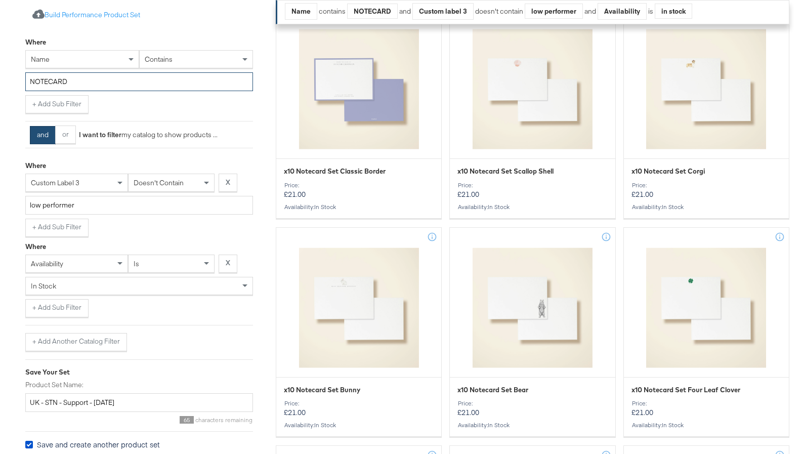
type input "NOTECARD"
click at [85, 57] on div "name" at bounding box center [82, 59] width 113 height 17
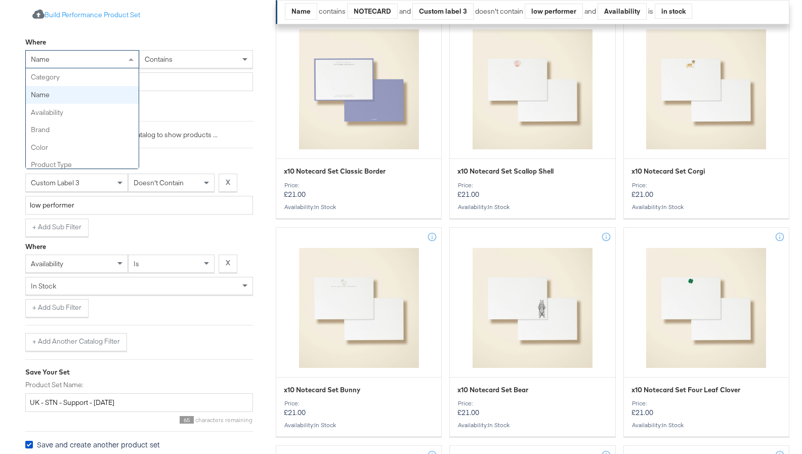
scroll to position [18, 0]
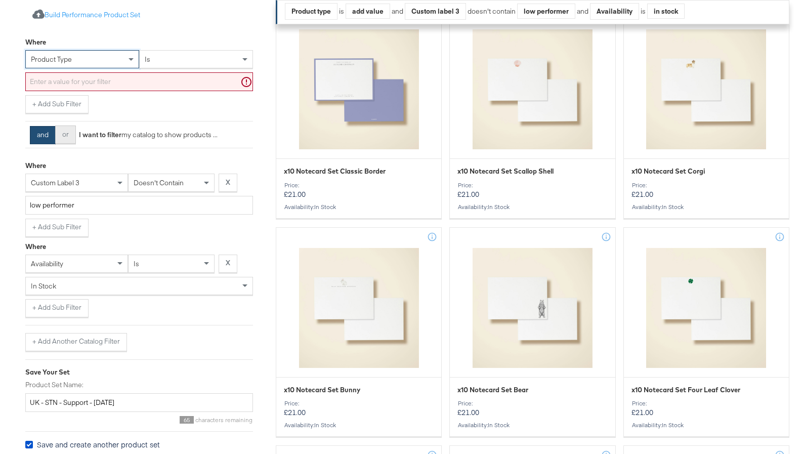
drag, startPoint x: 57, startPoint y: 142, endPoint x: 64, endPoint y: 139, distance: 7.7
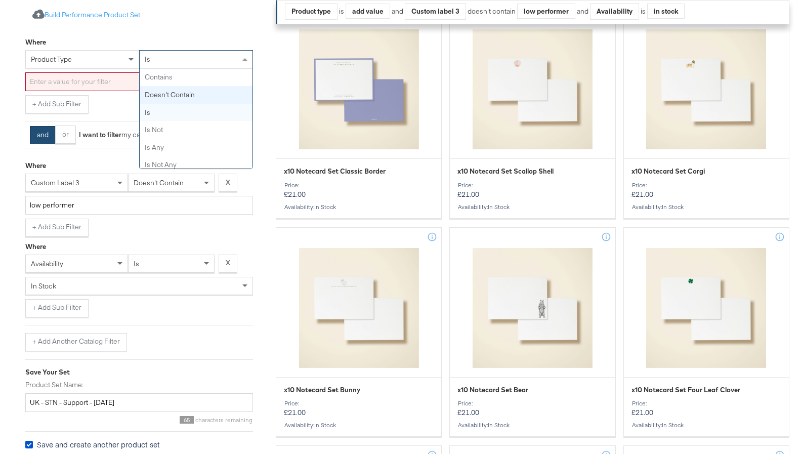
click at [195, 68] on div "is contains doesn't contain is is not is any is not any starts with" at bounding box center [196, 59] width 114 height 18
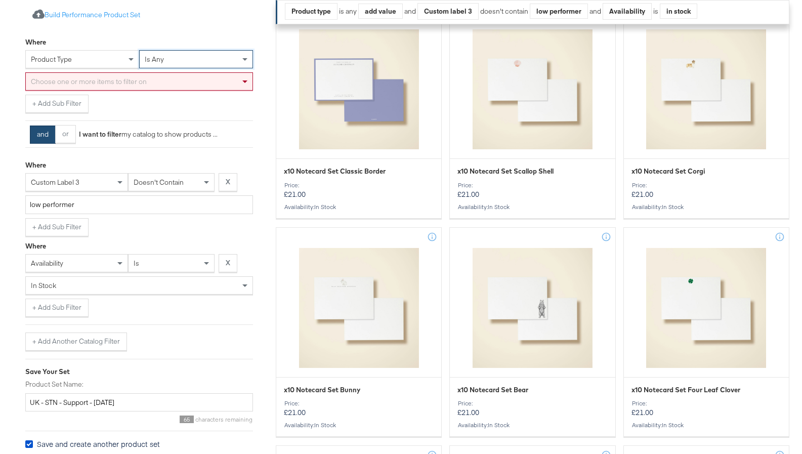
click at [131, 84] on div "Choose one or more items to filter on" at bounding box center [139, 81] width 227 height 17
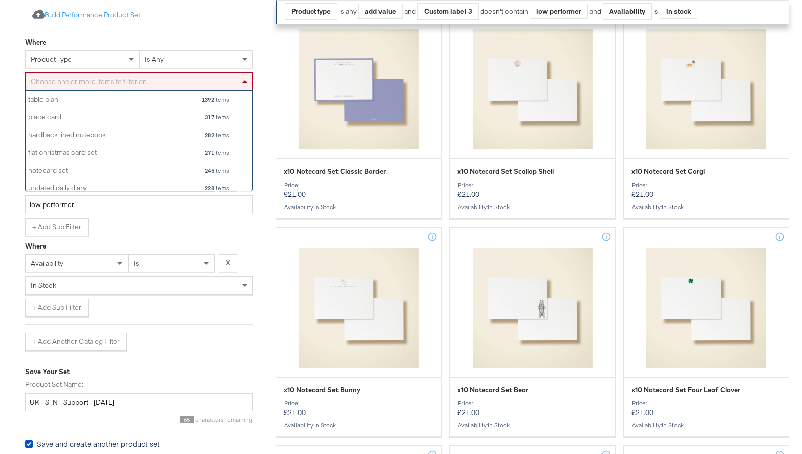
scroll to position [100, 227]
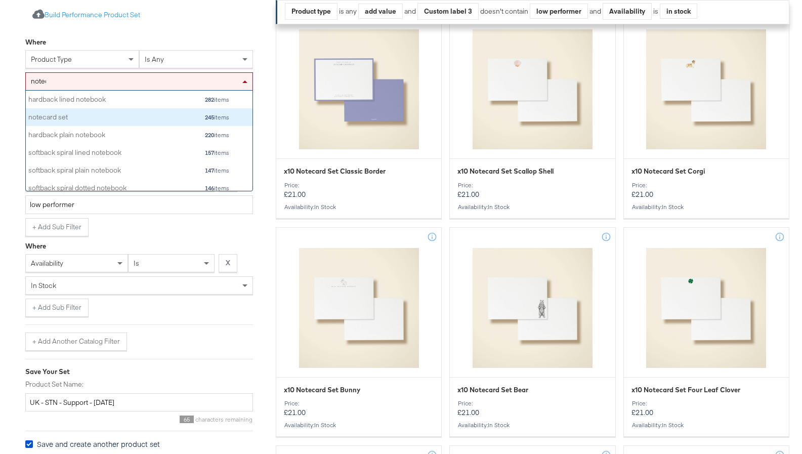
type input "noteca"
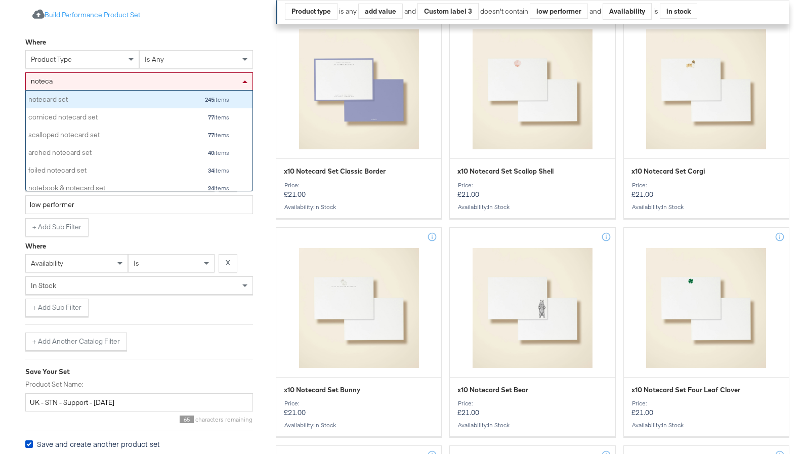
click at [102, 100] on div "notecard set" at bounding box center [81, 100] width 106 height 10
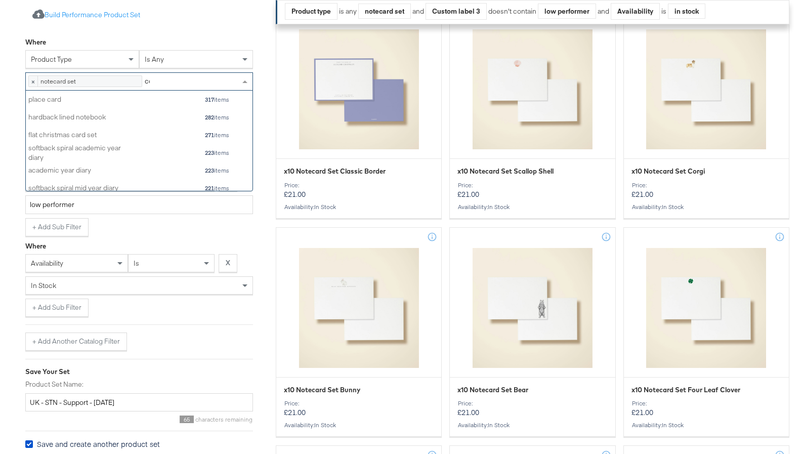
scroll to position [53, 227]
type input "cornic"
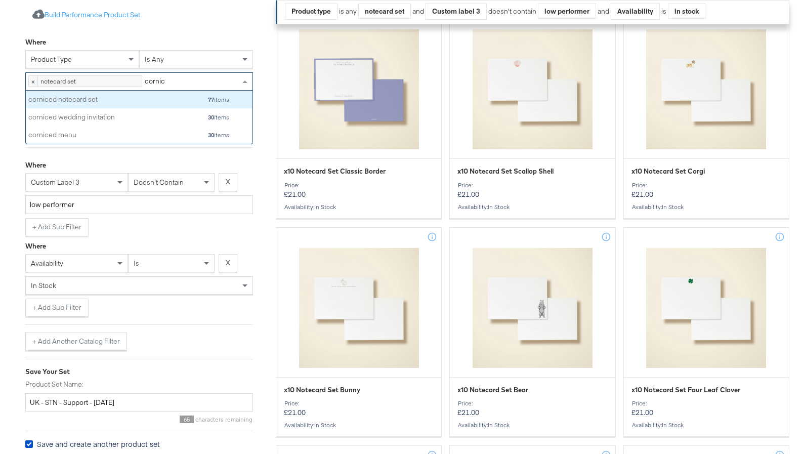
click at [113, 105] on div "corniced notecard set" at bounding box center [81, 100] width 106 height 10
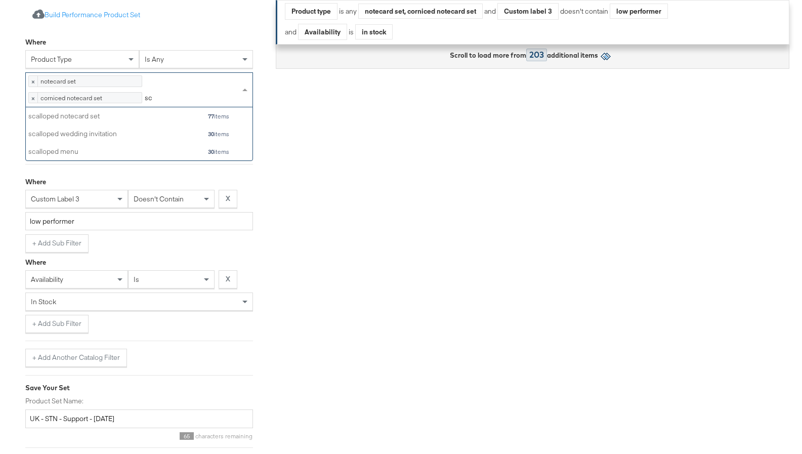
type input "sca"
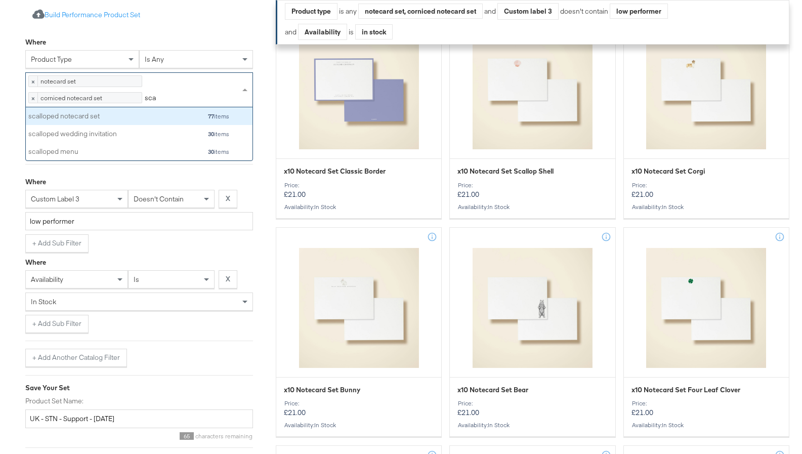
click at [167, 121] on div "scalloped notecard set 77 items" at bounding box center [128, 116] width 201 height 13
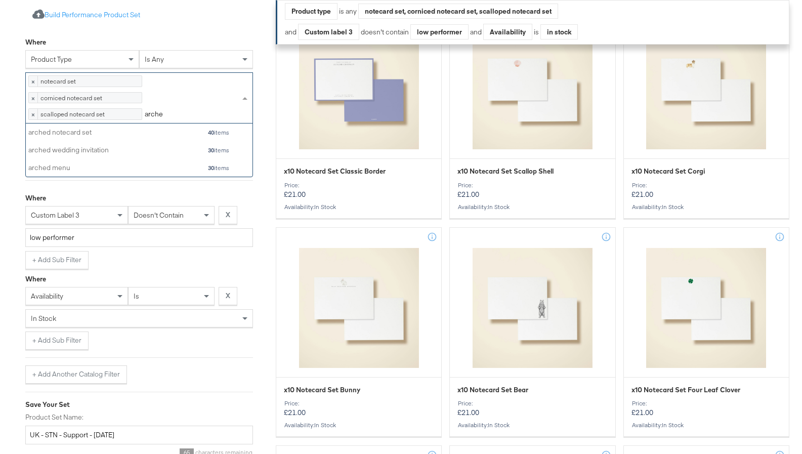
type input "arched"
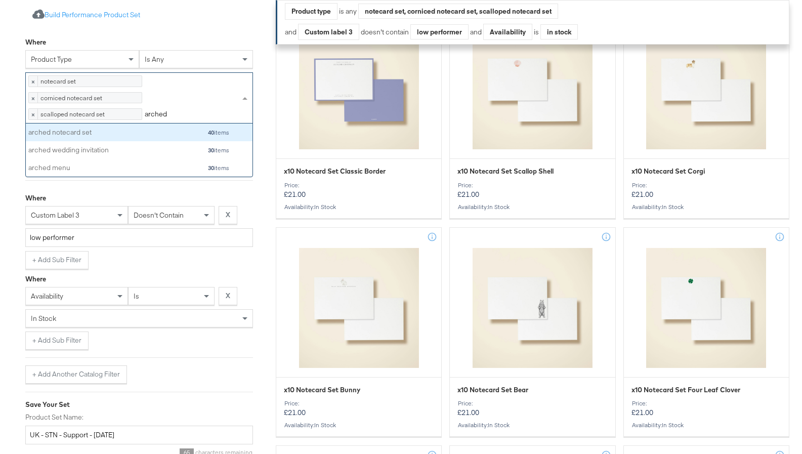
click at [118, 139] on div "arched notecard set 40 items" at bounding box center [128, 132] width 201 height 13
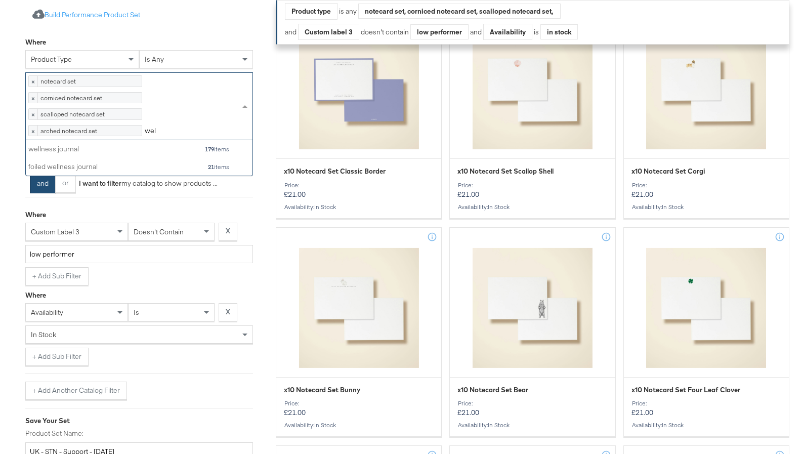
scroll to position [35, 227]
type input "well"
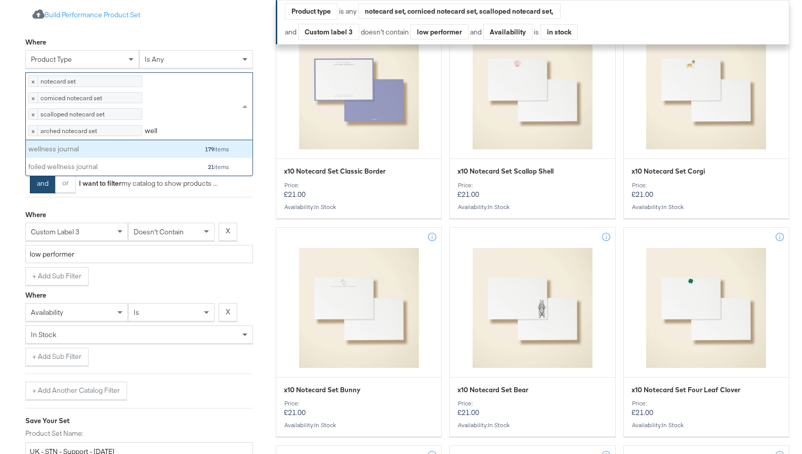
click at [86, 154] on div "wellness journal" at bounding box center [81, 149] width 106 height 10
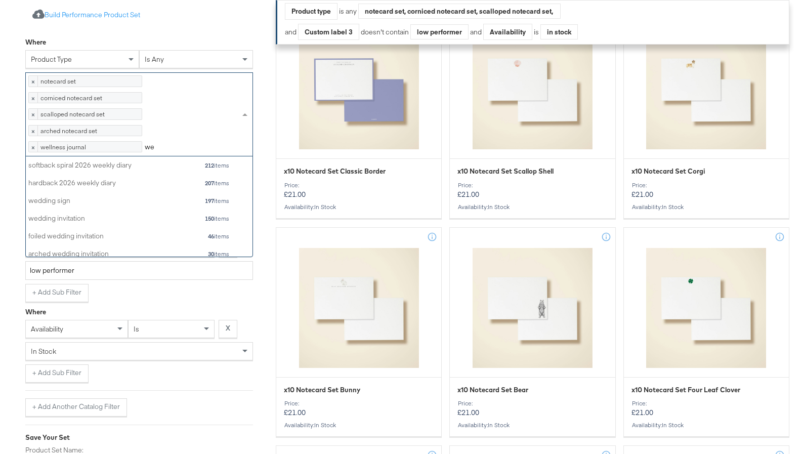
scroll to position [18, 227]
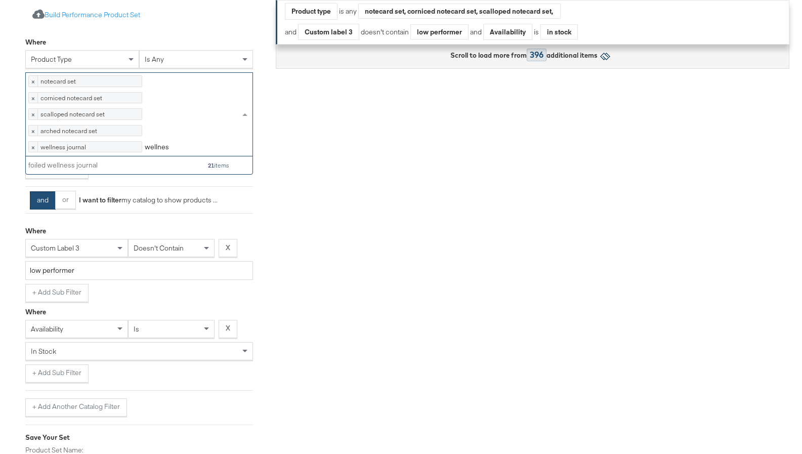
type input "wellness"
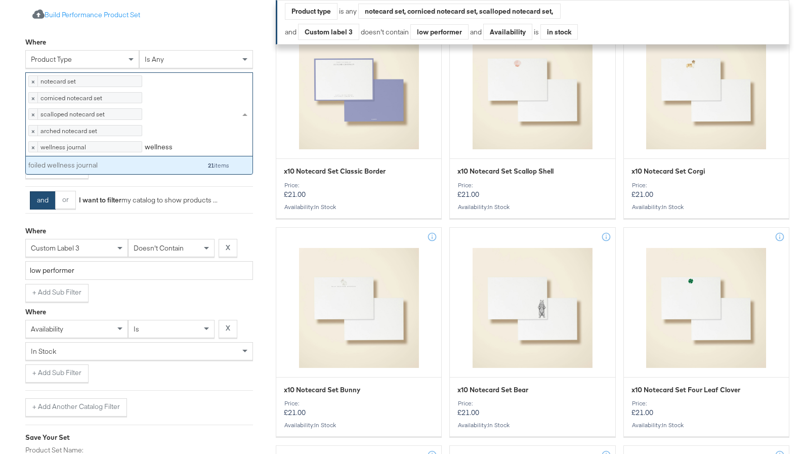
click at [101, 170] on div "foiled wellness journal" at bounding box center [81, 165] width 106 height 10
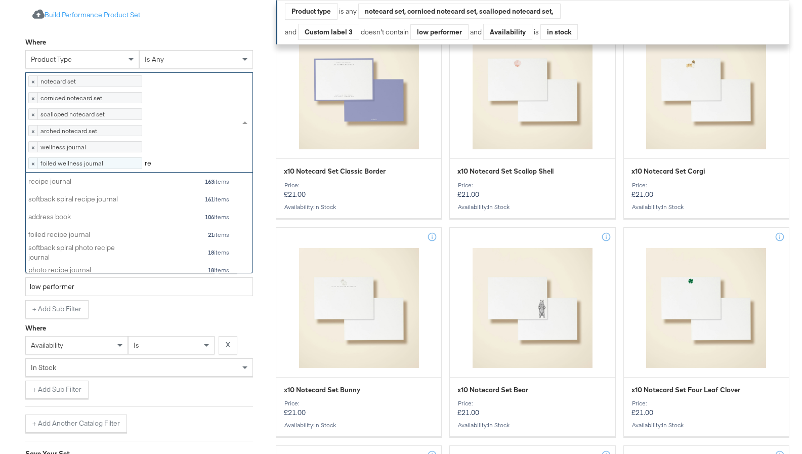
scroll to position [100, 227]
type input "recipe"
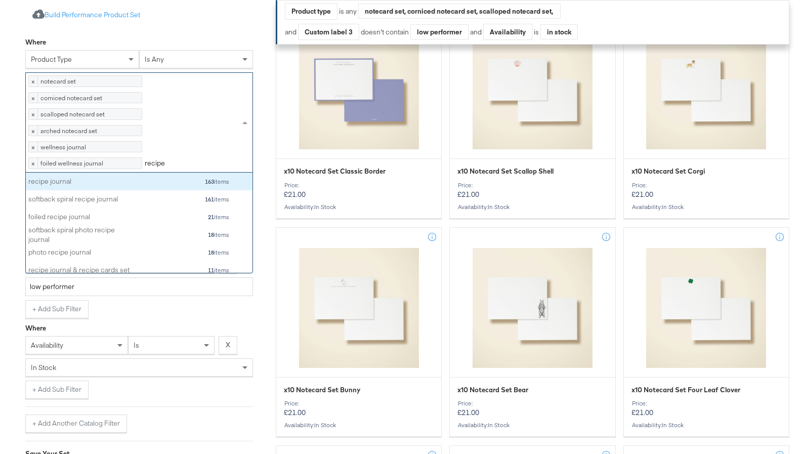
click at [69, 187] on div "recipe journal" at bounding box center [81, 182] width 106 height 10
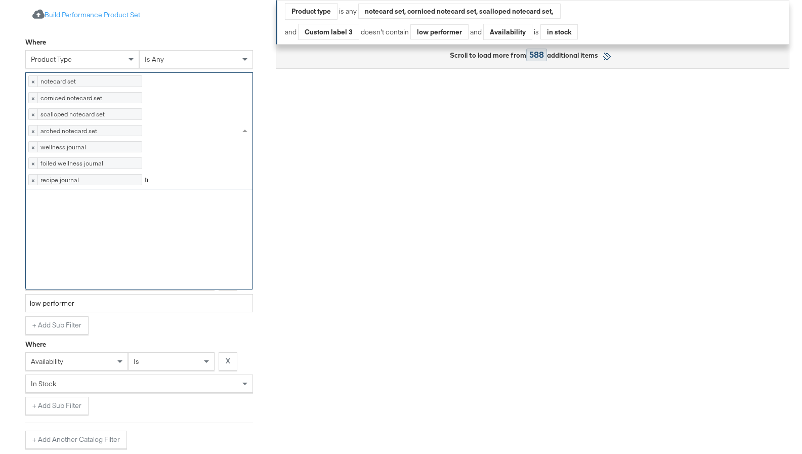
scroll to position [35, 227]
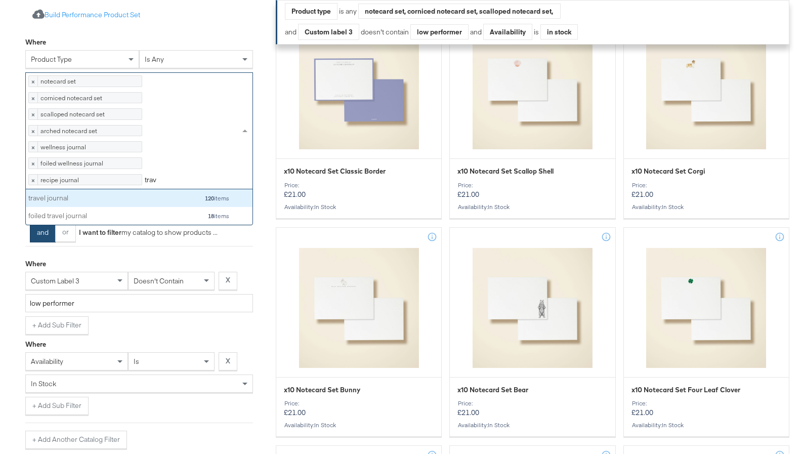
type input "trave"
click at [107, 203] on div "travel journal" at bounding box center [81, 198] width 106 height 10
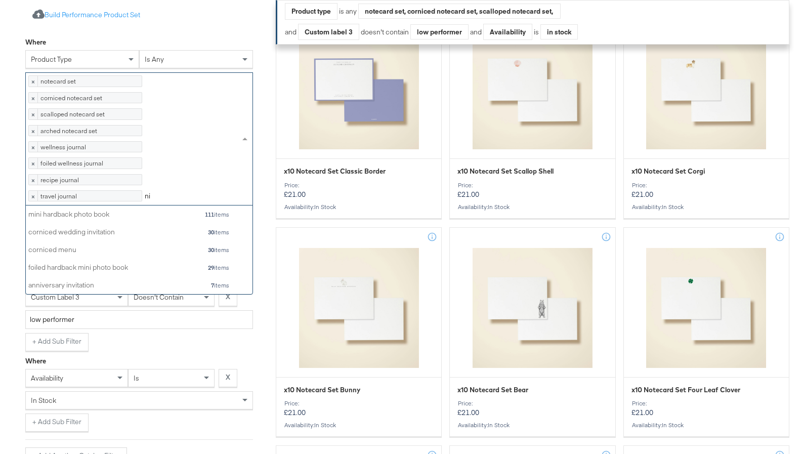
scroll to position [89, 227]
type input "n"
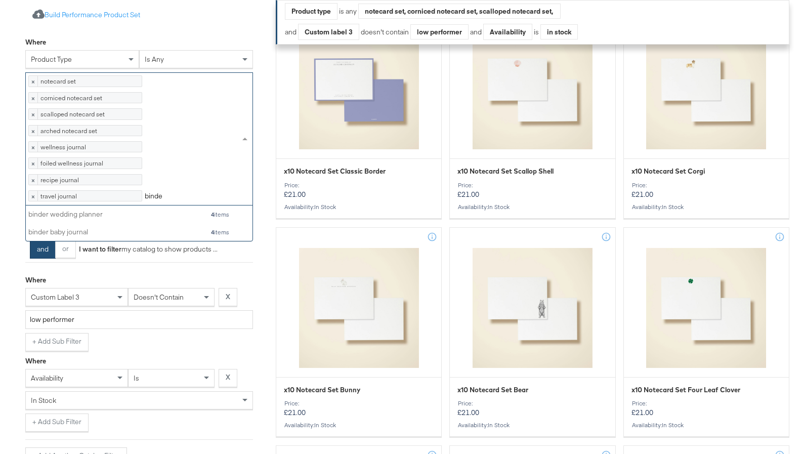
type input "binder"
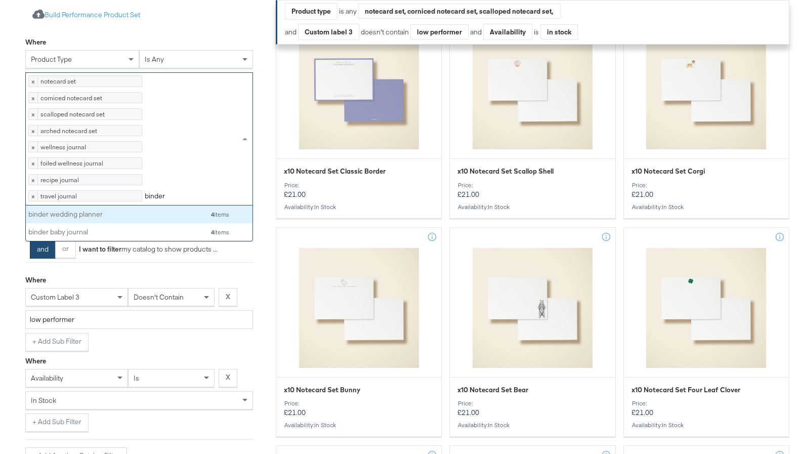
click at [172, 221] on div "binder wedding planner 4 items" at bounding box center [128, 214] width 201 height 13
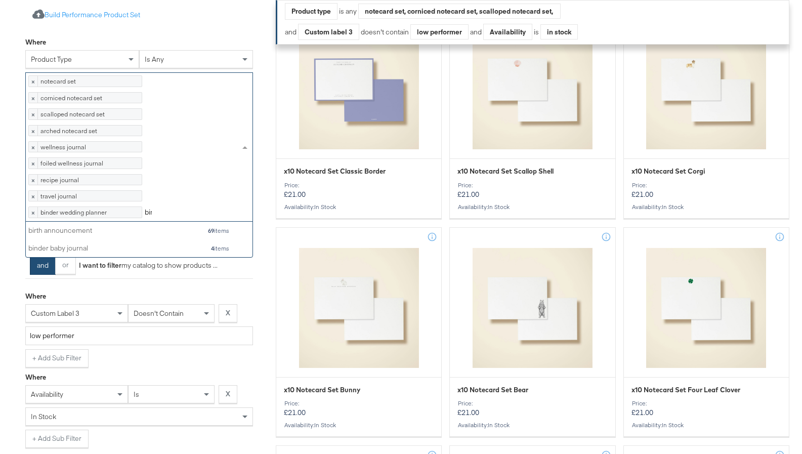
scroll to position [1, 1]
type input "binder"
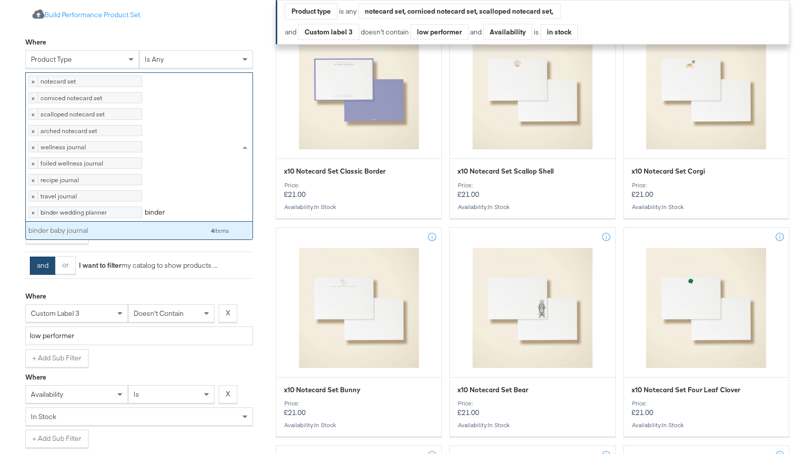
click at [144, 237] on div "binder baby journal 4 items" at bounding box center [128, 230] width 201 height 13
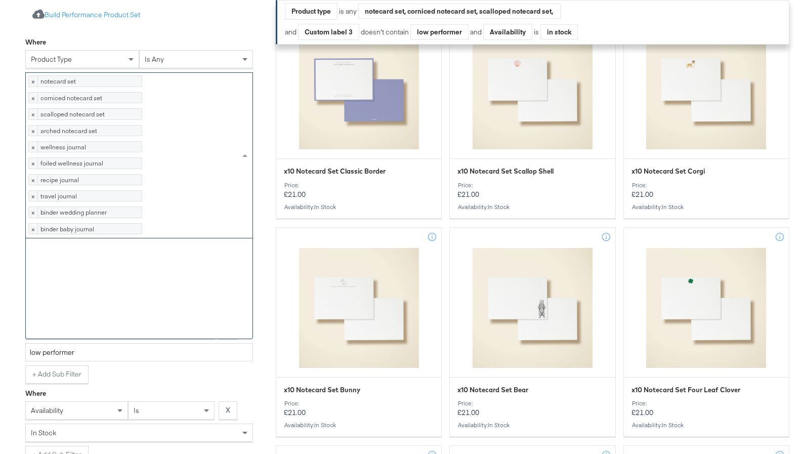
scroll to position [100, 227]
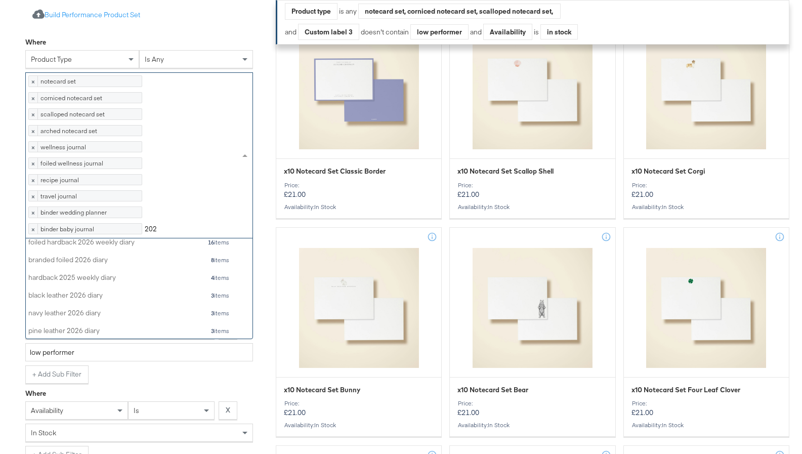
type input "2026"
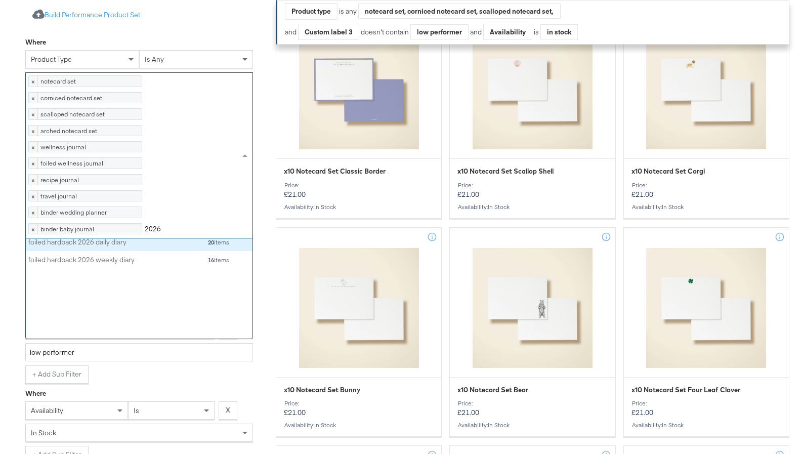
scroll to position [0, 0]
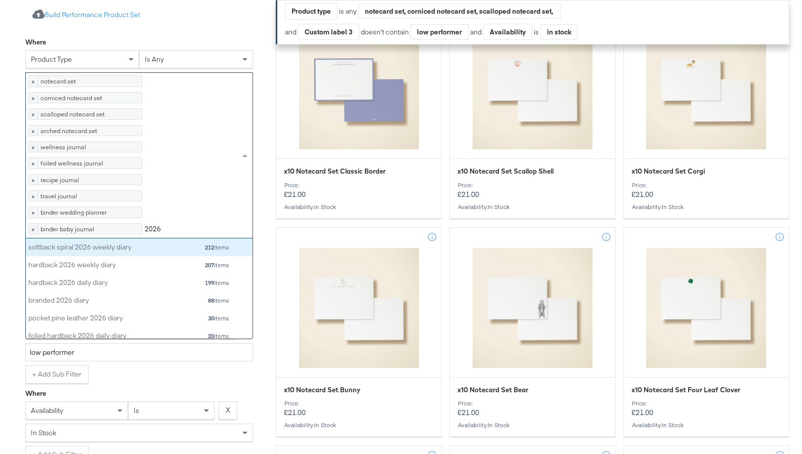
click at [141, 254] on div "softback spiral 2026 weekly diary 212 items" at bounding box center [128, 247] width 201 height 13
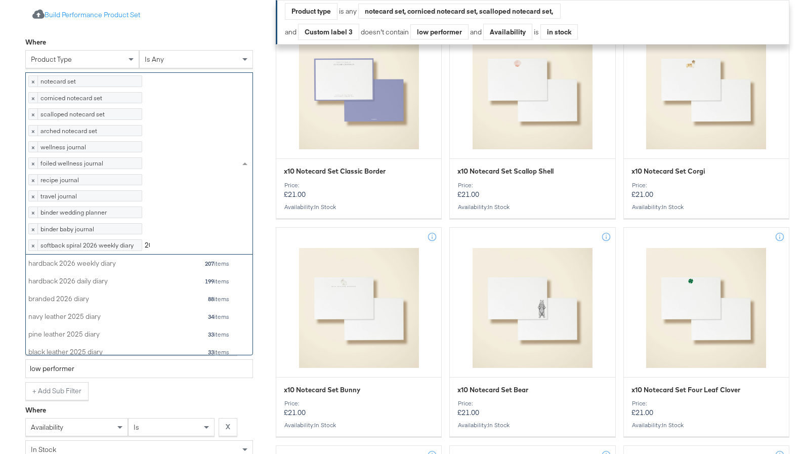
scroll to position [100, 227]
type input "2026"
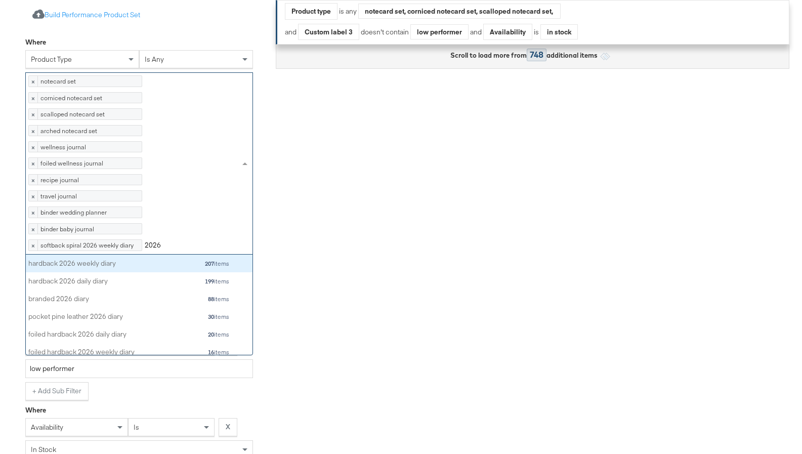
click at [122, 270] on div "hardback 2026 weekly diary 207 items" at bounding box center [128, 263] width 201 height 13
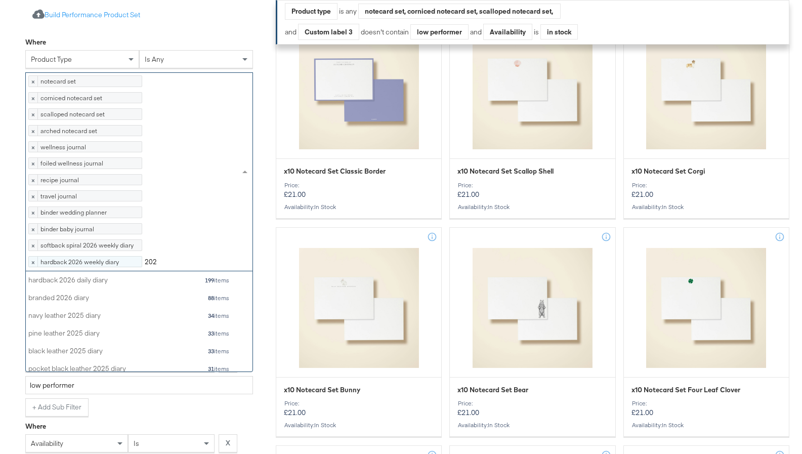
type input "2026"
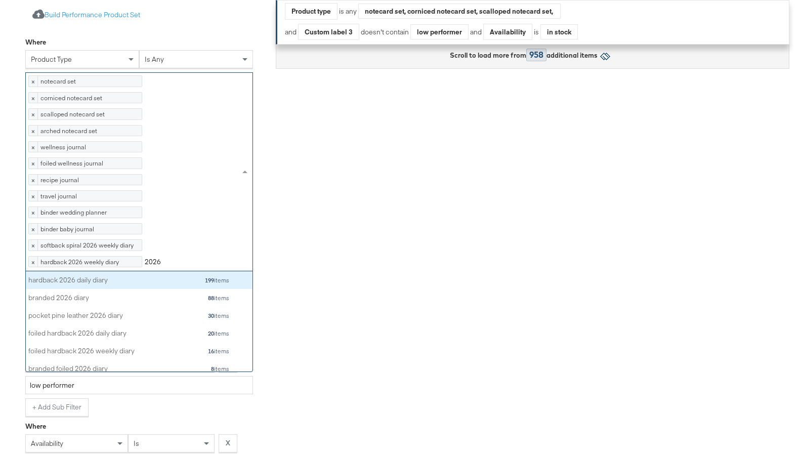
click at [106, 285] on div "hardback 2026 daily diary" at bounding box center [81, 280] width 106 height 10
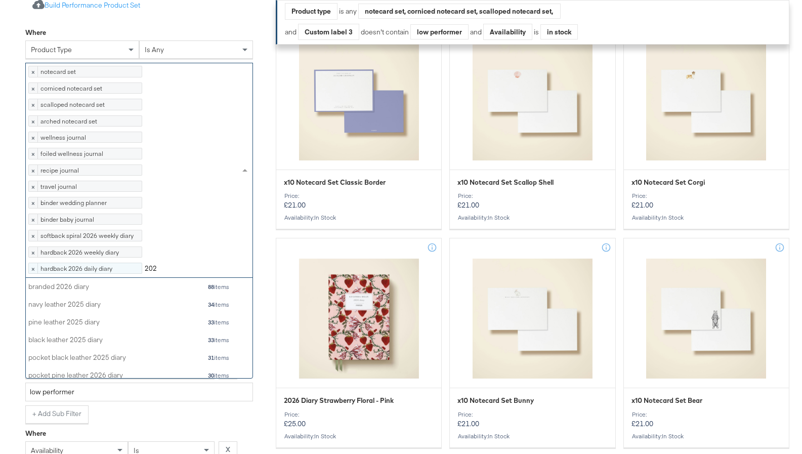
type input "2026"
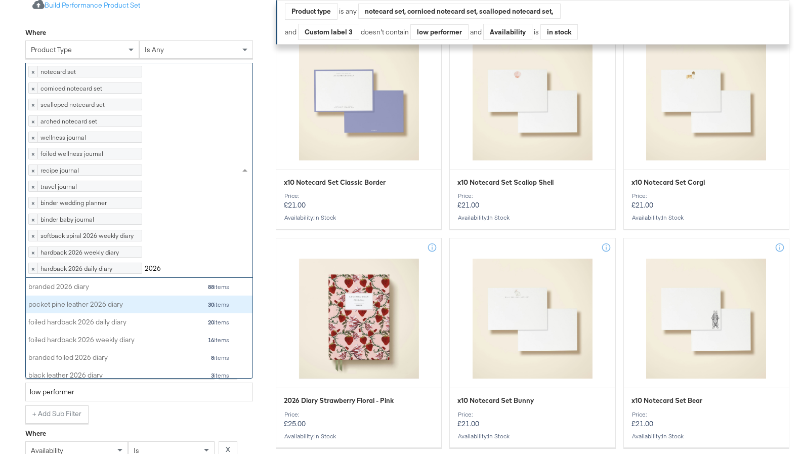
scroll to position [31, 0]
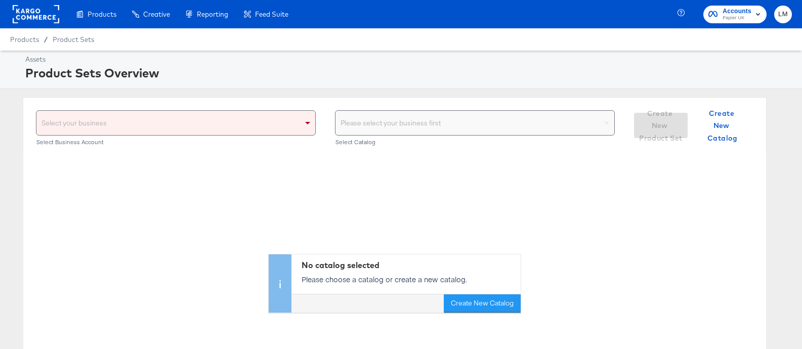
click at [137, 123] on div "Select your business" at bounding box center [175, 123] width 279 height 24
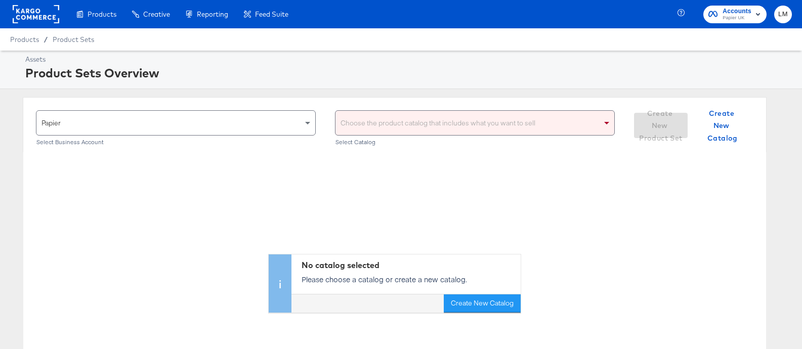
click at [372, 128] on div "Choose the product catalog that includes what you want to sell" at bounding box center [475, 123] width 279 height 24
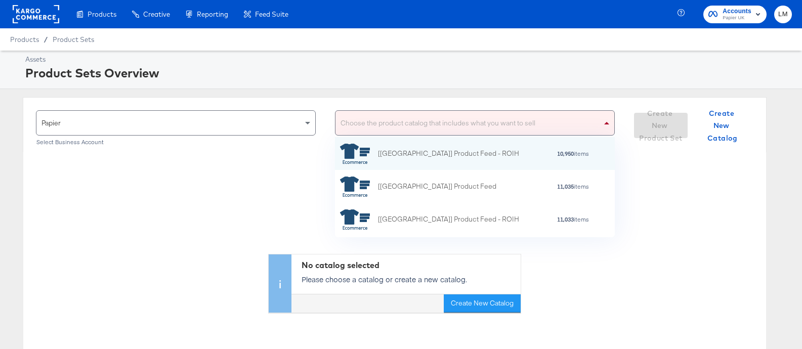
scroll to position [100, 280]
click at [364, 149] on icon "grid" at bounding box center [355, 154] width 30 height 20
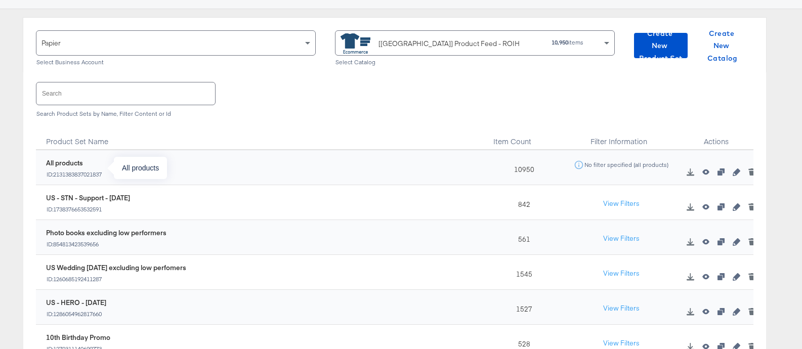
scroll to position [88, 0]
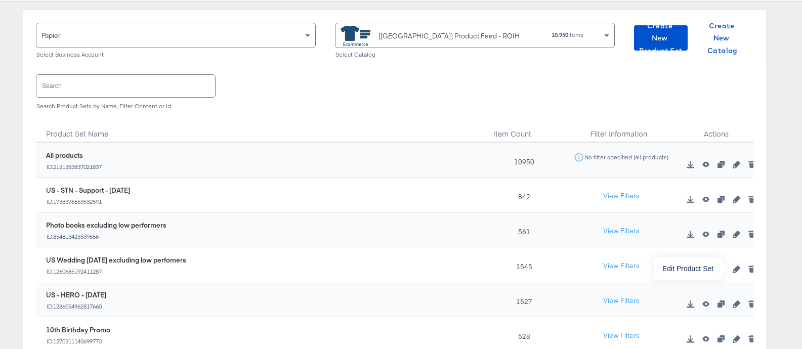
click at [734, 269] on icon "button" at bounding box center [736, 269] width 7 height 7
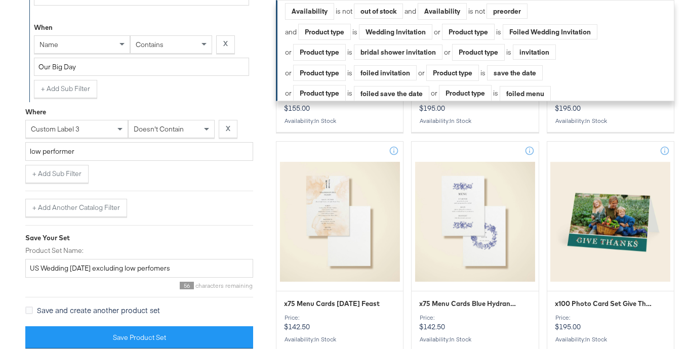
scroll to position [1742, 0]
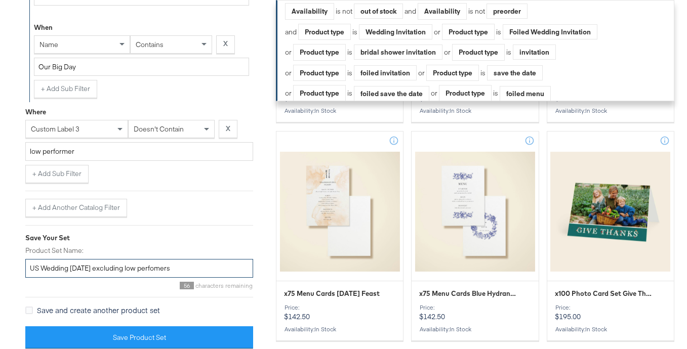
click at [103, 269] on input "US Wedding [DATE] excluding low perfomers" at bounding box center [139, 268] width 228 height 19
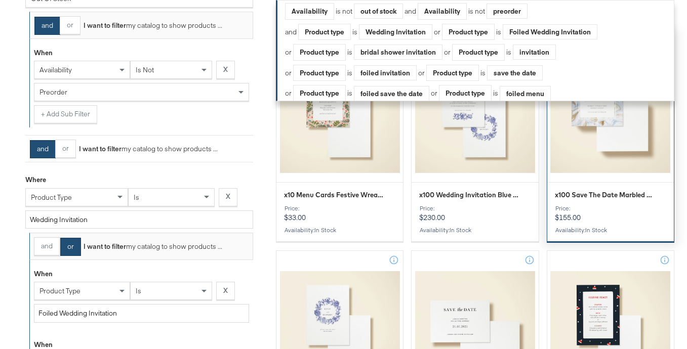
scroll to position [314, 0]
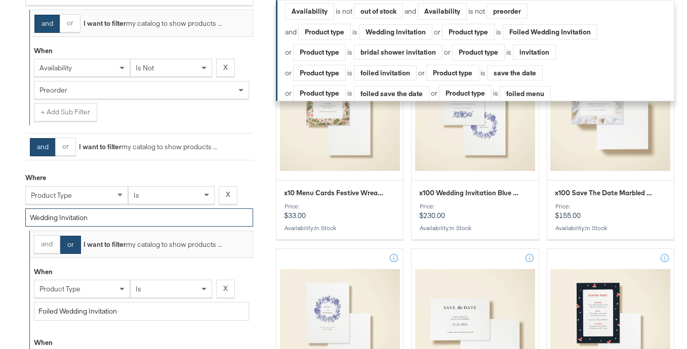
click at [85, 217] on input "Wedding Invitation" at bounding box center [139, 218] width 228 height 19
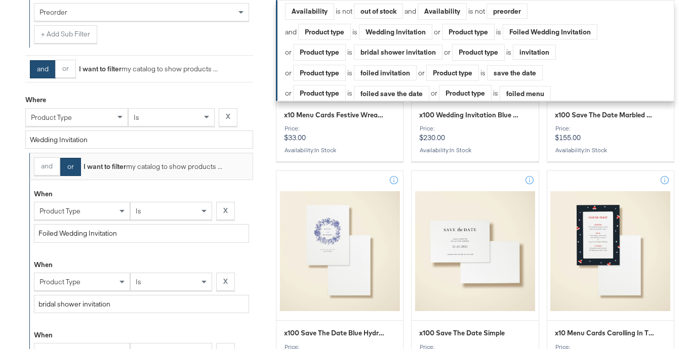
scroll to position [395, 0]
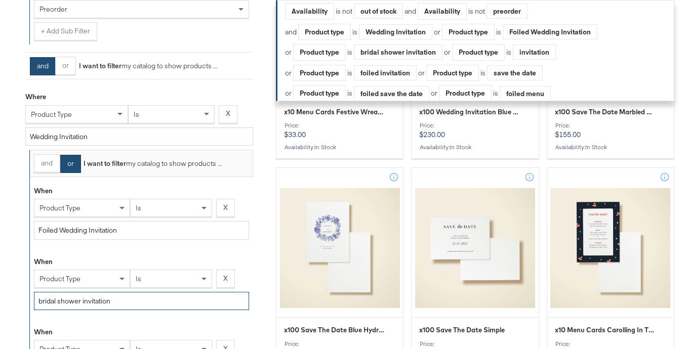
click at [78, 303] on input "bridal shower invitation" at bounding box center [141, 301] width 215 height 19
click at [89, 228] on input "Foiled Wedding Invitation" at bounding box center [141, 230] width 215 height 19
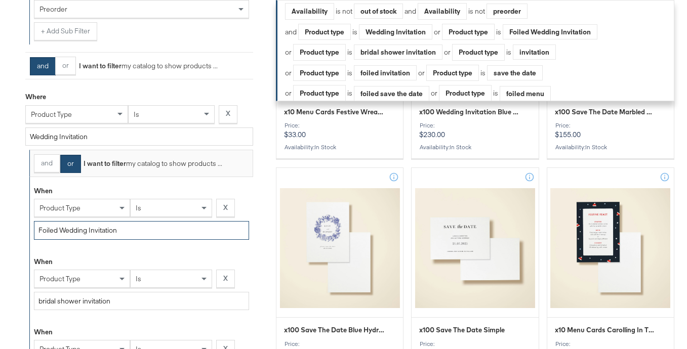
click at [89, 228] on input "Foiled Wedding Invitation" at bounding box center [141, 230] width 215 height 19
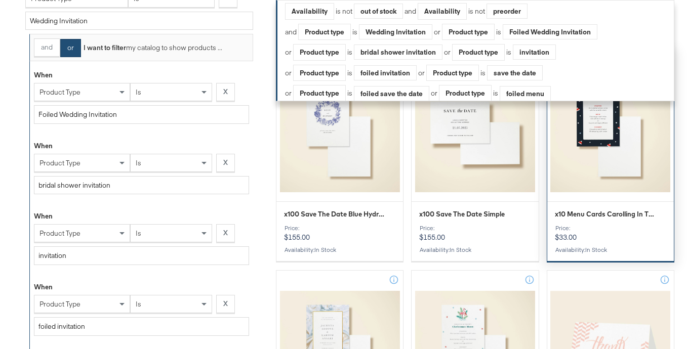
scroll to position [512, 0]
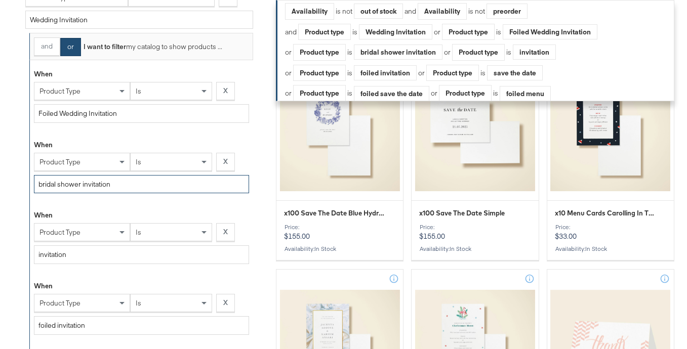
click at [48, 186] on input "bridal shower invitation" at bounding box center [141, 184] width 215 height 19
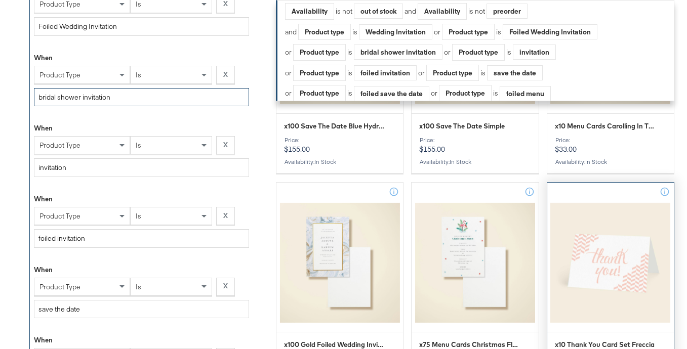
scroll to position [600, 0]
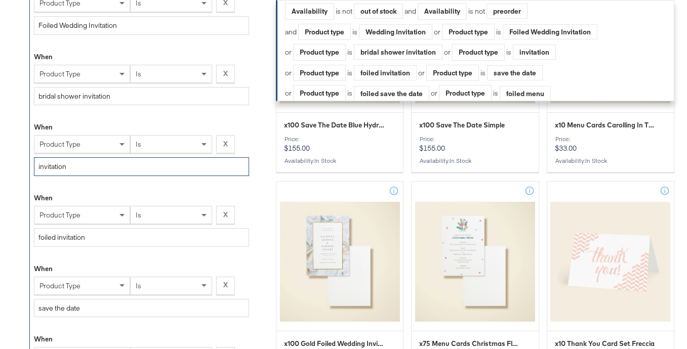
click at [48, 168] on input "invitation" at bounding box center [141, 166] width 215 height 19
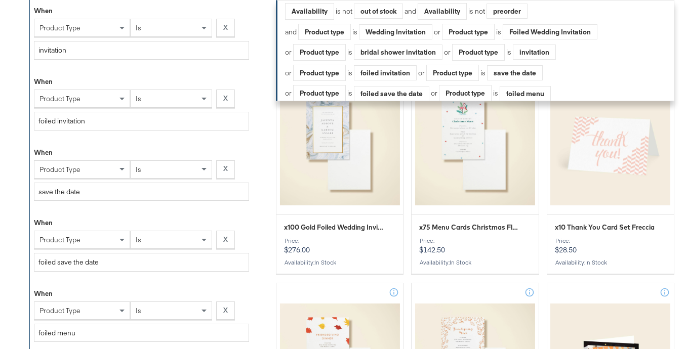
scroll to position [717, 0]
click at [71, 121] on input "foiled invitation" at bounding box center [141, 120] width 215 height 19
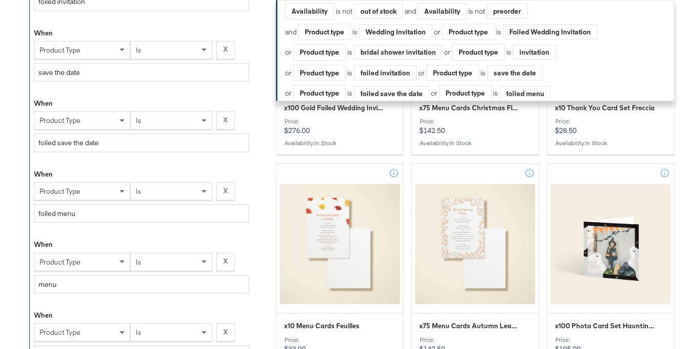
scroll to position [841, 0]
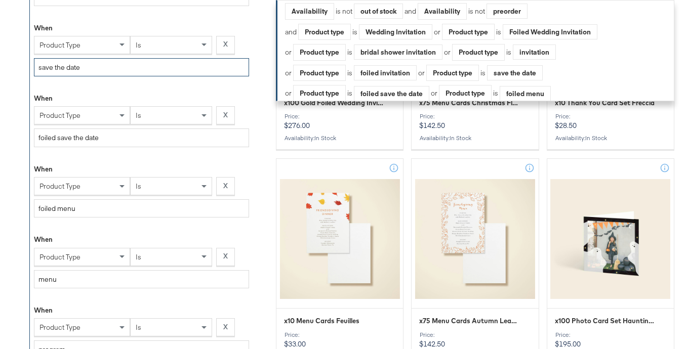
click at [69, 69] on input "save the date" at bounding box center [141, 67] width 215 height 19
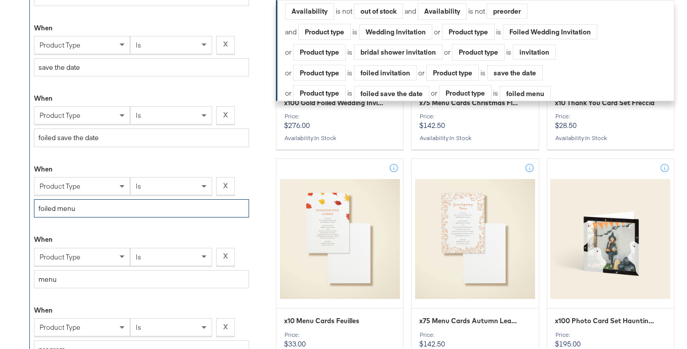
click at [57, 211] on input "foiled menu" at bounding box center [141, 208] width 215 height 19
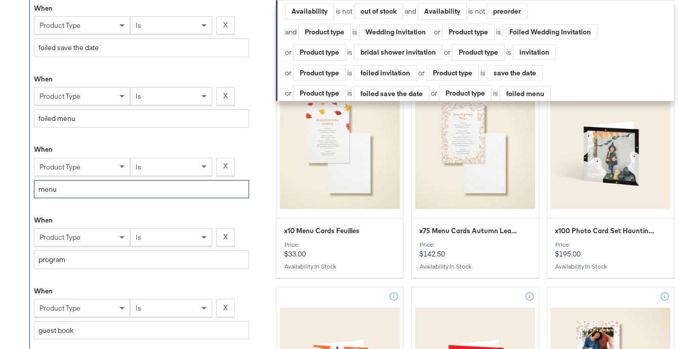
click at [57, 190] on input "menu" at bounding box center [141, 189] width 215 height 19
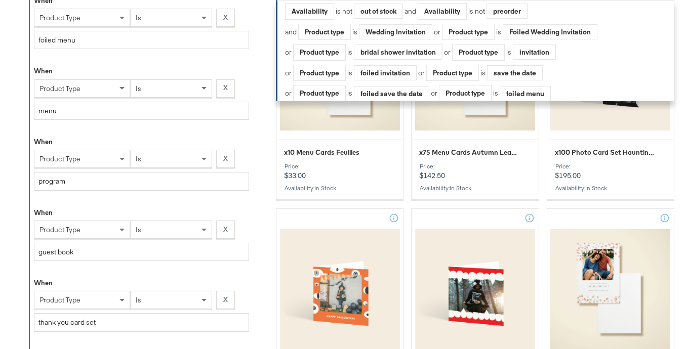
scroll to position [1011, 0]
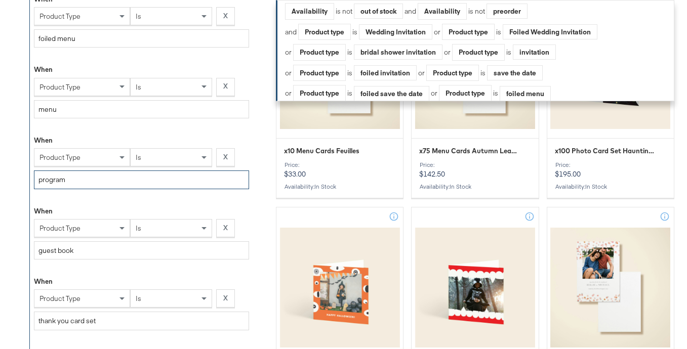
click at [48, 185] on input "program" at bounding box center [141, 180] width 215 height 19
click at [64, 254] on input "guest book" at bounding box center [141, 250] width 215 height 19
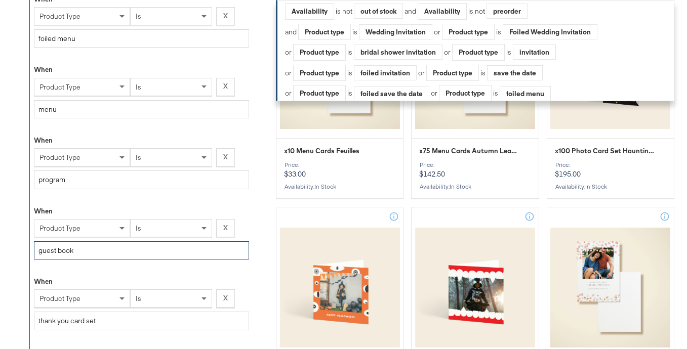
click at [64, 254] on input "guest book" at bounding box center [141, 250] width 215 height 19
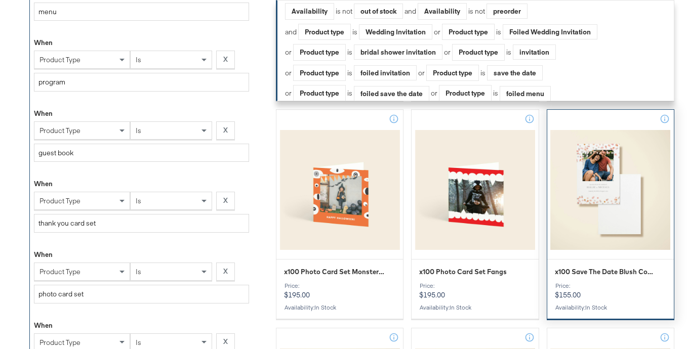
scroll to position [1119, 0]
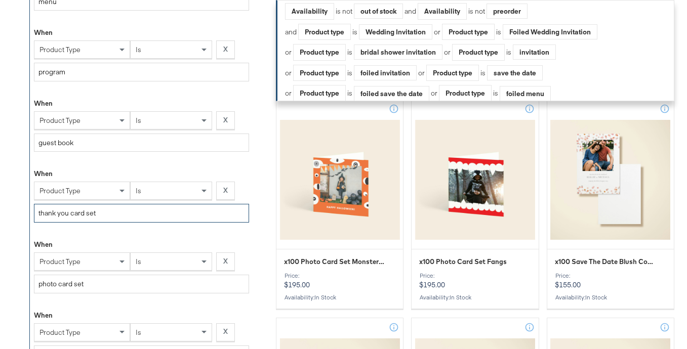
click at [99, 215] on input "thank you card set" at bounding box center [141, 213] width 215 height 19
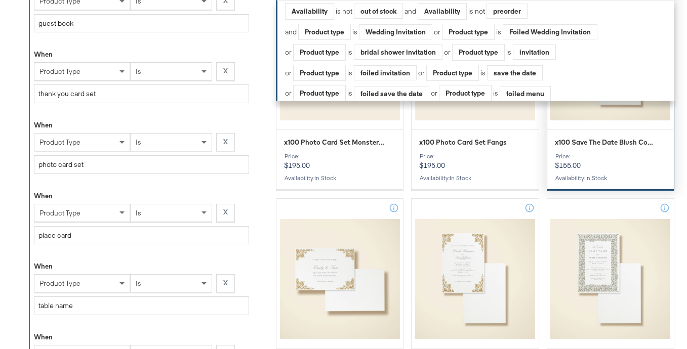
scroll to position [1290, 0]
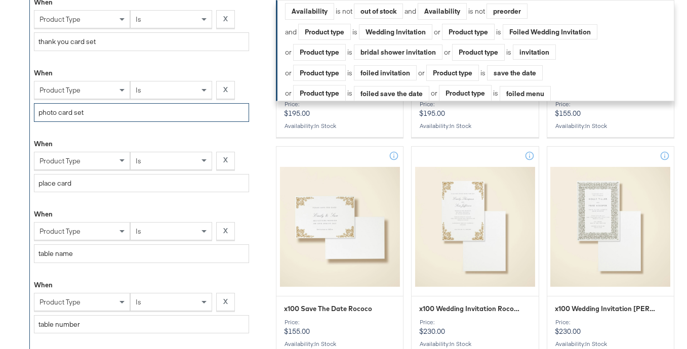
click at [67, 114] on input "photo card set" at bounding box center [141, 112] width 215 height 19
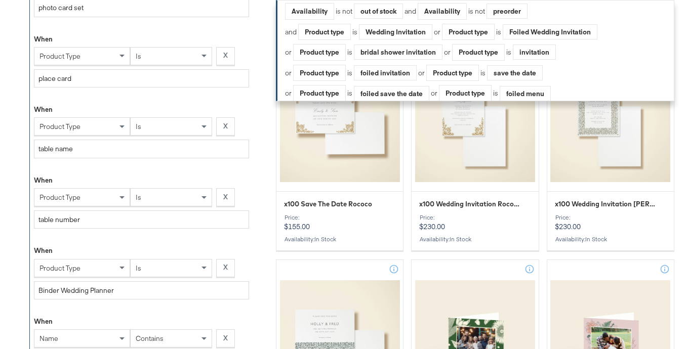
scroll to position [1395, 0]
click at [47, 76] on input "place card" at bounding box center [141, 78] width 215 height 19
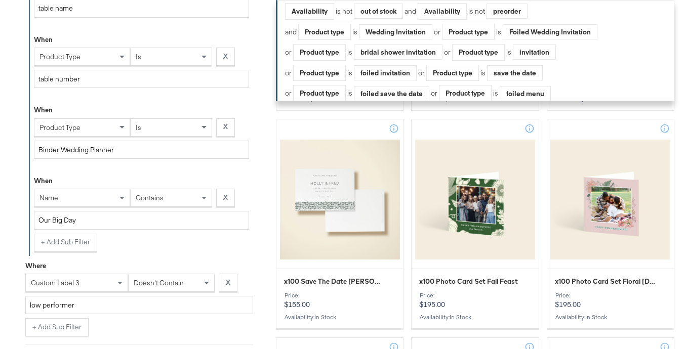
scroll to position [1476, 0]
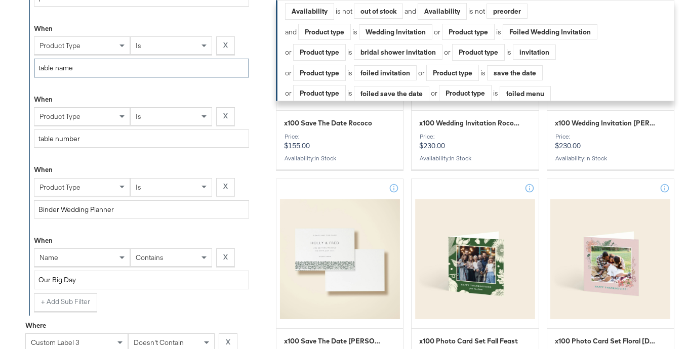
click at [71, 66] on input "table name" at bounding box center [141, 68] width 215 height 19
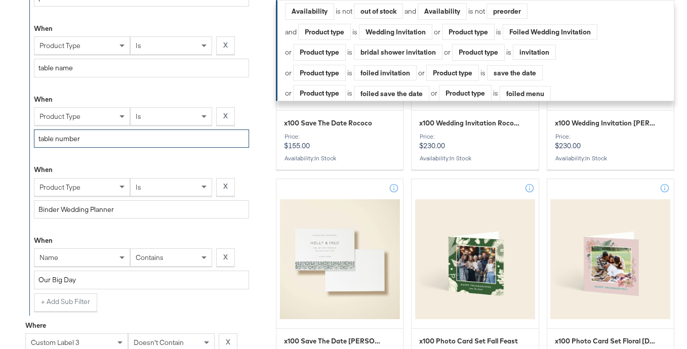
click at [75, 138] on input "table number" at bounding box center [141, 139] width 215 height 19
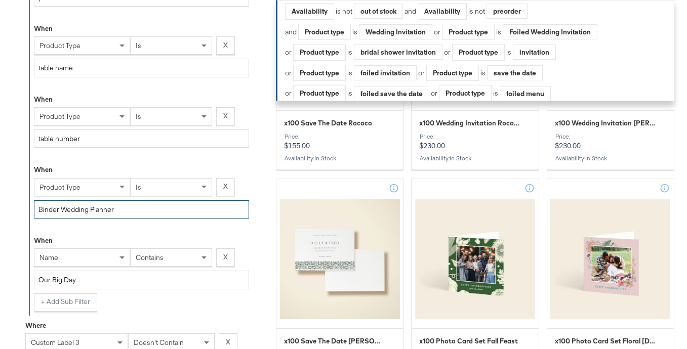
click at [69, 215] on input "Binder Wedding Planner" at bounding box center [141, 209] width 215 height 19
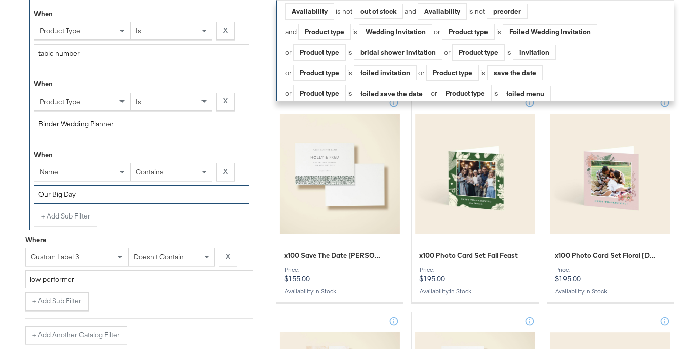
click at [52, 201] on input "Our Big Day" at bounding box center [141, 194] width 215 height 19
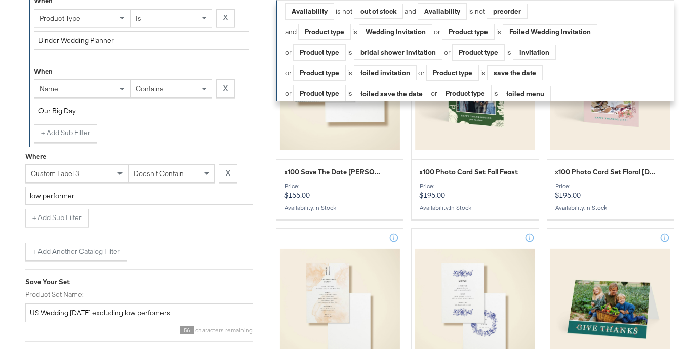
scroll to position [1648, 0]
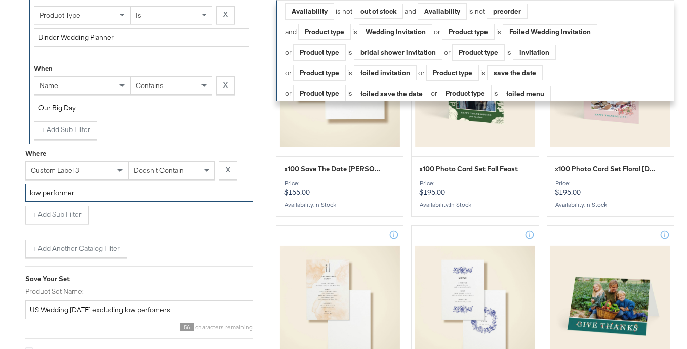
click at [61, 191] on input "low performer" at bounding box center [139, 193] width 228 height 19
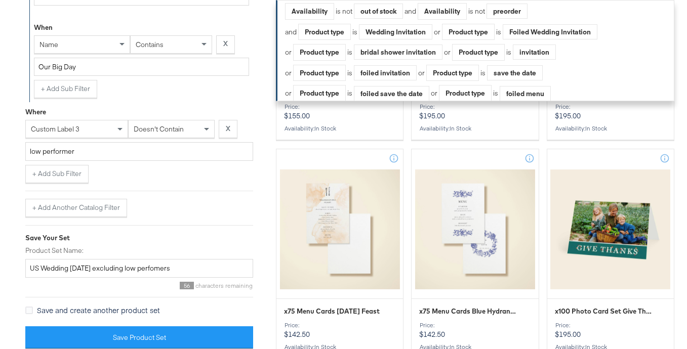
scroll to position [1741, 0]
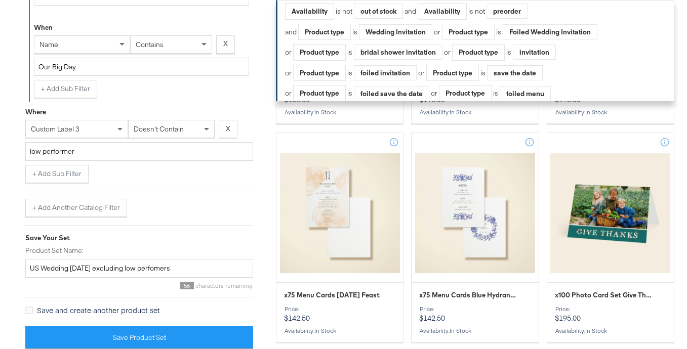
scroll to position [88, 0]
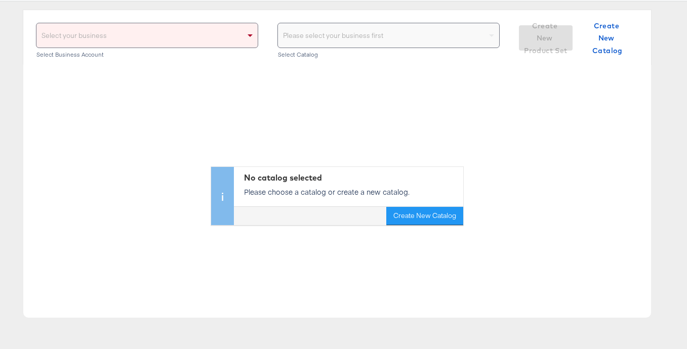
click at [213, 41] on div "Select your business" at bounding box center [146, 35] width 221 height 24
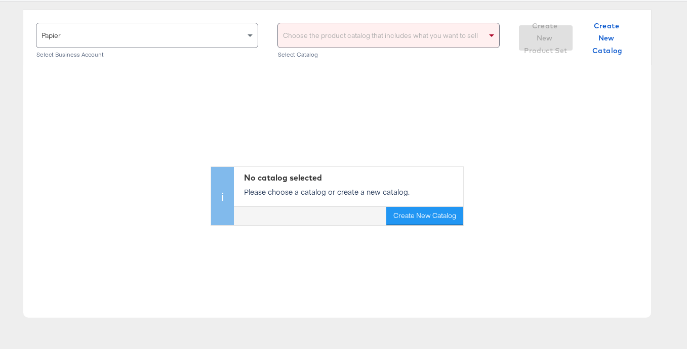
click at [339, 31] on div "Choose the product catalog that includes what you want to sell" at bounding box center [388, 35] width 221 height 24
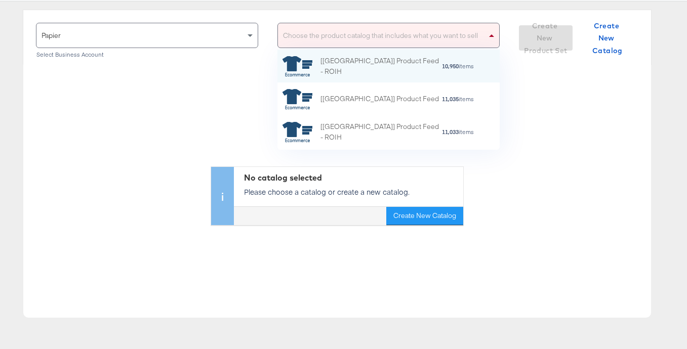
scroll to position [0, 0]
click at [240, 60] on div "Papier Select Business Account" at bounding box center [147, 42] width 222 height 38
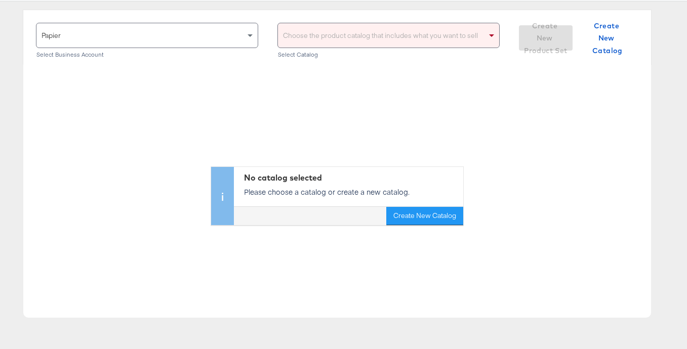
click at [338, 34] on div "Choose the product catalog that includes what you want to sell" at bounding box center [388, 35] width 221 height 24
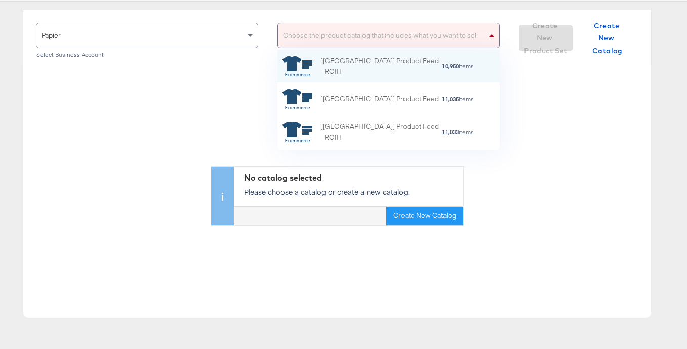
scroll to position [100, 222]
click at [338, 72] on div "[[GEOGRAPHIC_DATA]] Product Feed - ROIH" at bounding box center [361, 66] width 159 height 21
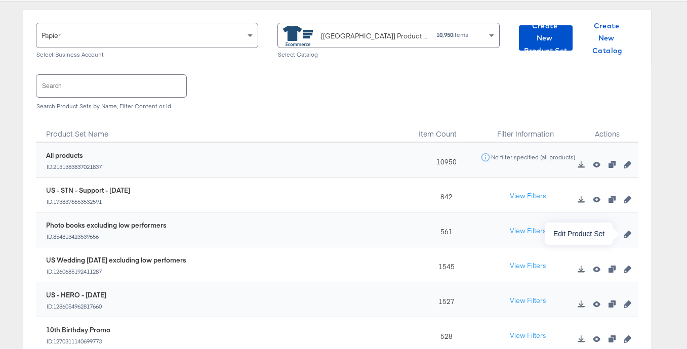
click at [629, 233] on icon "button" at bounding box center [627, 234] width 7 height 7
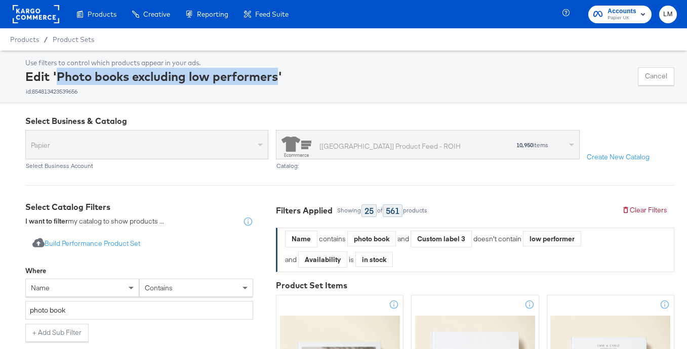
drag, startPoint x: 59, startPoint y: 78, endPoint x: 280, endPoint y: 75, distance: 221.7
click at [280, 75] on div "Edit 'Photo books excluding low performers' id: 854813423539656" at bounding box center [153, 81] width 257 height 27
copy div "Photo books excluding low performers"
click at [66, 39] on span "Product Sets" at bounding box center [74, 39] width 42 height 8
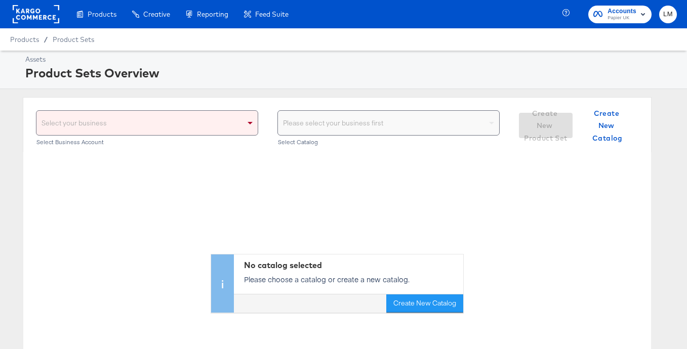
click at [144, 120] on div "Select your business" at bounding box center [146, 123] width 221 height 24
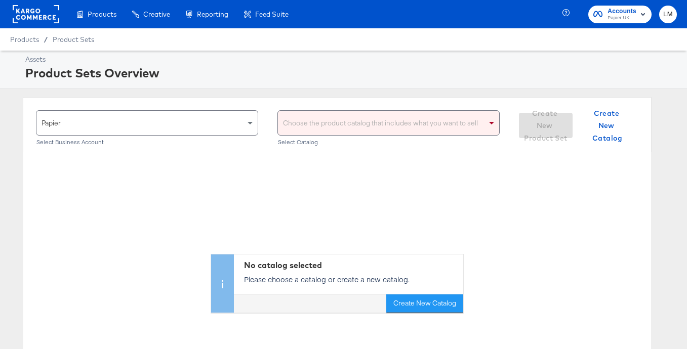
click at [324, 116] on div "Choose the product catalog that includes what you want to sell" at bounding box center [388, 123] width 221 height 24
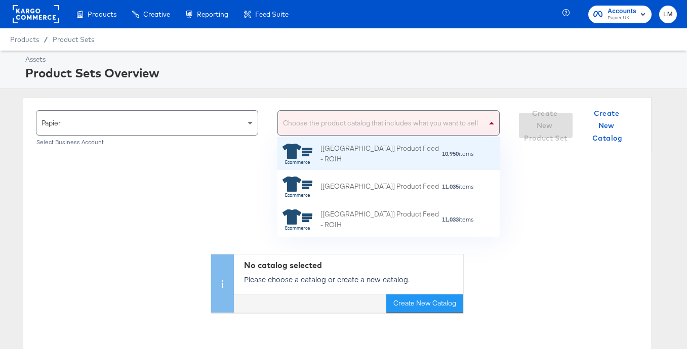
scroll to position [1, 0]
click at [315, 154] on div "[[GEOGRAPHIC_DATA]] Product Feed - ROIH" at bounding box center [361, 152] width 159 height 21
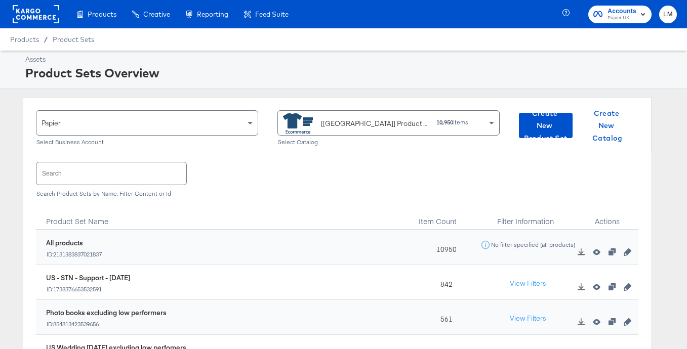
click at [103, 171] on input "text" at bounding box center [111, 173] width 150 height 22
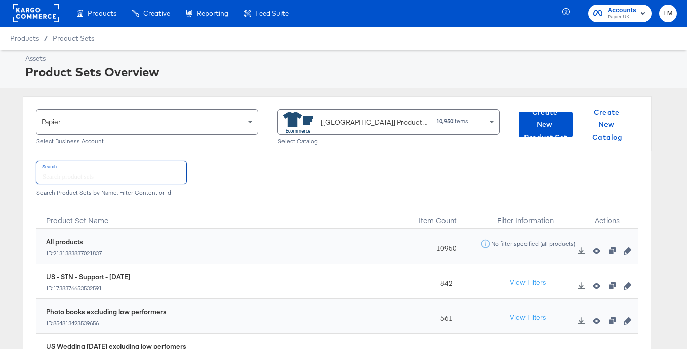
scroll to position [2, 0]
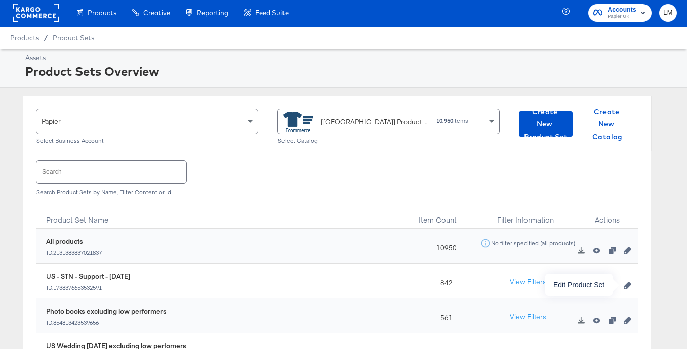
click at [624, 284] on icon "button" at bounding box center [627, 285] width 7 height 7
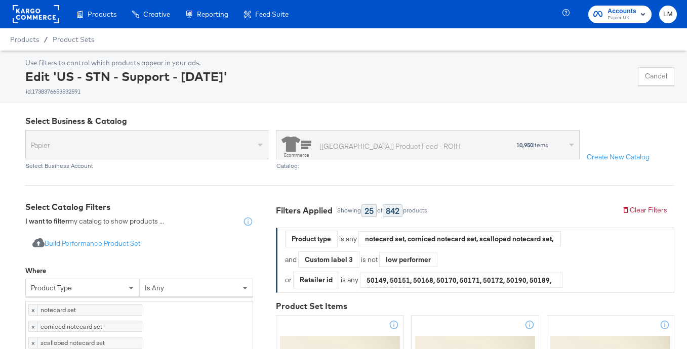
drag, startPoint x: 89, startPoint y: 73, endPoint x: 74, endPoint y: 76, distance: 15.0
click at [87, 74] on div "Edit 'US - STN - Support - [DATE]' id: 1738376653532591" at bounding box center [126, 81] width 202 height 27
drag, startPoint x: 60, startPoint y: 76, endPoint x: 275, endPoint y: 70, distance: 215.2
click at [227, 70] on div "Edit 'US - STN - Support - [DATE]' id: 1738376653532591" at bounding box center [126, 81] width 202 height 27
copy div "US - STN - Support - [DATE]"
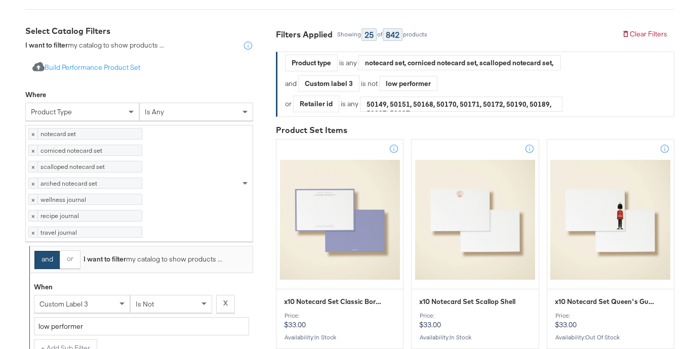
scroll to position [184, 0]
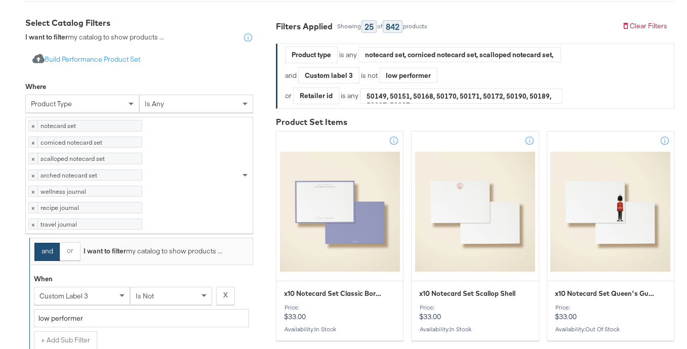
click at [499, 59] on div "notecard set, corniced notecard set, scalloped notecard set, arched notecard se…" at bounding box center [459, 54] width 201 height 15
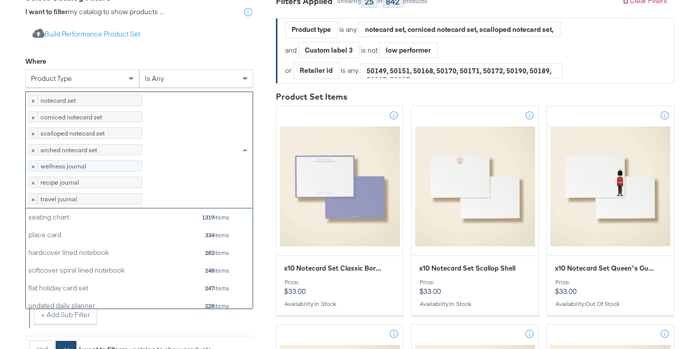
scroll to position [100, 227]
drag, startPoint x: 162, startPoint y: 261, endPoint x: 93, endPoint y: 183, distance: 104.3
click at [93, 183] on div "× notecard set 246 items × corniced notecard set 77 items × scalloped notecard …" at bounding box center [133, 149] width 214 height 115
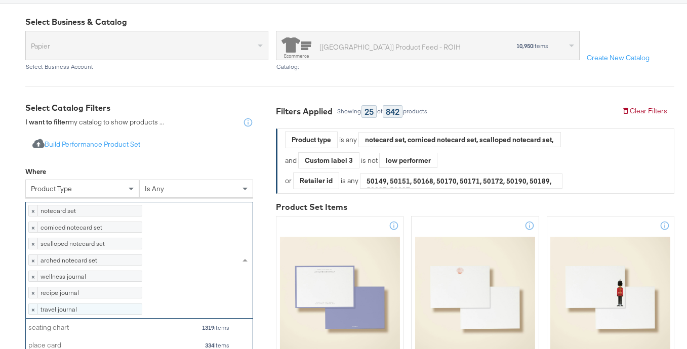
scroll to position [210, 0]
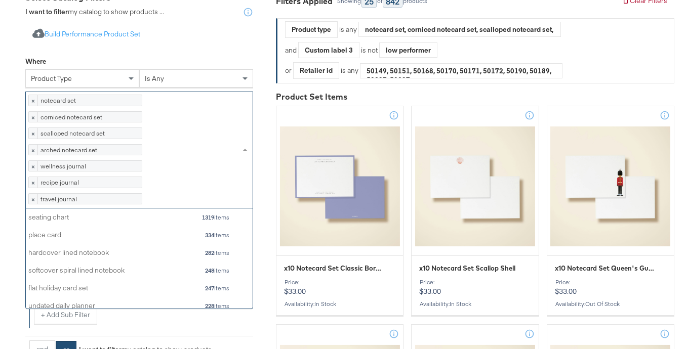
drag, startPoint x: 141, startPoint y: 238, endPoint x: 175, endPoint y: 197, distance: 53.6
click at [91, 208] on div "× notecard set 246 items × corniced notecard set 77 items × scalloped notecard …" at bounding box center [133, 149] width 214 height 115
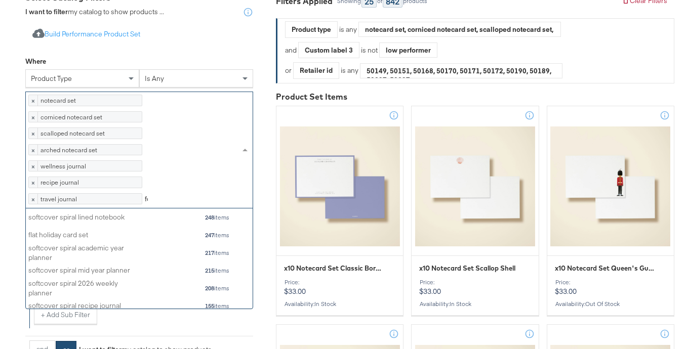
scroll to position [100, 227]
type input "f"
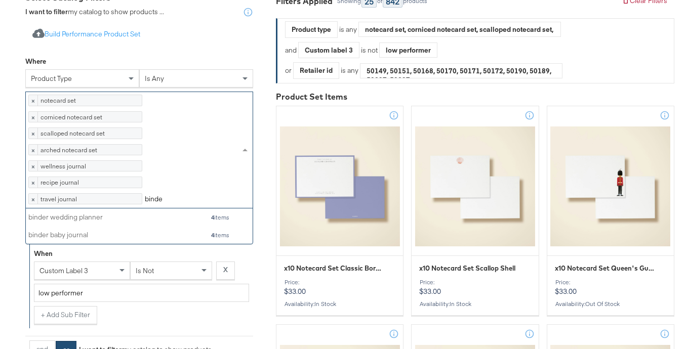
type input "binder"
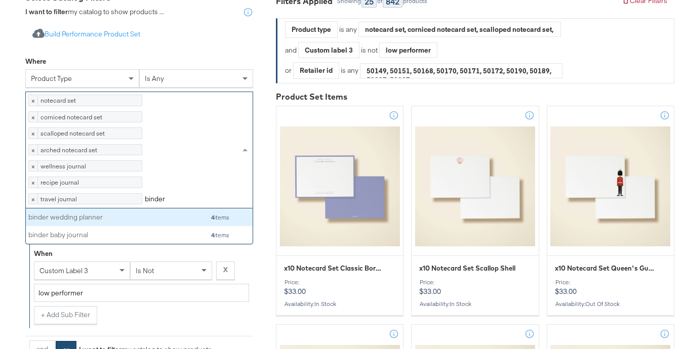
click at [124, 222] on div "binder wedding planner" at bounding box center [81, 218] width 106 height 10
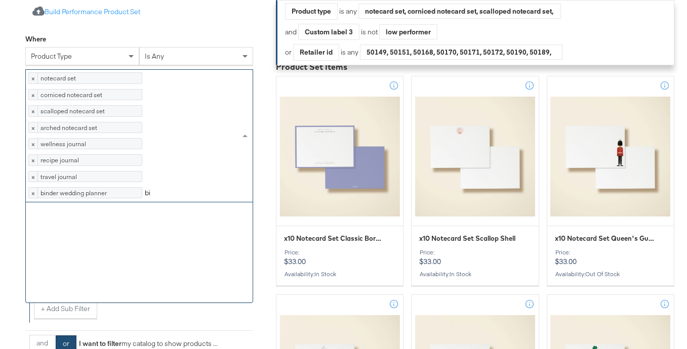
scroll to position [1, 1]
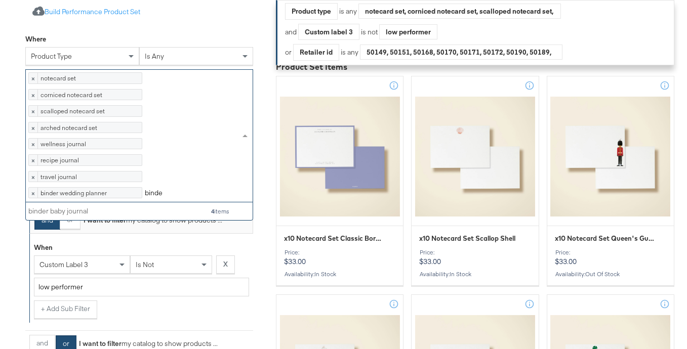
type input "binder"
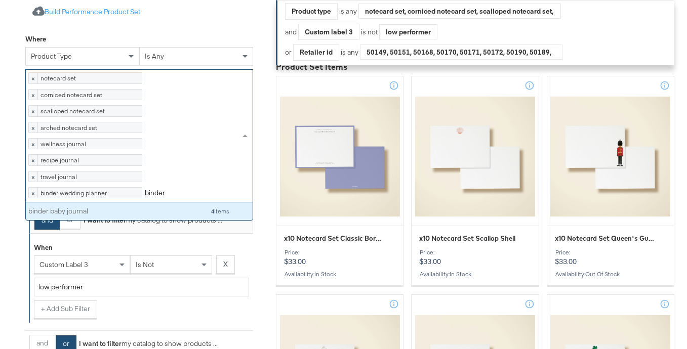
click at [118, 216] on div "binder baby journal" at bounding box center [81, 212] width 106 height 10
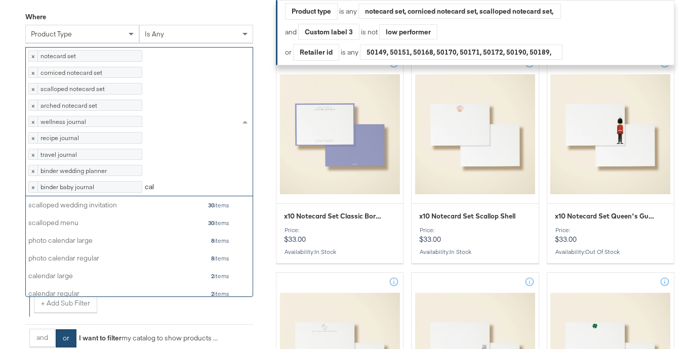
scroll to position [100, 227]
type input "c"
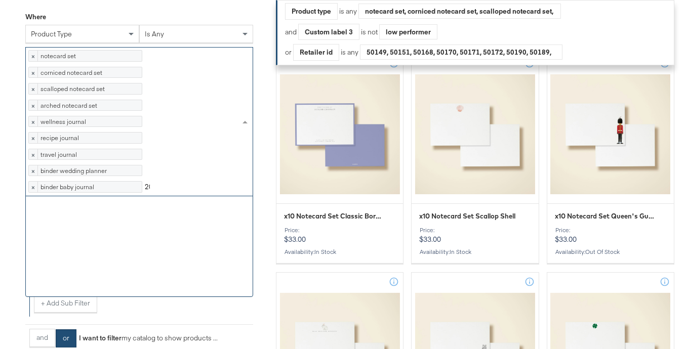
scroll to position [0, 0]
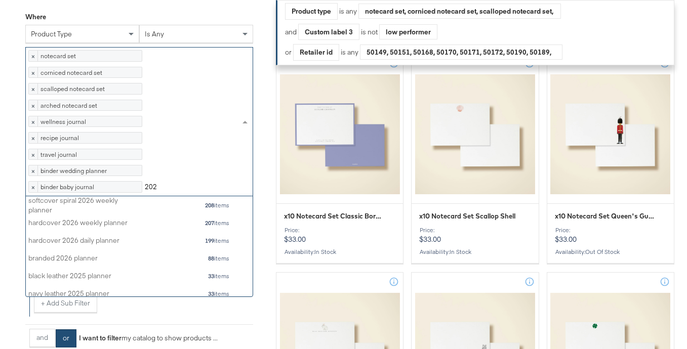
type input "2026"
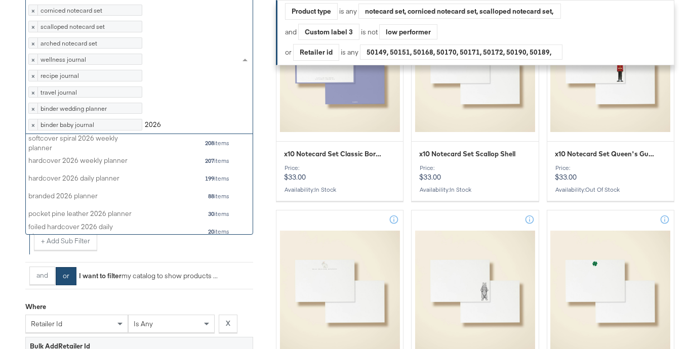
scroll to position [329, 0]
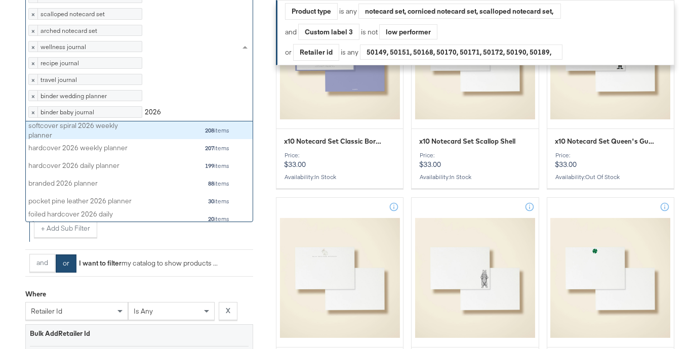
click at [66, 140] on div "softcover spiral 2026 weekly planner" at bounding box center [81, 130] width 106 height 19
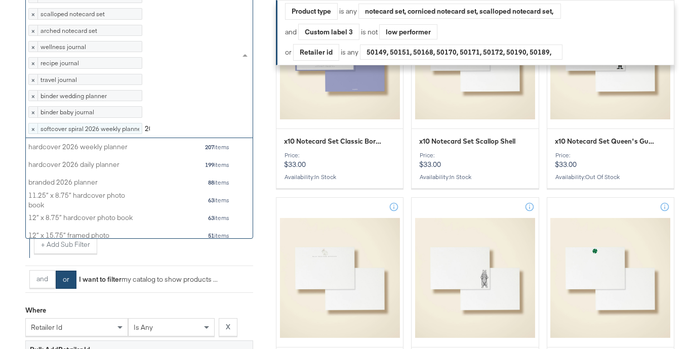
scroll to position [100, 227]
type input "2026"
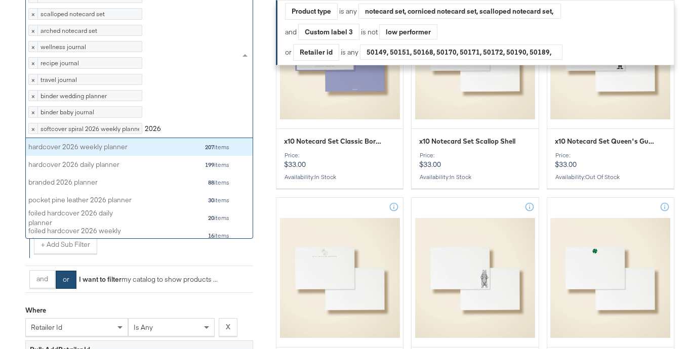
click at [47, 152] on div "hardcover 2026 weekly planner" at bounding box center [81, 147] width 106 height 10
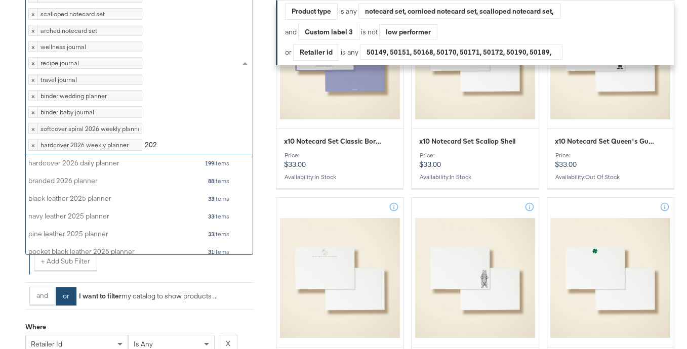
type input "2026"
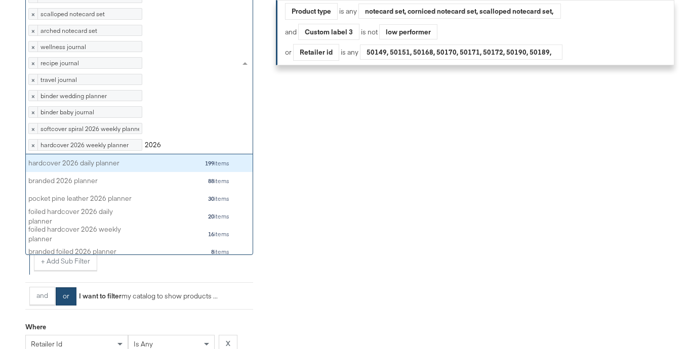
click at [41, 170] on div "hardcover 2026 daily planner 199 items" at bounding box center [128, 163] width 201 height 13
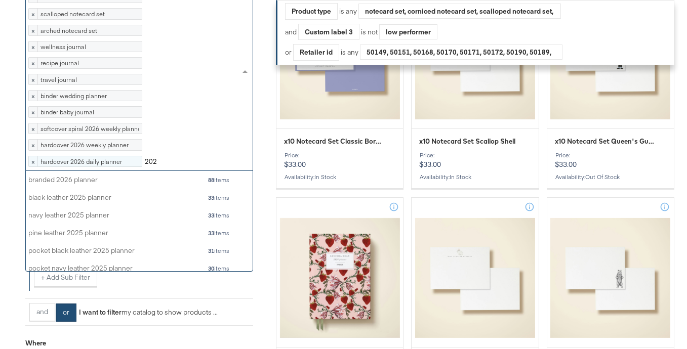
type input "2026"
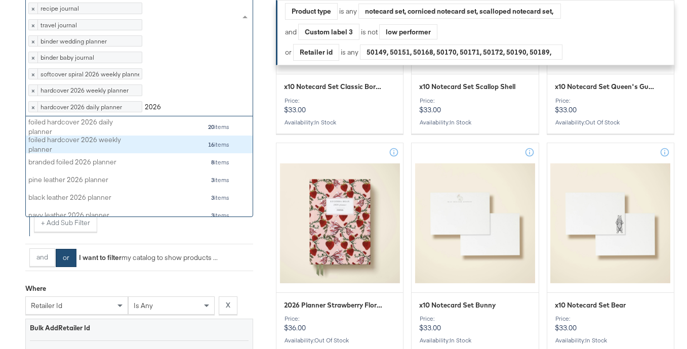
scroll to position [40, 0]
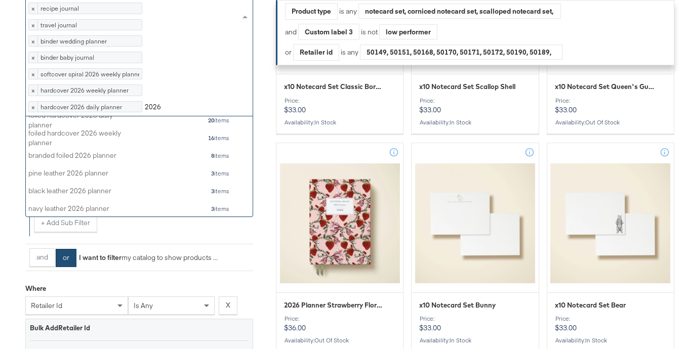
click at [150, 117] on input "2026" at bounding box center [153, 108] width 16 height 19
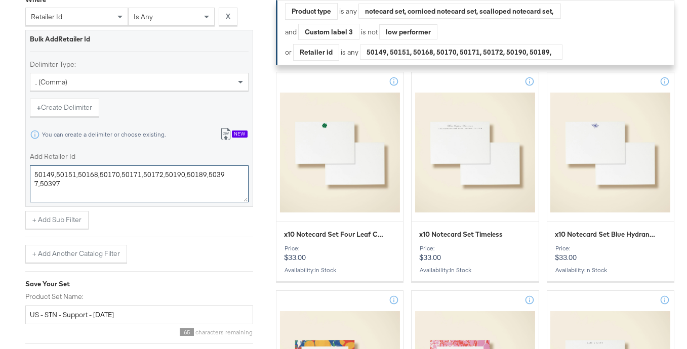
click at [124, 203] on textarea "50149,50151,50168,50170,50171,50172,50190,50189,50397,50397" at bounding box center [139, 184] width 219 height 37
click at [222, 26] on button "X" at bounding box center [228, 17] width 19 height 18
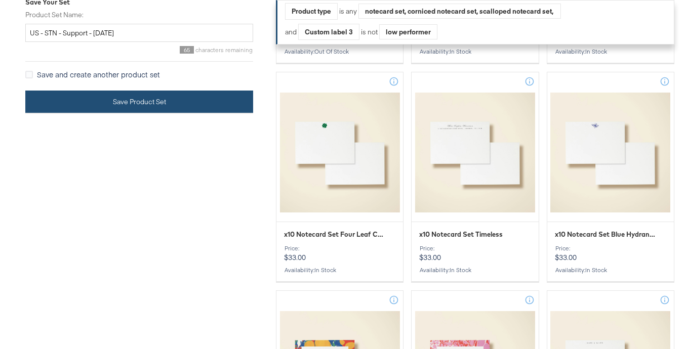
click at [116, 113] on button "Save Product Set" at bounding box center [139, 102] width 228 height 23
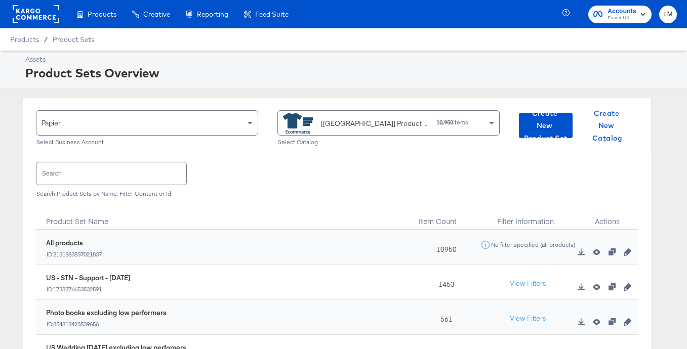
click at [91, 179] on input "text" at bounding box center [111, 173] width 150 height 22
paste input "US - STN - Support - [DATE]"
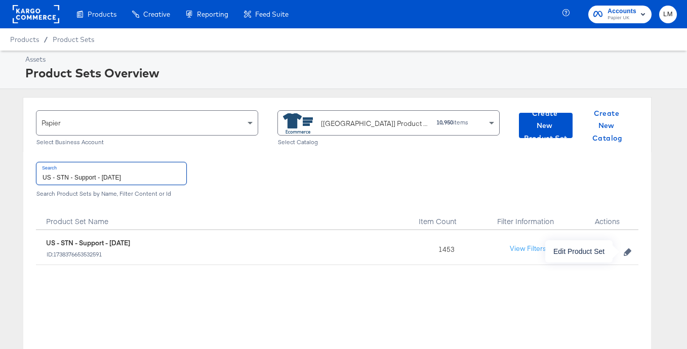
type input "US - STN - Support - [DATE]"
click at [628, 253] on icon "button" at bounding box center [627, 252] width 7 height 7
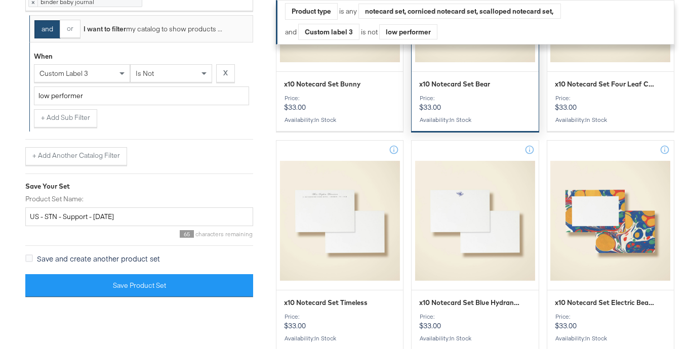
scroll to position [586, 0]
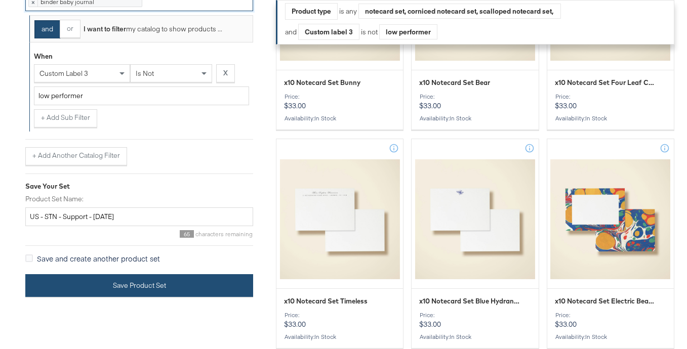
click at [115, 297] on button "Save Product Set" at bounding box center [139, 285] width 228 height 23
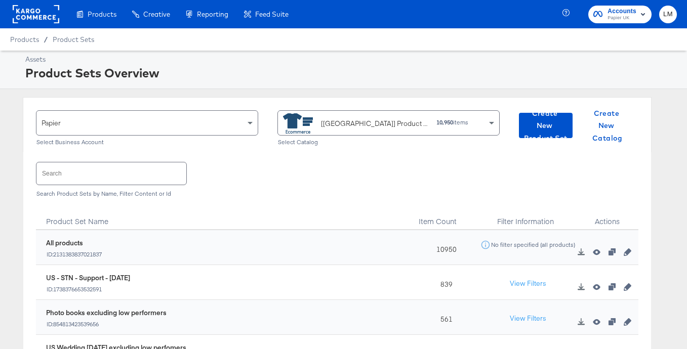
click at [365, 130] on div "[[GEOGRAPHIC_DATA]] Product Feed - ROIH" at bounding box center [355, 123] width 145 height 20
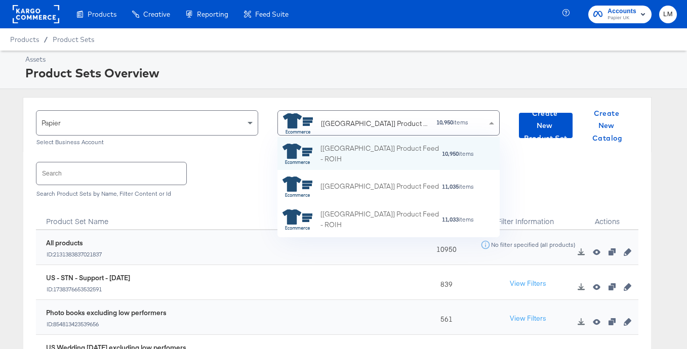
scroll to position [100, 222]
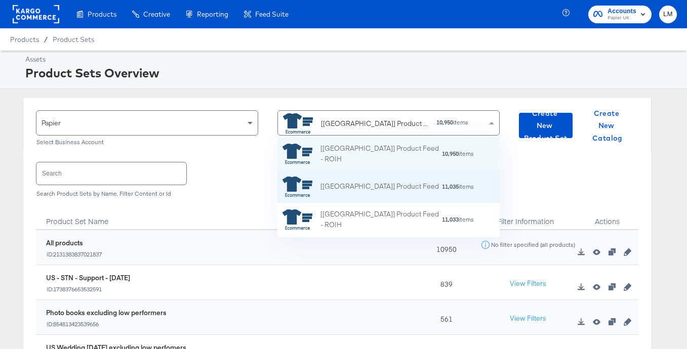
click at [326, 179] on div "[[GEOGRAPHIC_DATA]] Product Feed" at bounding box center [360, 187] width 156 height 20
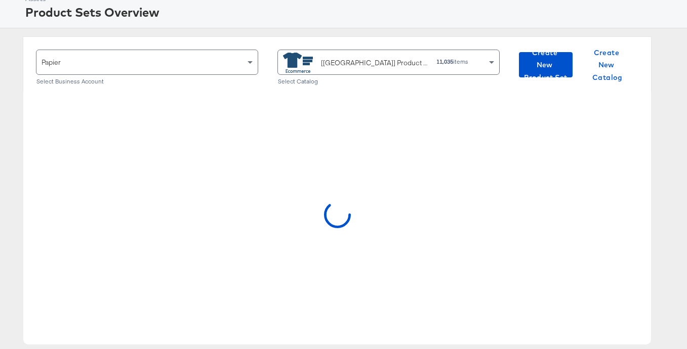
scroll to position [61, 0]
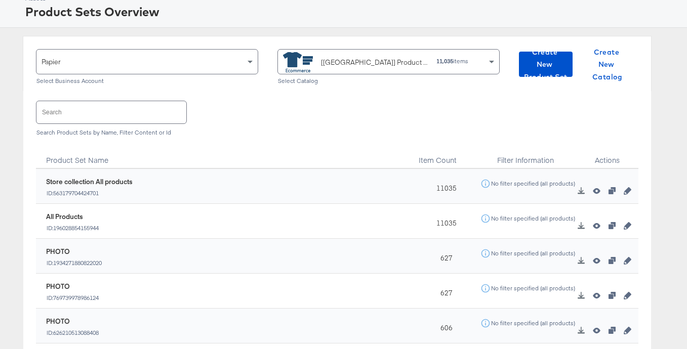
click at [98, 114] on input "text" at bounding box center [111, 112] width 150 height 22
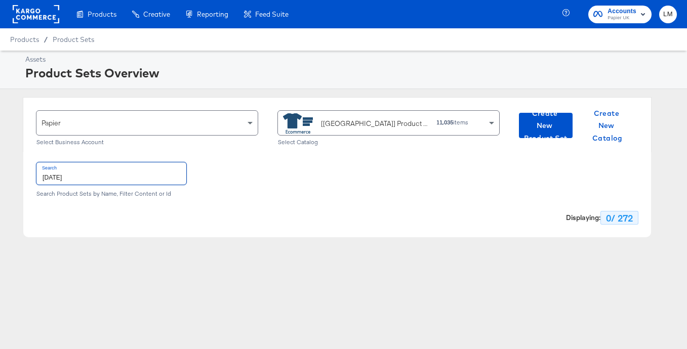
scroll to position [0, 0]
click at [61, 179] on input "[DATE]" at bounding box center [111, 173] width 150 height 22
click at [60, 179] on input "[DATE]" at bounding box center [111, 173] width 150 height 22
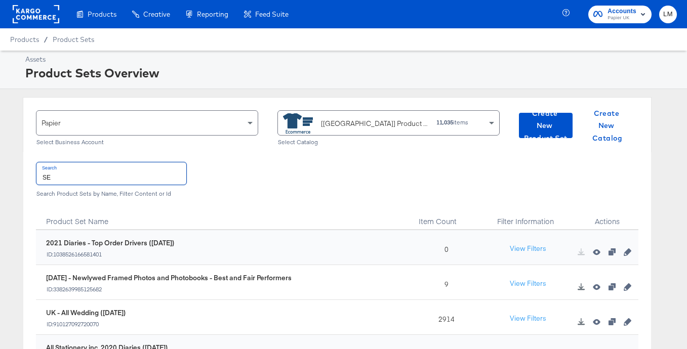
type input "S"
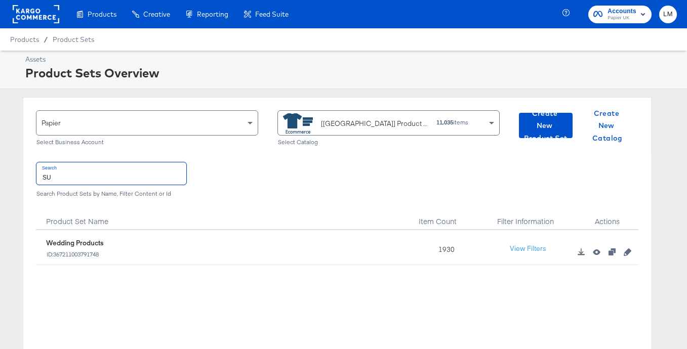
type input "S"
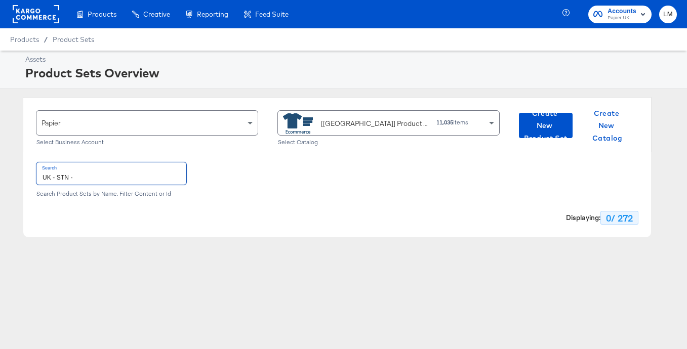
type input "UK - STN -"
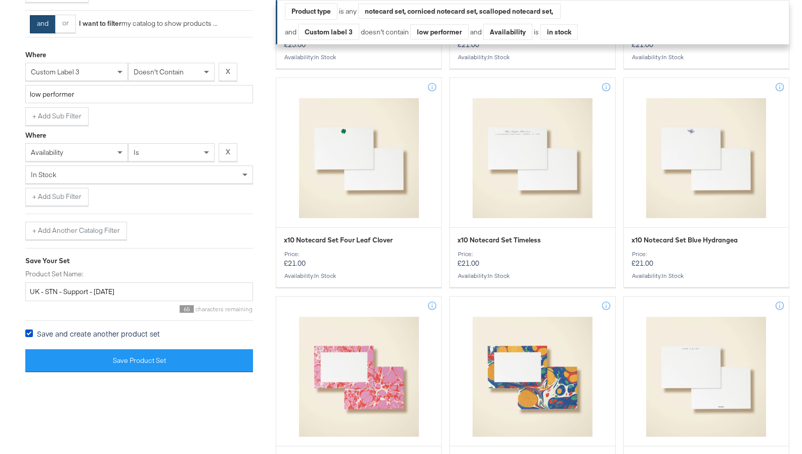
scroll to position [641, 0]
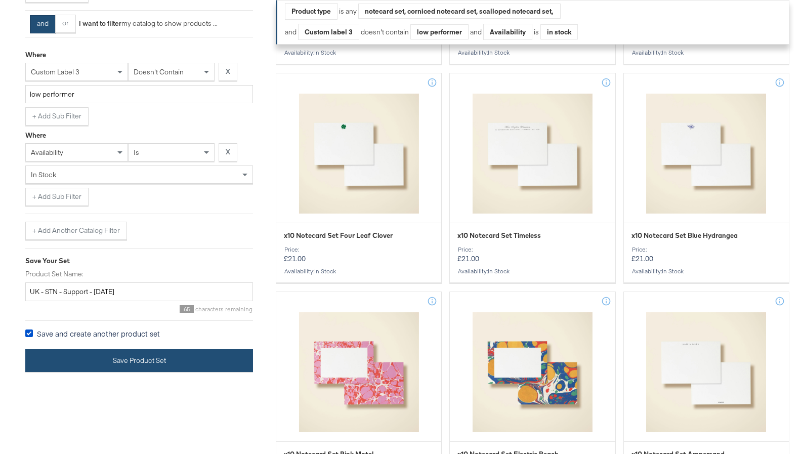
click at [77, 372] on button "Save Product Set" at bounding box center [139, 360] width 228 height 23
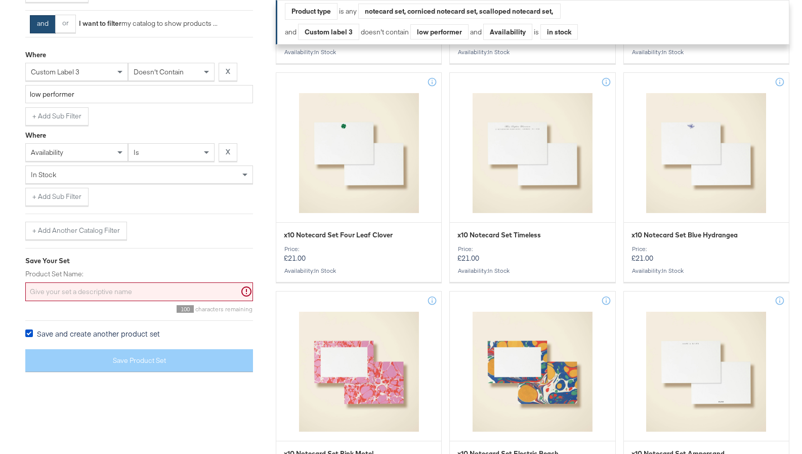
scroll to position [643, 0]
click at [48, 301] on input "Product Set Name:" at bounding box center [139, 291] width 228 height 19
paste input "US - STN - Support - [DATE]"
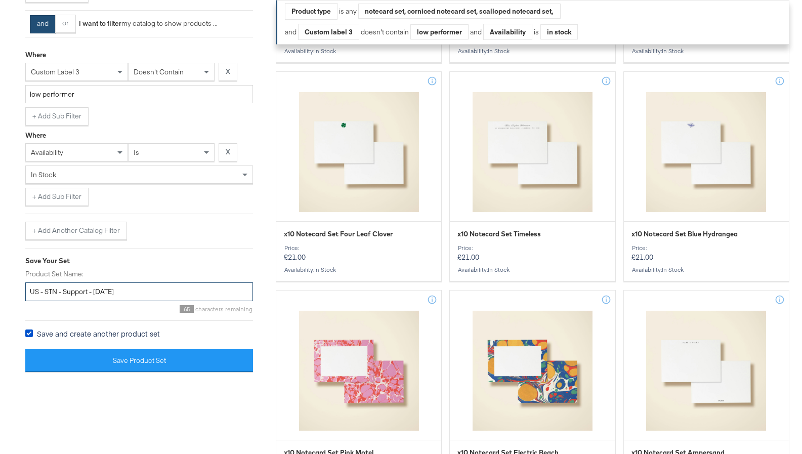
click at [38, 301] on input "US - STN - Support - [DATE]" at bounding box center [139, 291] width 228 height 19
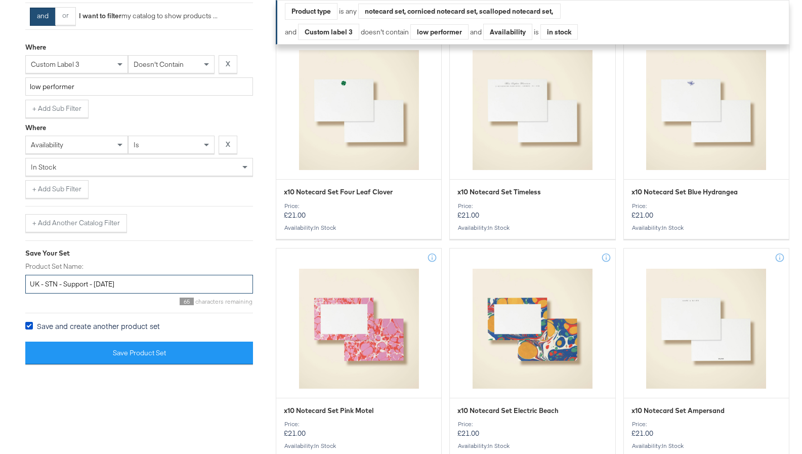
scroll to position [714, 0]
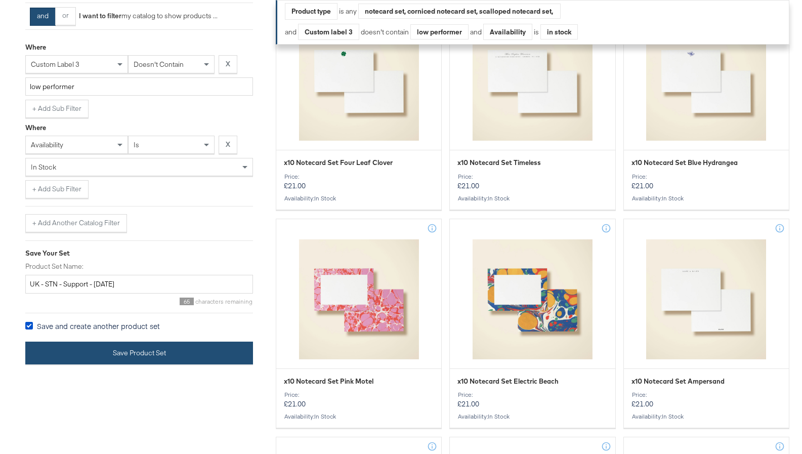
click at [121, 364] on button "Save Product Set" at bounding box center [139, 353] width 228 height 23
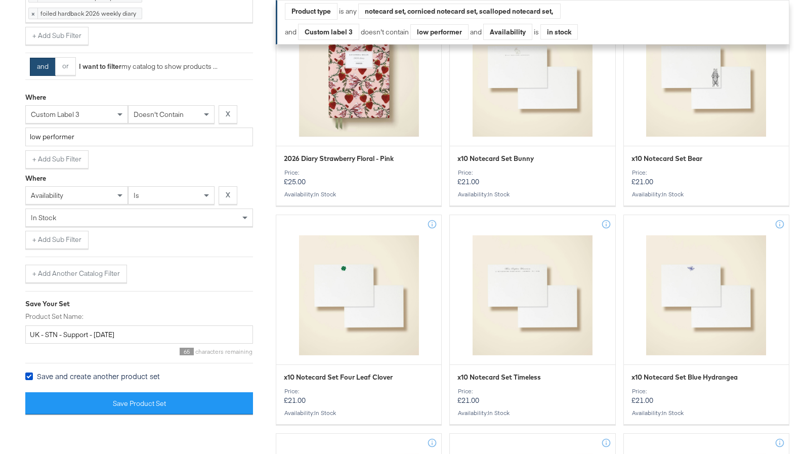
scroll to position [572, 0]
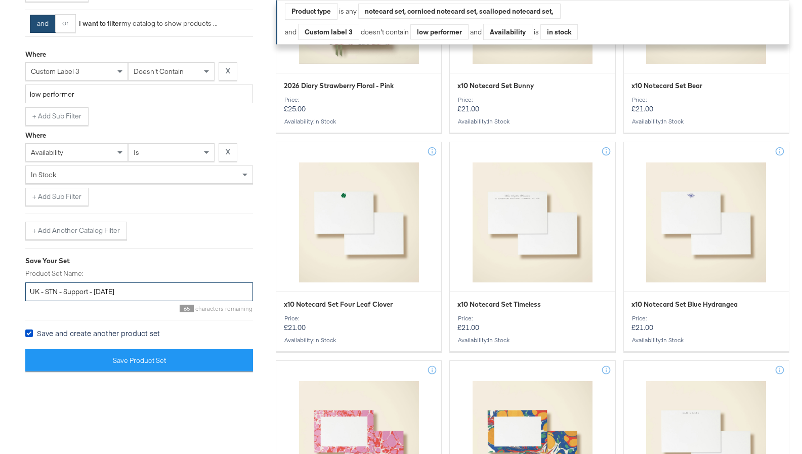
click at [152, 301] on input "UK - STN - Support - September 2025" at bounding box center [139, 291] width 228 height 19
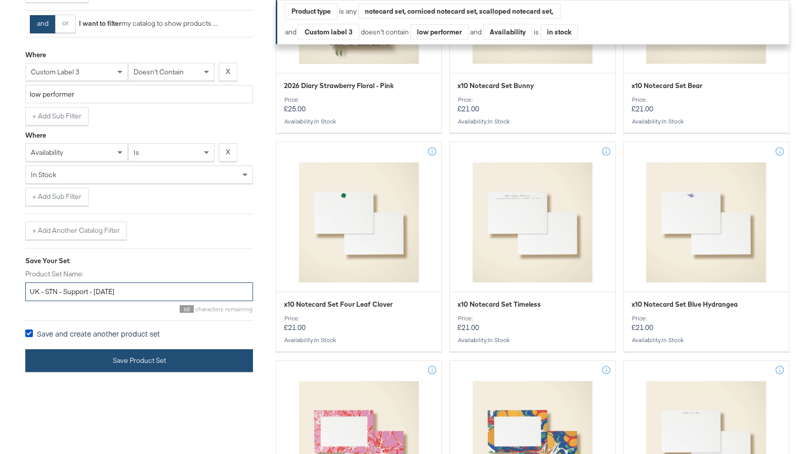
type input "UK - STN - Support - September25"
click at [109, 372] on button "Save Product Set" at bounding box center [139, 360] width 228 height 23
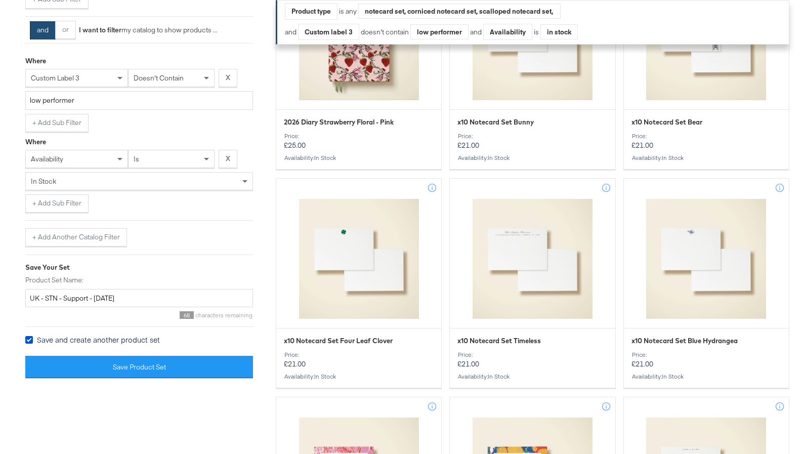
scroll to position [582, 0]
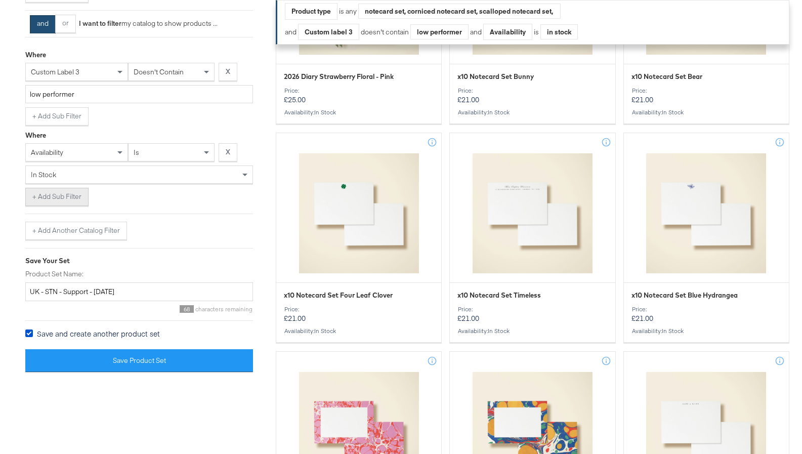
click at [55, 206] on button "+ Add Sub Filter" at bounding box center [56, 197] width 63 height 18
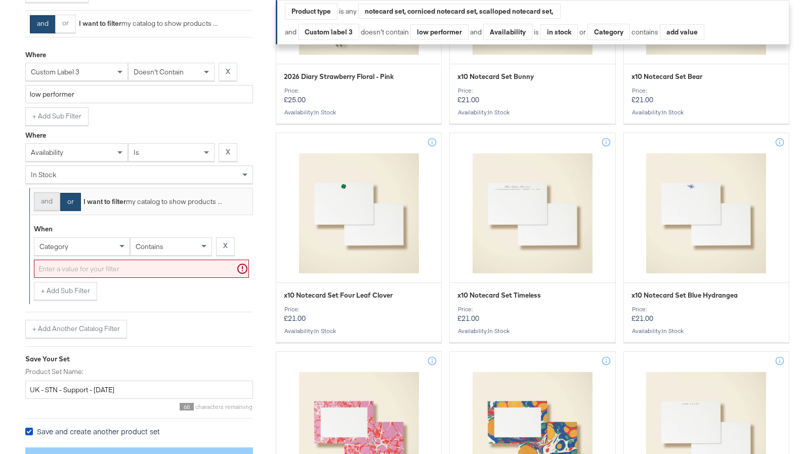
click at [52, 211] on button "and" at bounding box center [47, 201] width 26 height 18
click at [224, 251] on strong "X" at bounding box center [225, 246] width 5 height 10
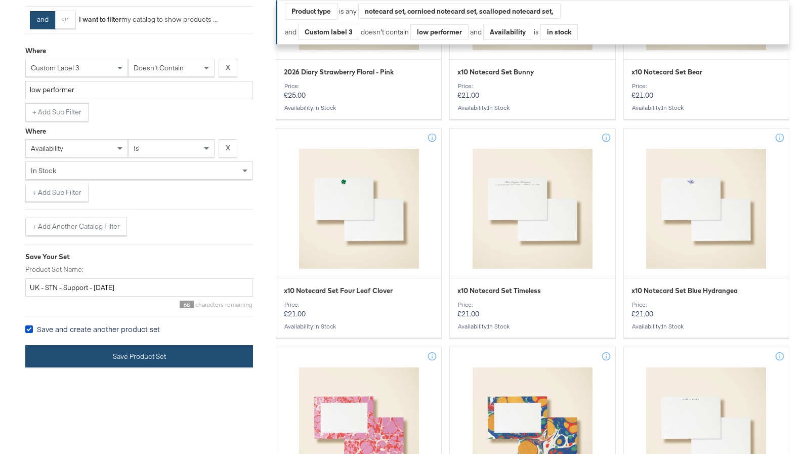
click at [121, 368] on button "Save Product Set" at bounding box center [139, 356] width 228 height 23
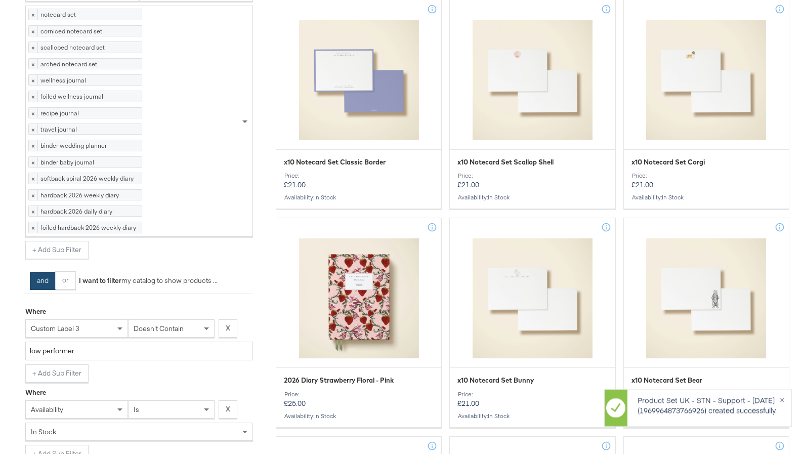
scroll to position [0, 0]
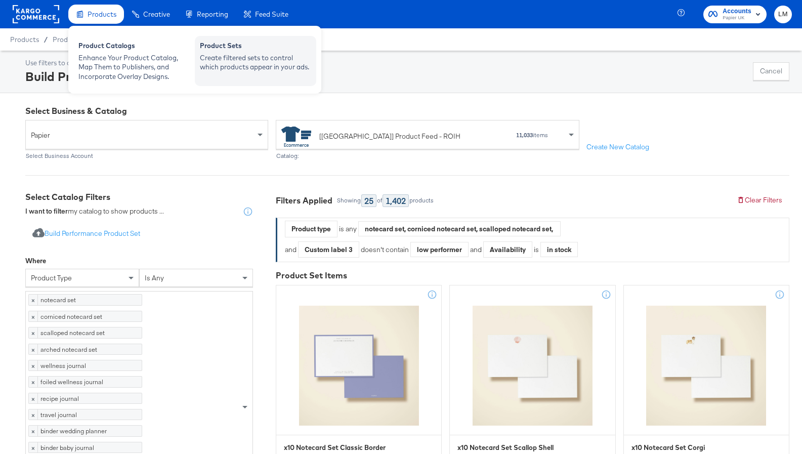
click at [244, 59] on div "Create filtered sets to control which products appear in your ads." at bounding box center [255, 62] width 111 height 19
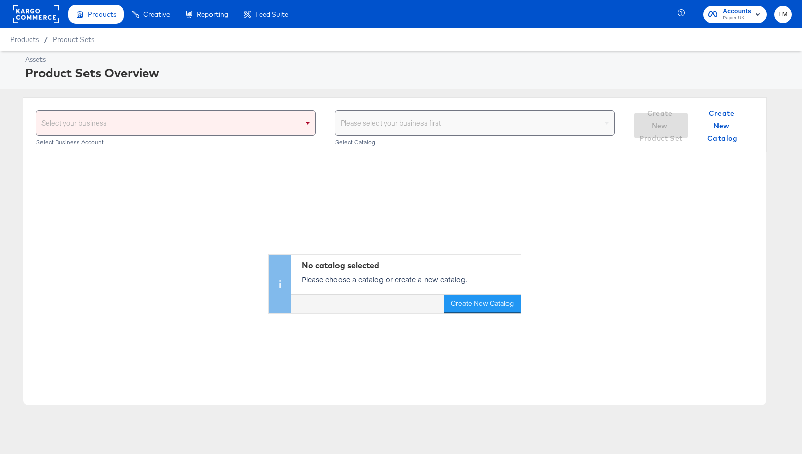
click at [212, 131] on div "Select your business" at bounding box center [175, 123] width 279 height 24
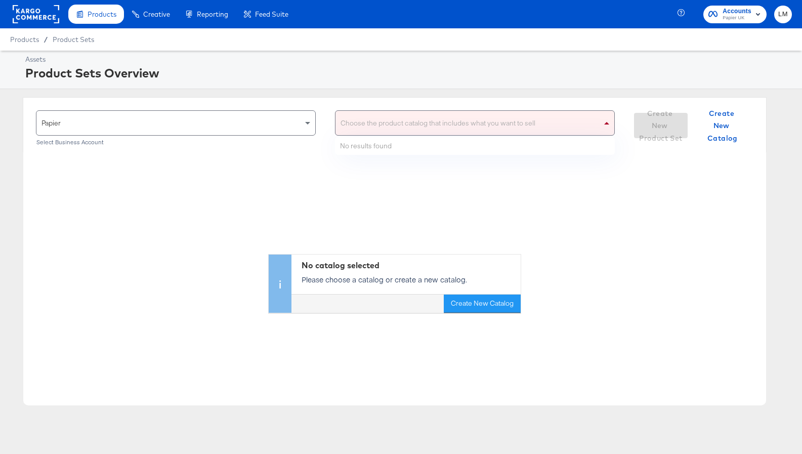
click at [404, 126] on div "Choose the product catalog that includes what you want to sell" at bounding box center [475, 123] width 279 height 24
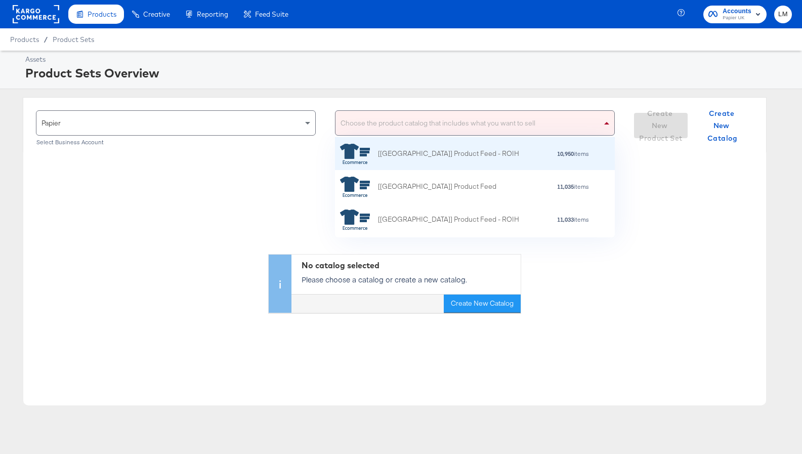
scroll to position [100, 280]
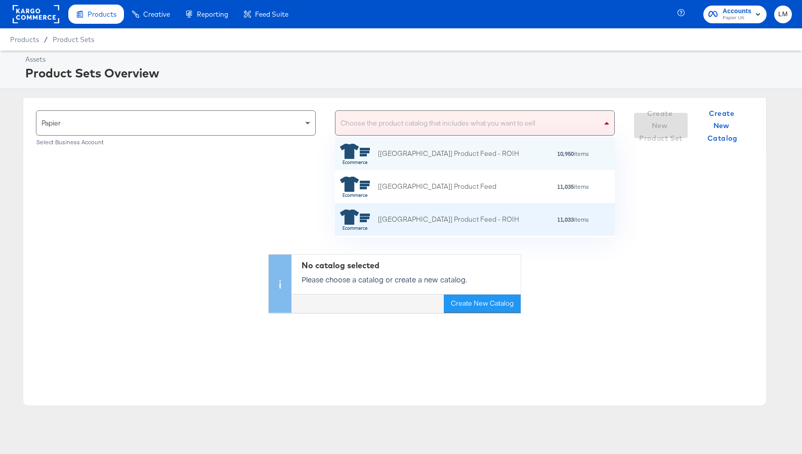
click at [388, 216] on div "[[GEOGRAPHIC_DATA]] Product Feed - ROIH" at bounding box center [448, 219] width 141 height 11
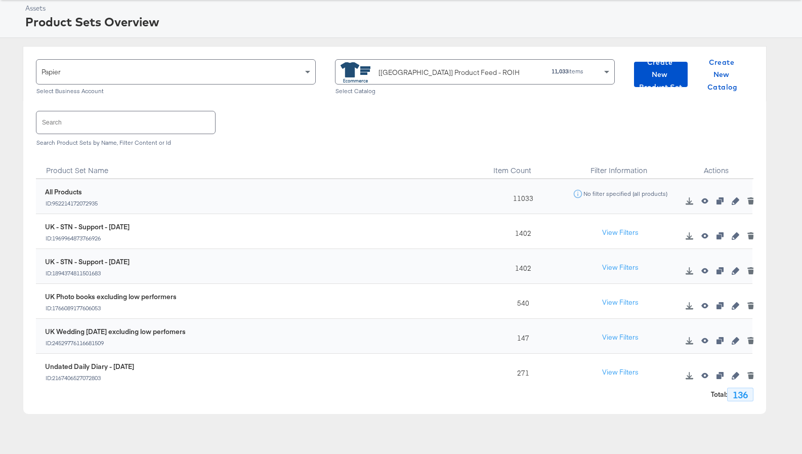
scroll to position [0, 1]
click at [174, 298] on div "UK Photo books excluding low performers" at bounding box center [112, 297] width 132 height 10
click at [175, 298] on div "UK Photo books excluding low performers" at bounding box center [112, 297] width 132 height 10
copy div "UK Photo books excluding low performers"
